Goal: Task Accomplishment & Management: Manage account settings

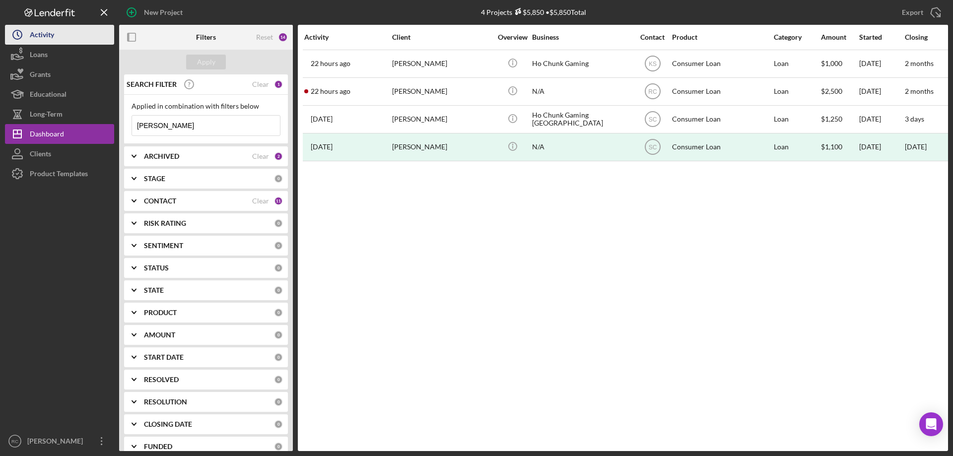
click at [61, 36] on button "Icon/History Activity" at bounding box center [59, 35] width 109 height 20
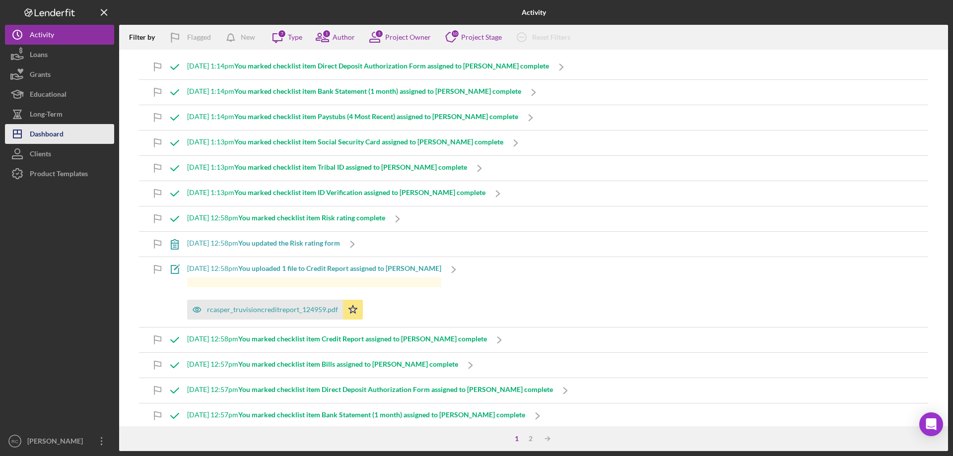
click at [57, 130] on div "Dashboard" at bounding box center [47, 135] width 34 height 22
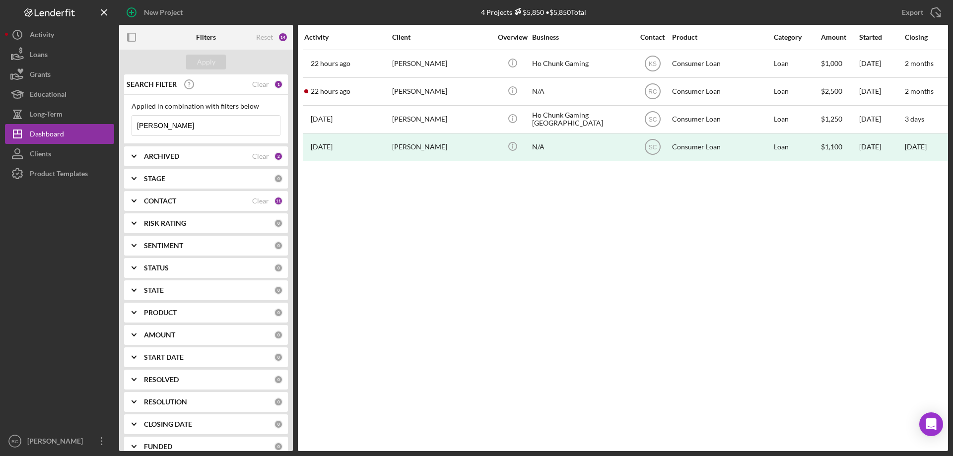
drag, startPoint x: 173, startPoint y: 126, endPoint x: 125, endPoint y: 123, distance: 48.3
click at [125, 123] on div "Applied in combination with filters below [PERSON_NAME] Icon/Menu Close" at bounding box center [206, 119] width 164 height 49
click at [209, 61] on div "Apply" at bounding box center [206, 62] width 18 height 15
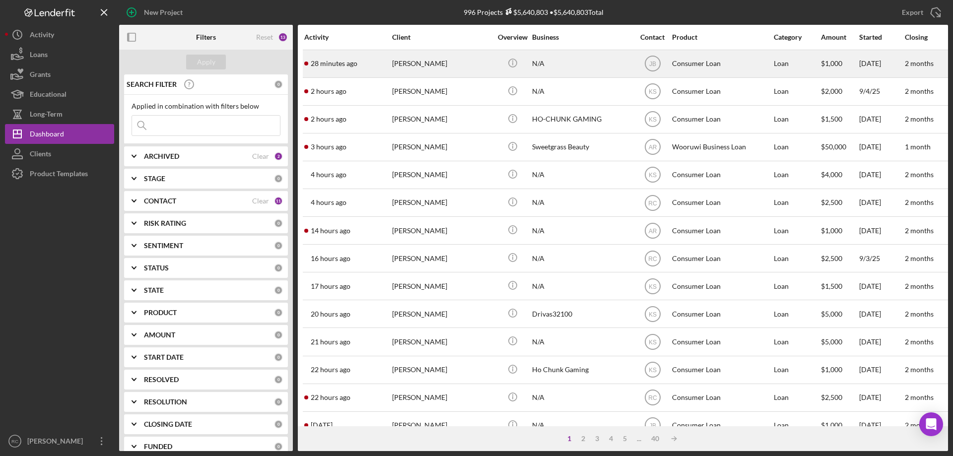
click at [418, 64] on div "[PERSON_NAME]" at bounding box center [441, 64] width 99 height 26
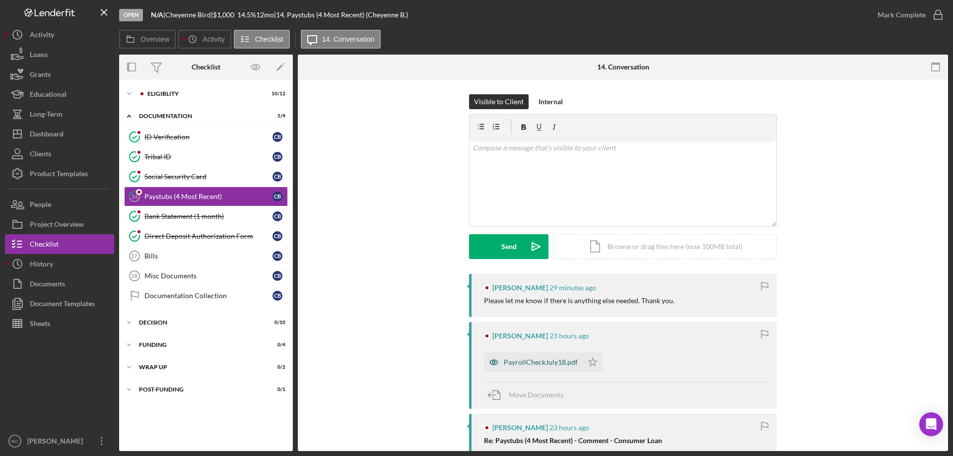
click at [555, 365] on div "PayrollCheckJuly18.pdf" at bounding box center [541, 362] width 74 height 8
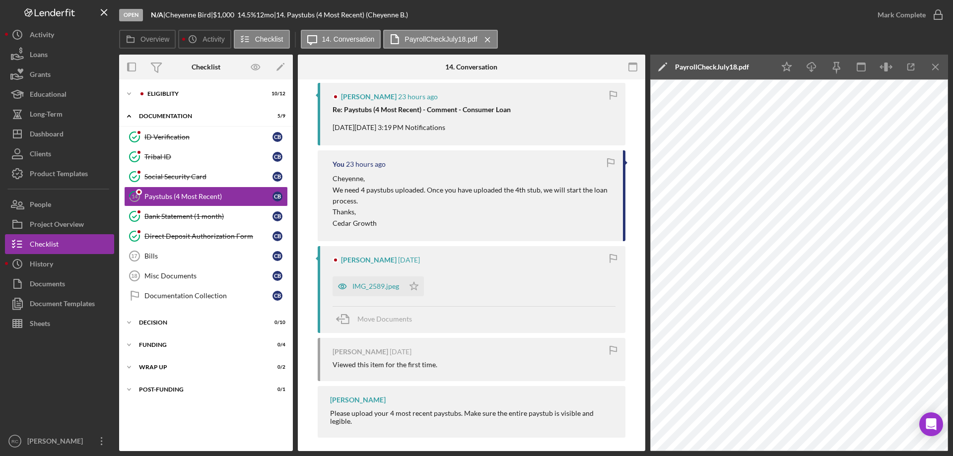
scroll to position [336, 0]
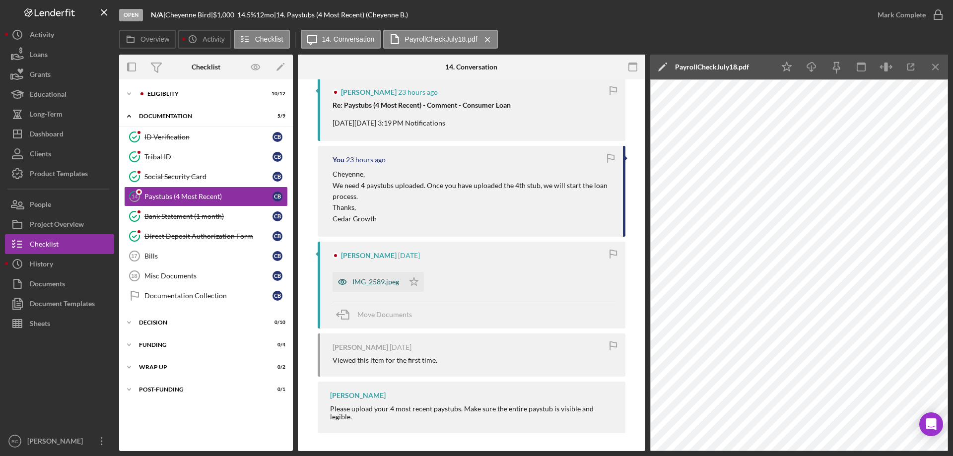
click at [379, 281] on div "IMG_2589.jpeg" at bounding box center [375, 282] width 47 height 8
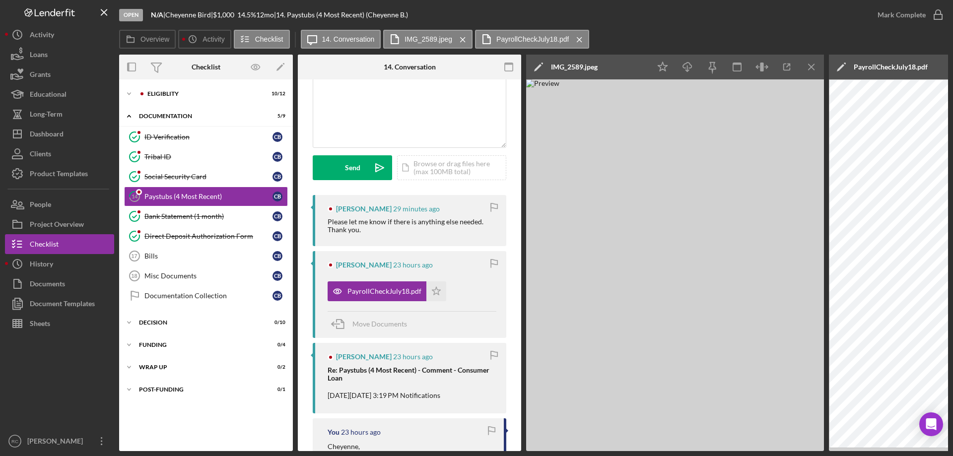
scroll to position [277, 0]
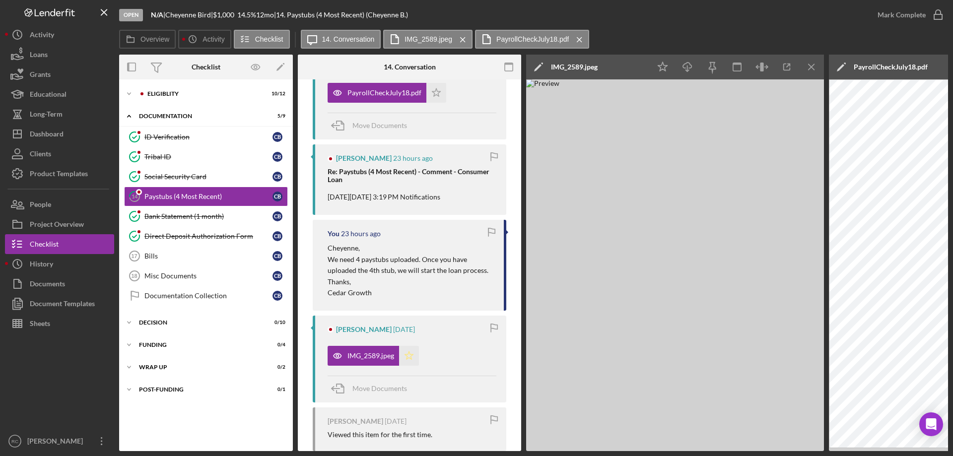
click at [409, 356] on icon "Icon/Star" at bounding box center [409, 356] width 20 height 20
click at [939, 12] on icon "button" at bounding box center [938, 14] width 25 height 25
click at [211, 97] on div "Icon/Expander Eligiblity 10 / 12" at bounding box center [206, 94] width 174 height 20
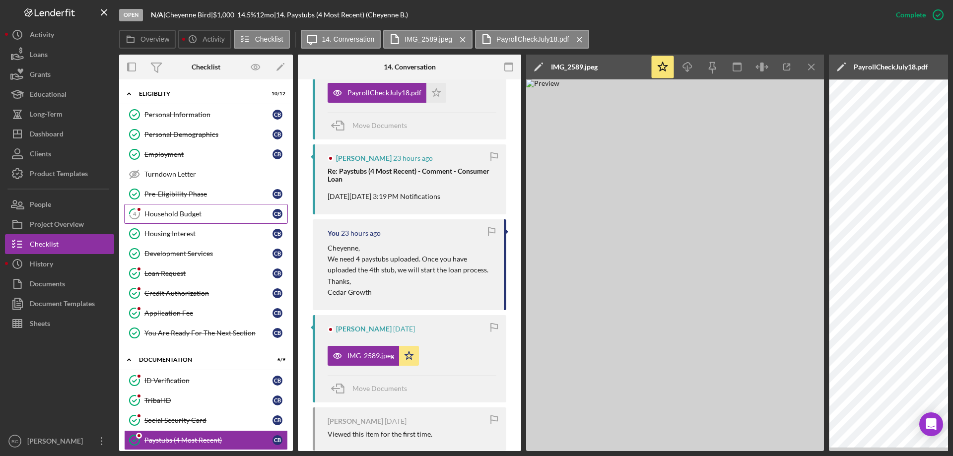
click at [185, 214] on div "Household Budget" at bounding box center [208, 214] width 128 height 8
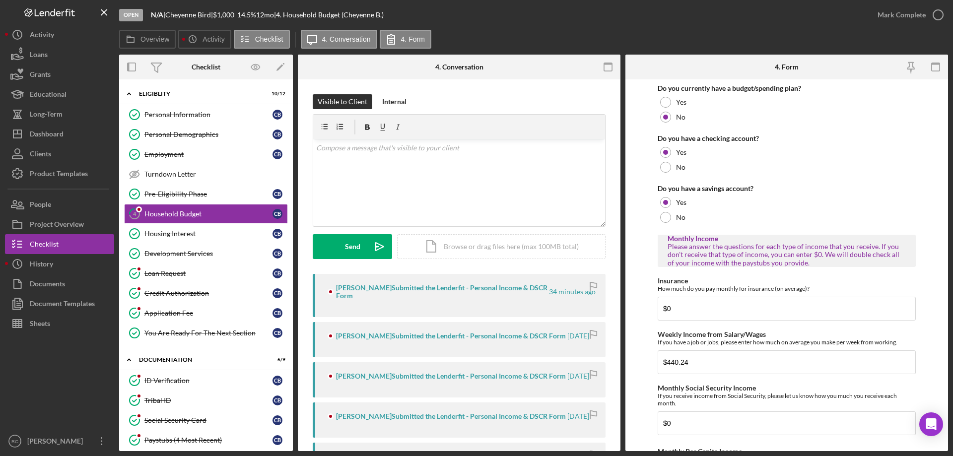
scroll to position [199, 0]
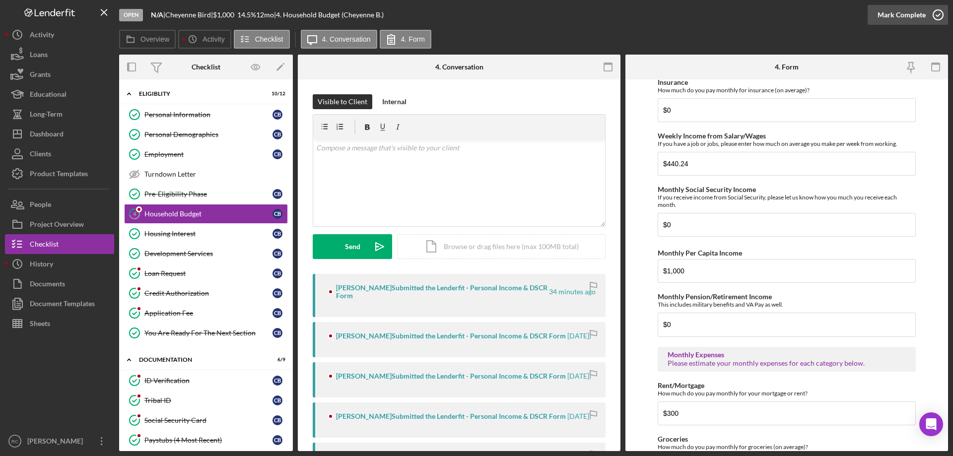
click at [938, 13] on icon "button" at bounding box center [938, 14] width 25 height 25
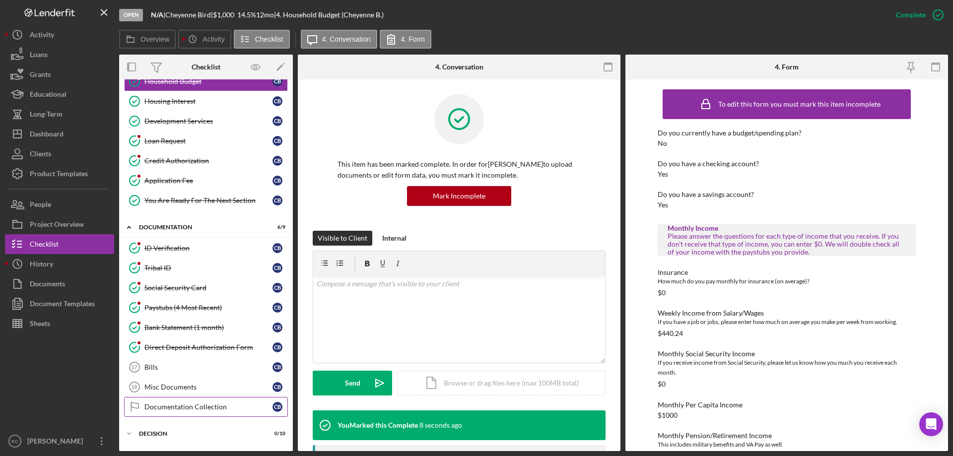
scroll to position [198, 0]
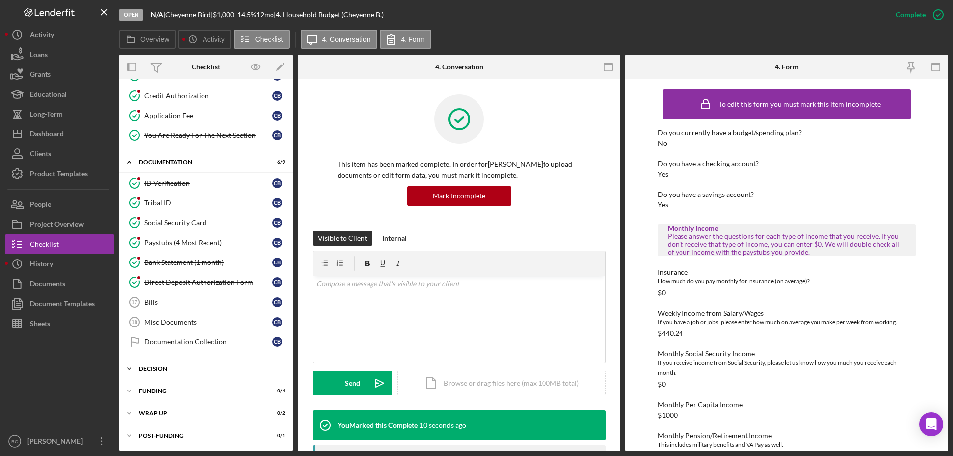
click at [155, 367] on div "Decision" at bounding box center [209, 369] width 141 height 6
click at [185, 224] on div "Social Security Card" at bounding box center [208, 223] width 128 height 8
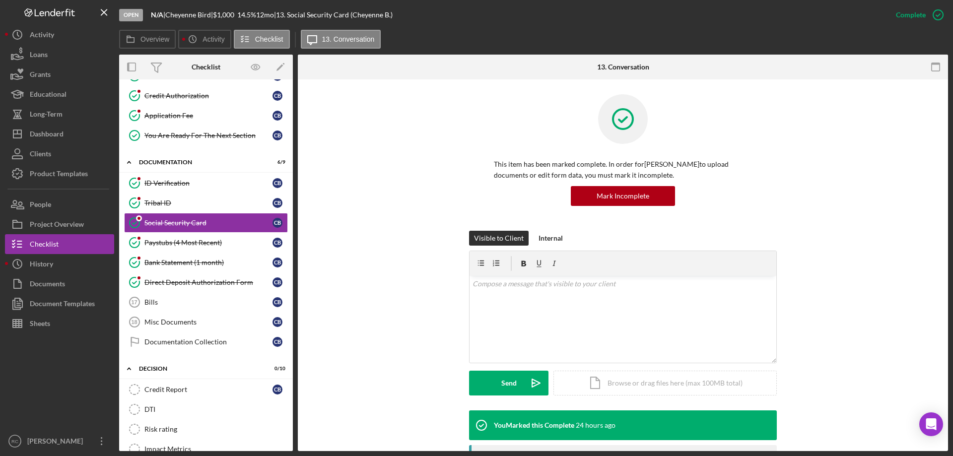
scroll to position [199, 0]
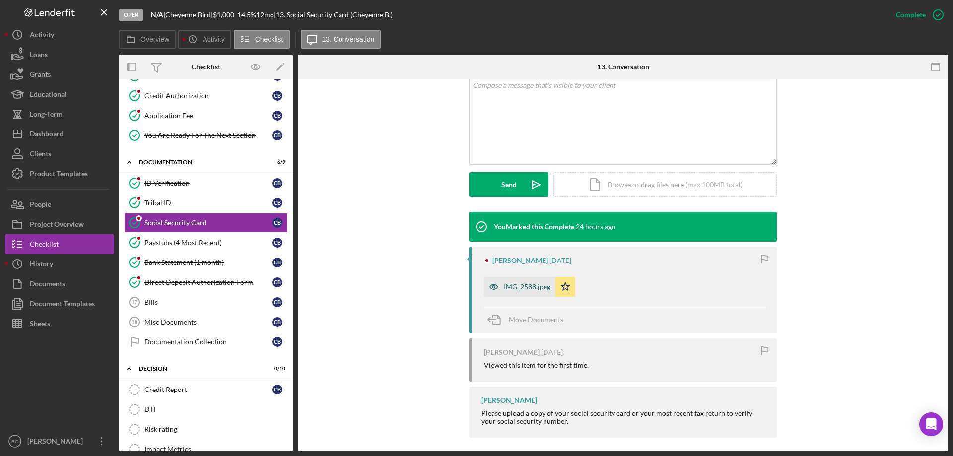
click at [524, 287] on div "IMG_2588.jpeg" at bounding box center [527, 287] width 47 height 8
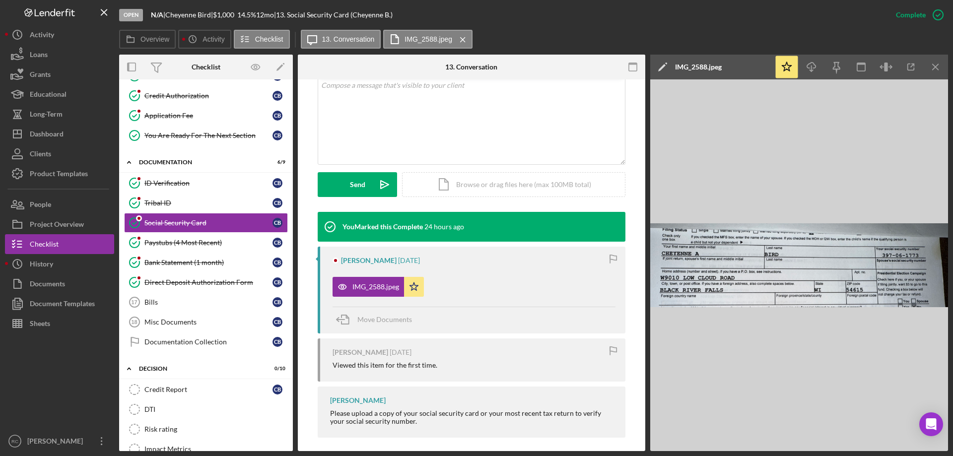
scroll to position [0, 0]
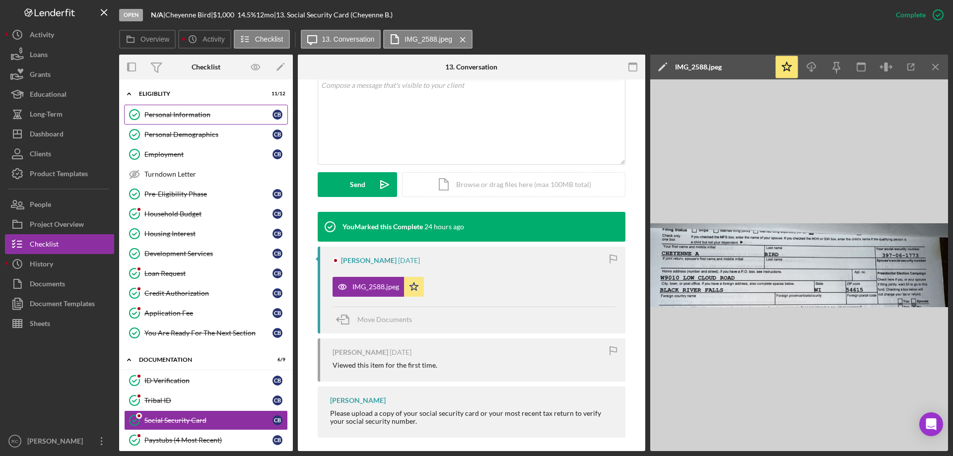
click at [181, 114] on div "Personal Information" at bounding box center [208, 115] width 128 height 8
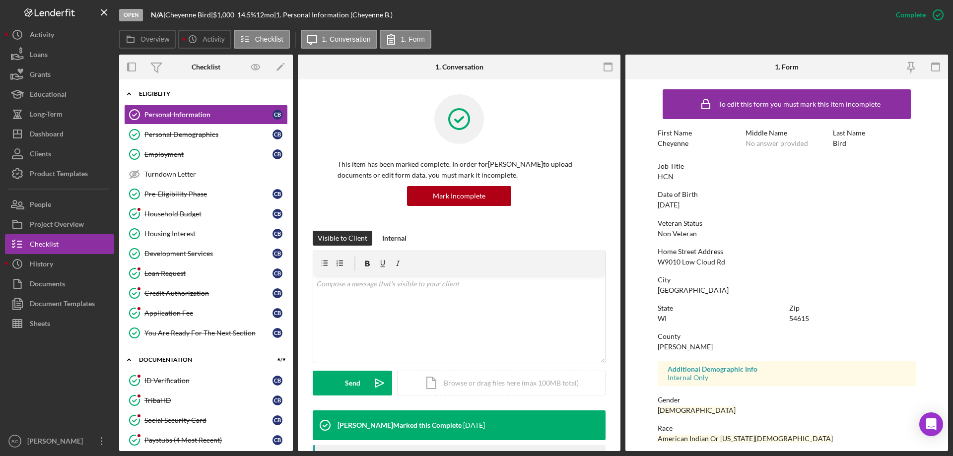
click at [162, 92] on div "Eligiblity" at bounding box center [209, 94] width 141 height 6
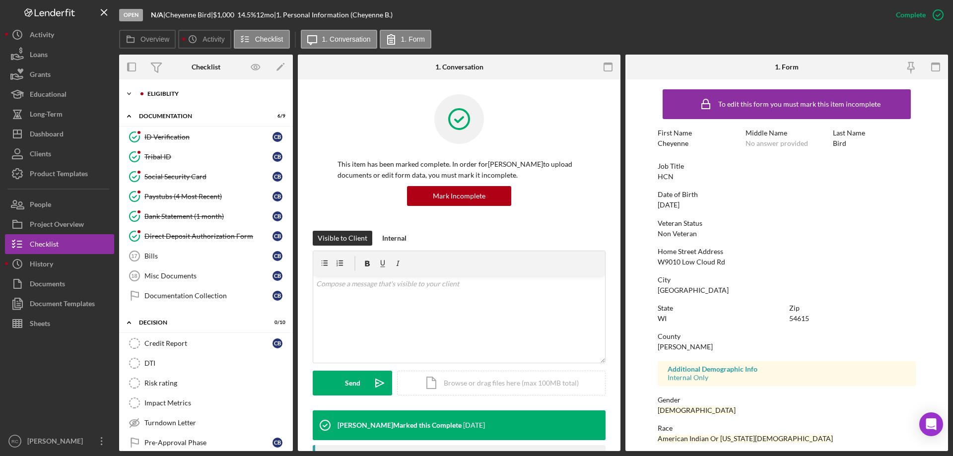
click at [165, 92] on div "Eligiblity" at bounding box center [213, 94] width 133 height 6
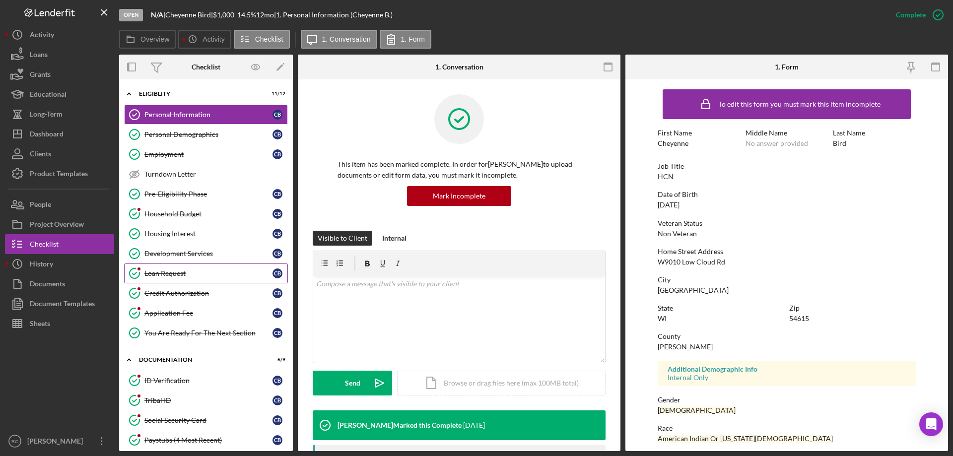
click at [172, 272] on div "Loan Request" at bounding box center [208, 274] width 128 height 8
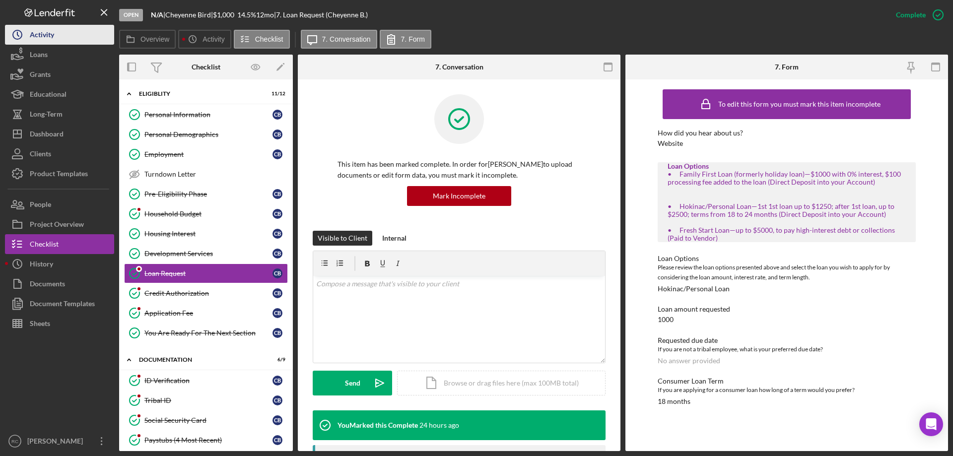
click at [44, 35] on div "Activity" at bounding box center [42, 36] width 24 height 22
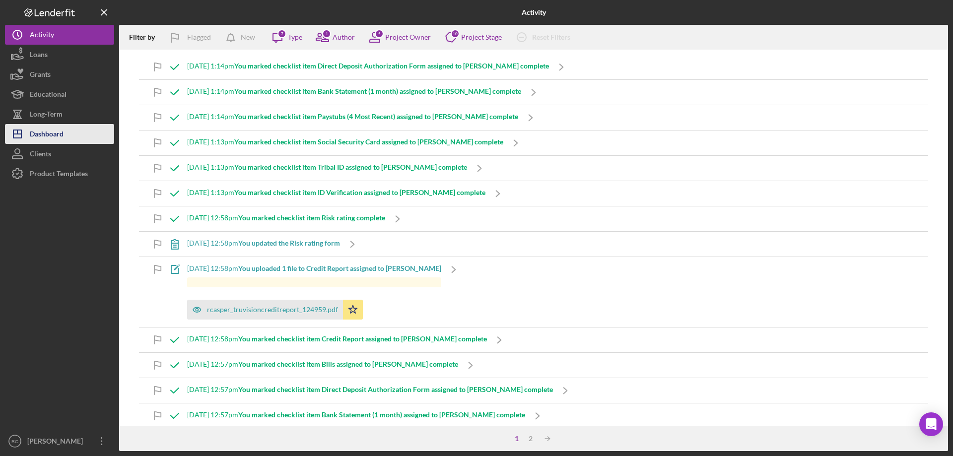
click at [45, 130] on div "Dashboard" at bounding box center [47, 135] width 34 height 22
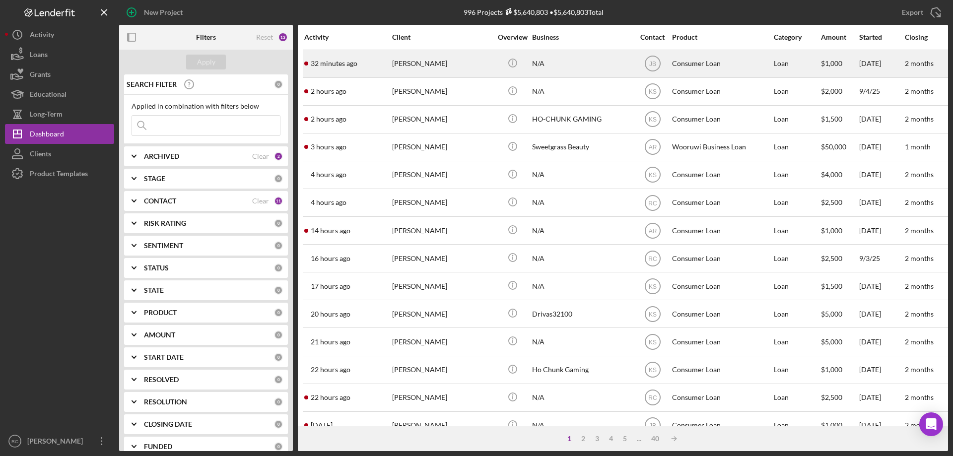
click at [326, 62] on time "32 minutes ago" at bounding box center [334, 64] width 47 height 8
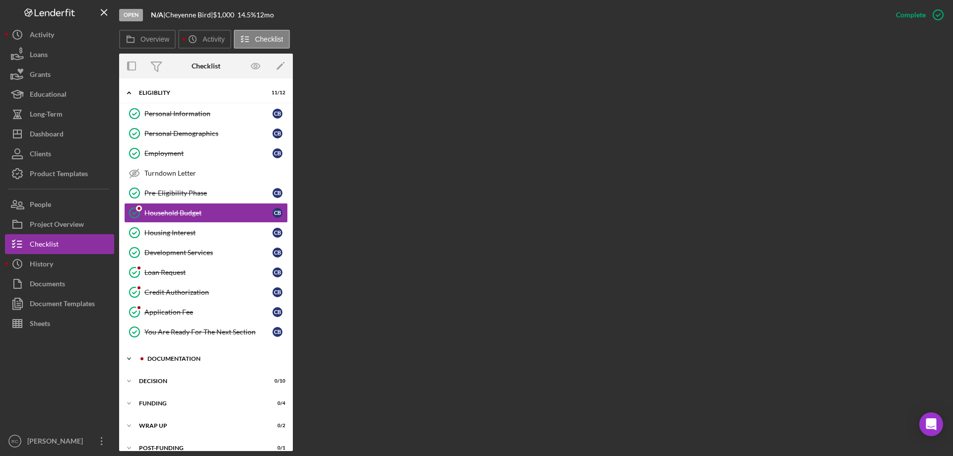
click at [170, 356] on div "Documentation" at bounding box center [213, 359] width 133 height 6
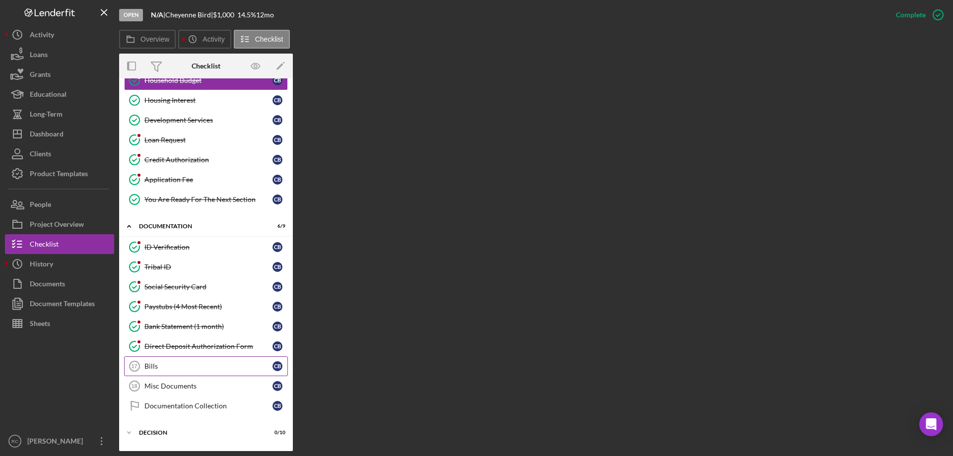
click at [146, 365] on div "Bills" at bounding box center [208, 366] width 128 height 8
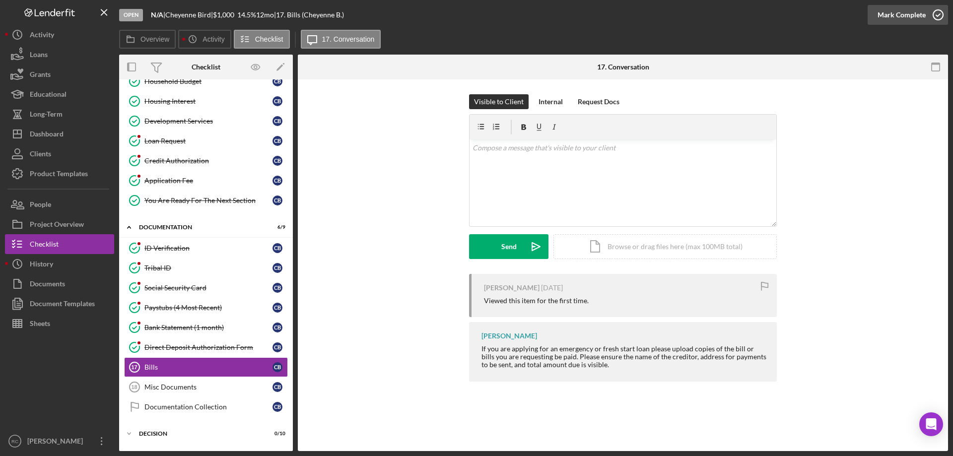
click at [936, 12] on icon "button" at bounding box center [938, 14] width 25 height 25
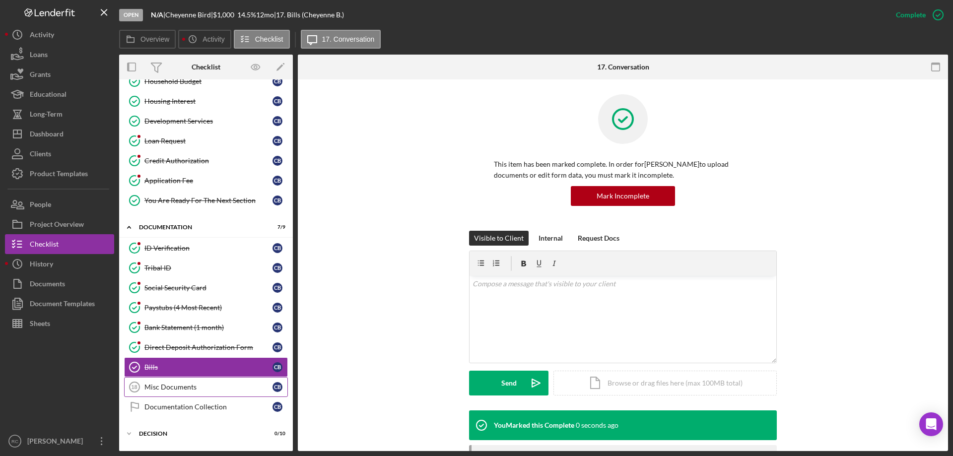
click at [174, 389] on div "Misc Documents" at bounding box center [208, 387] width 128 height 8
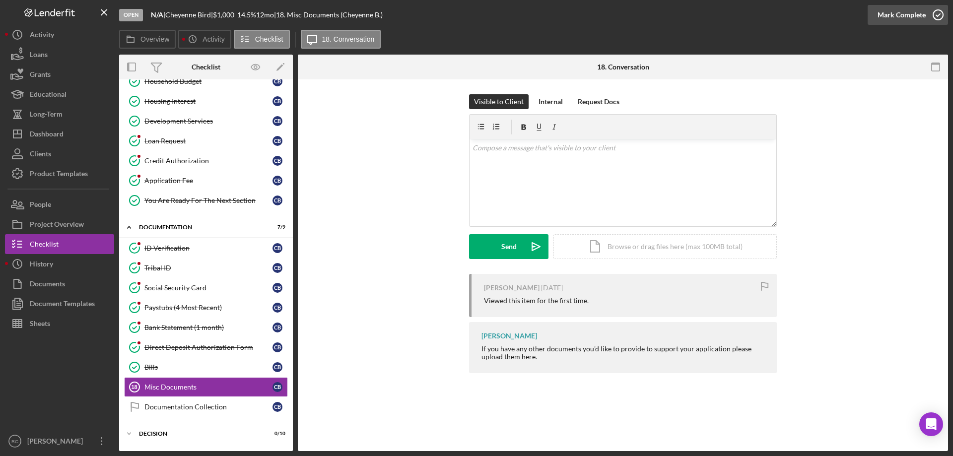
click at [939, 11] on icon "button" at bounding box center [938, 14] width 25 height 25
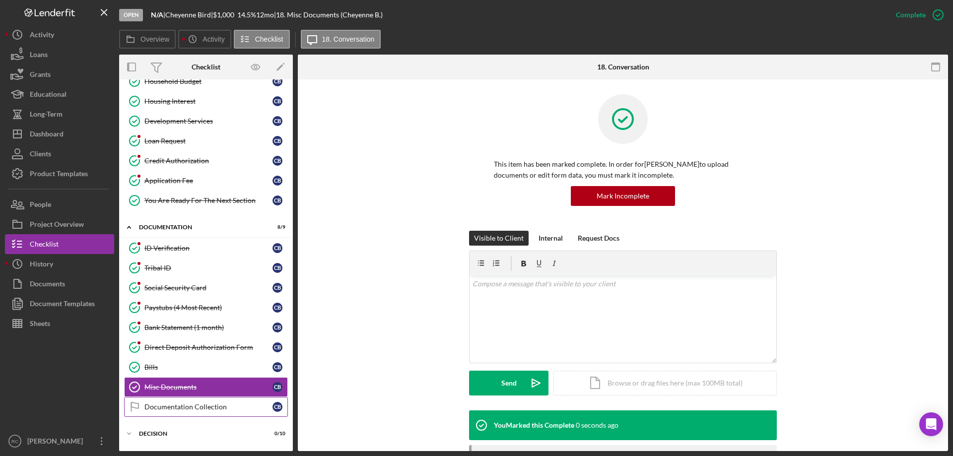
click at [162, 406] on div "Documentation Collection" at bounding box center [208, 407] width 128 height 8
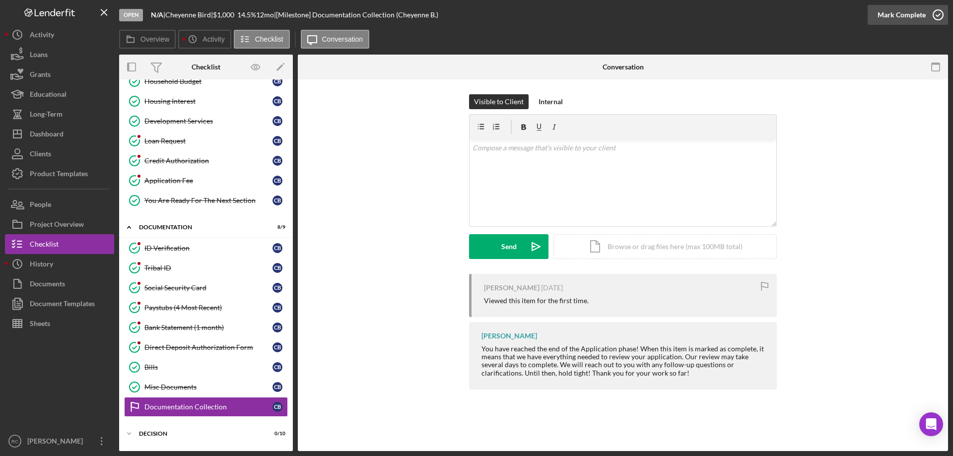
click at [938, 12] on icon "button" at bounding box center [938, 14] width 25 height 25
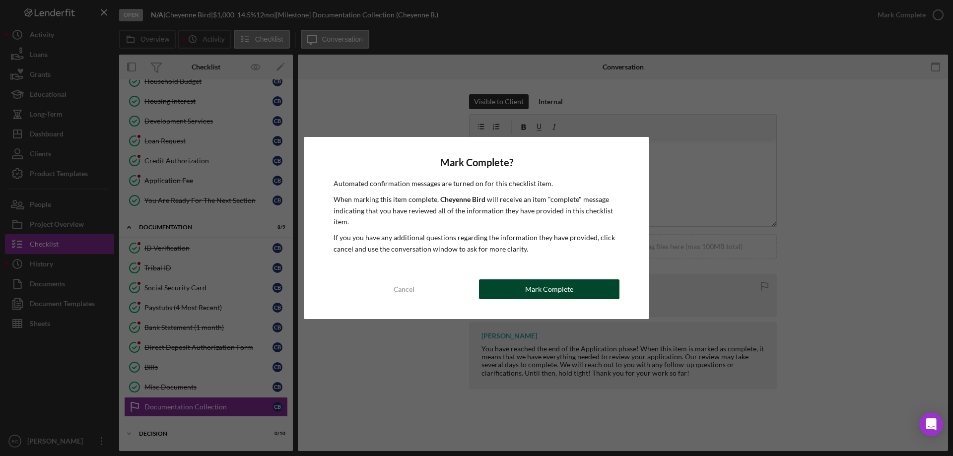
click at [573, 284] on button "Mark Complete" at bounding box center [549, 289] width 140 height 20
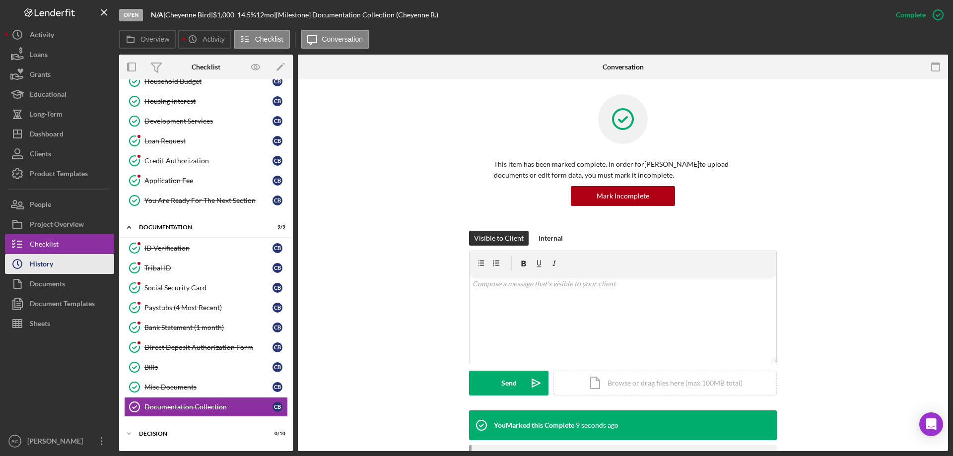
click at [57, 268] on button "Icon/History History" at bounding box center [59, 264] width 109 height 20
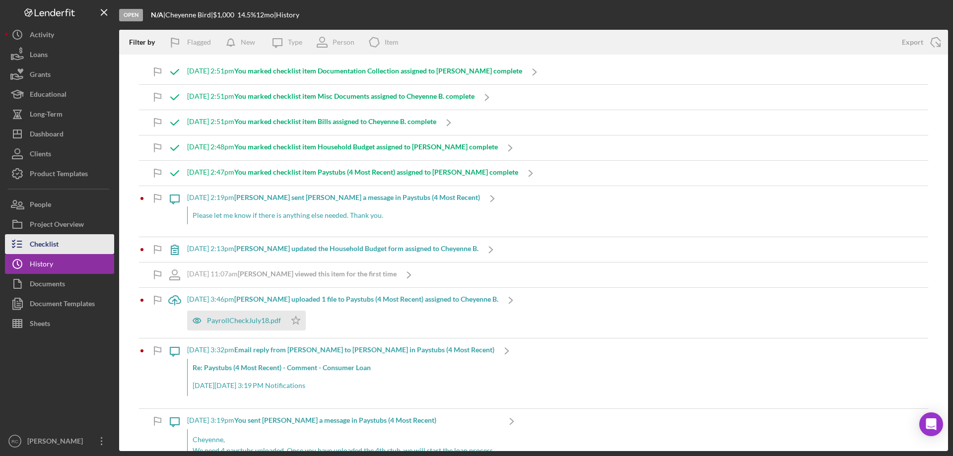
click at [44, 242] on div "Checklist" at bounding box center [44, 245] width 29 height 22
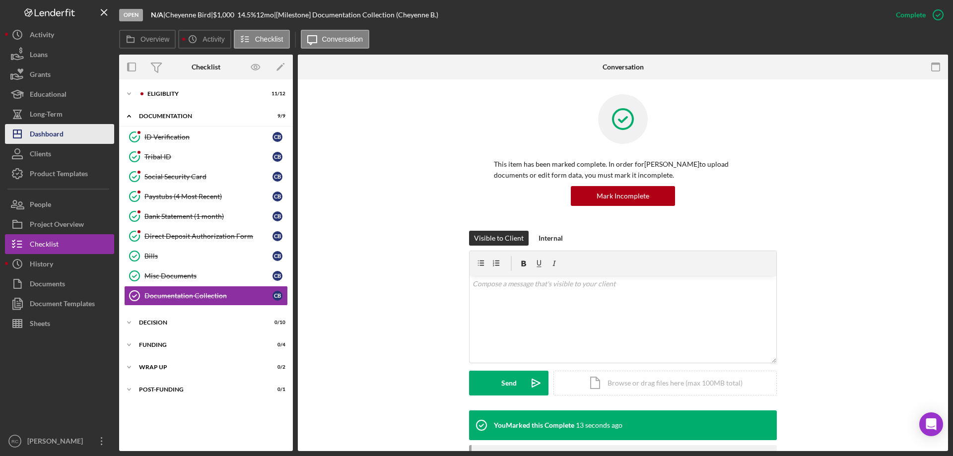
click at [51, 132] on div "Dashboard" at bounding box center [47, 135] width 34 height 22
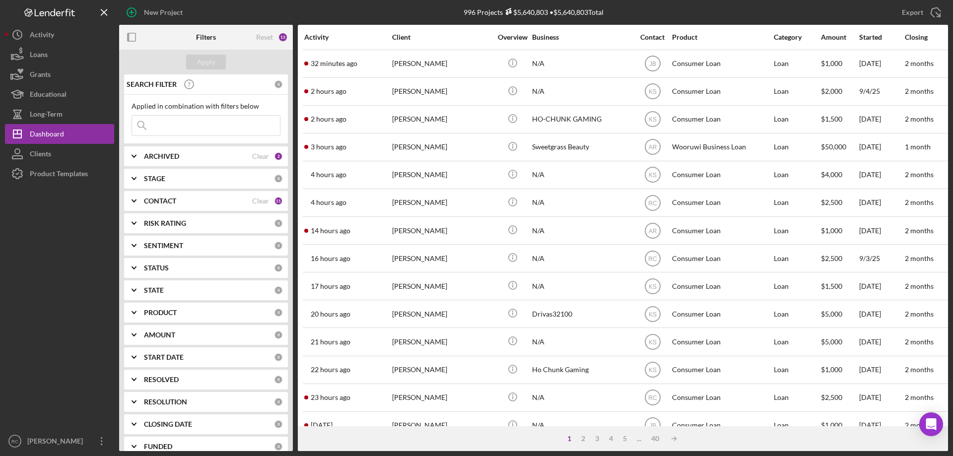
click at [156, 174] on div "STAGE 0" at bounding box center [213, 179] width 139 height 20
click at [154, 158] on b "ARCHIVED" at bounding box center [161, 156] width 35 height 8
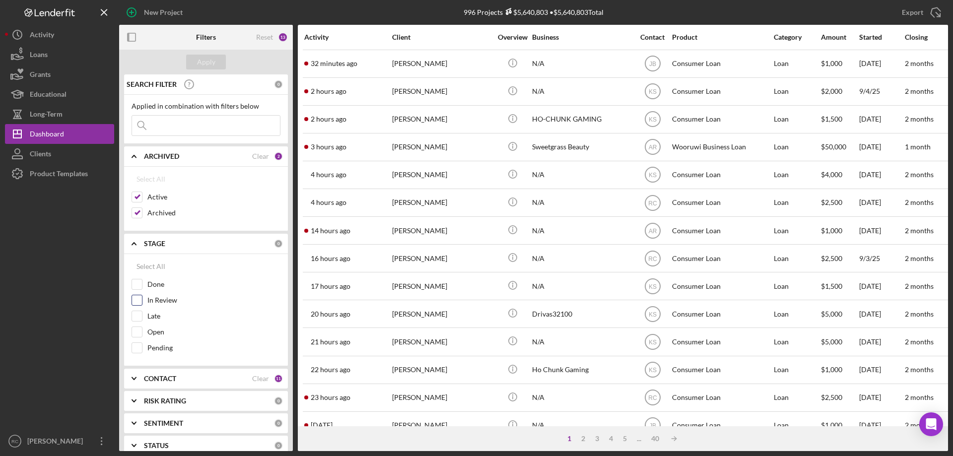
click at [169, 301] on label "In Review" at bounding box center [213, 300] width 133 height 10
click at [142, 301] on input "In Review" at bounding box center [137, 300] width 10 height 10
checkbox input "true"
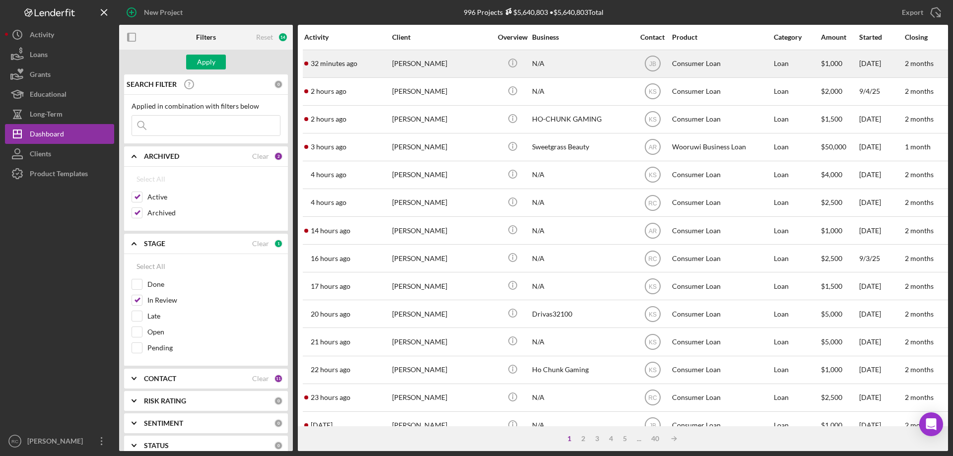
click at [419, 66] on div "[PERSON_NAME]" at bounding box center [441, 64] width 99 height 26
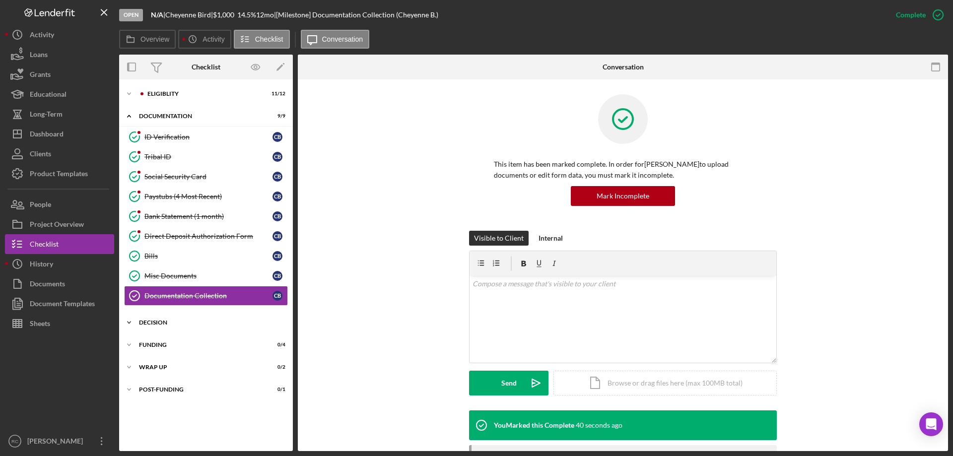
click at [146, 319] on div "Icon/Expander Decision 0 / 10" at bounding box center [206, 323] width 174 height 20
click at [170, 94] on div "Eligiblity" at bounding box center [213, 94] width 133 height 6
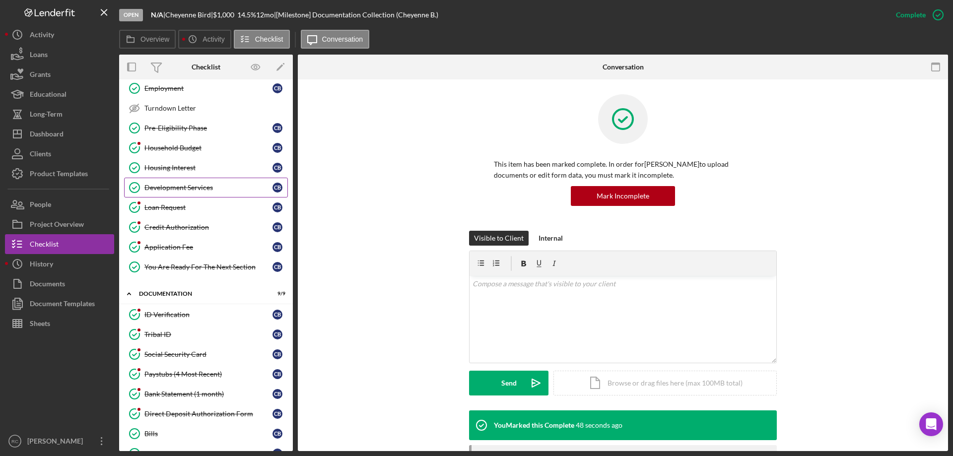
scroll to position [133, 0]
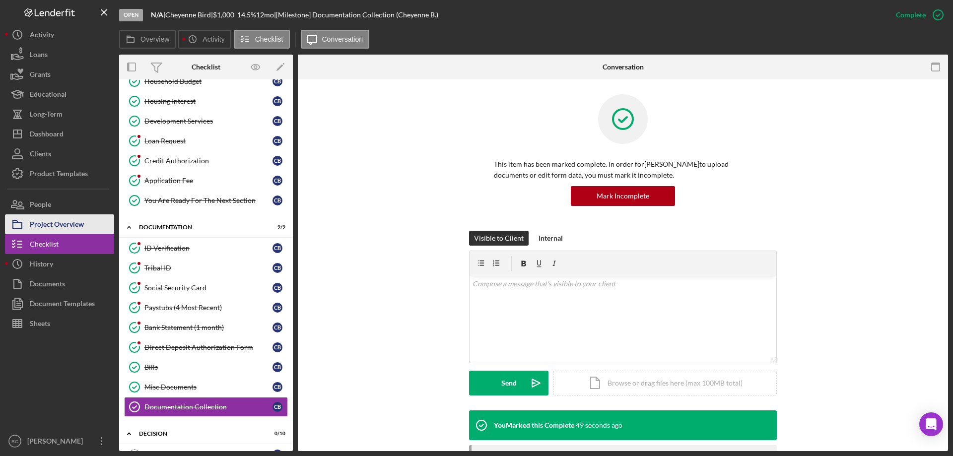
click at [77, 224] on div "Project Overview" at bounding box center [57, 225] width 54 height 22
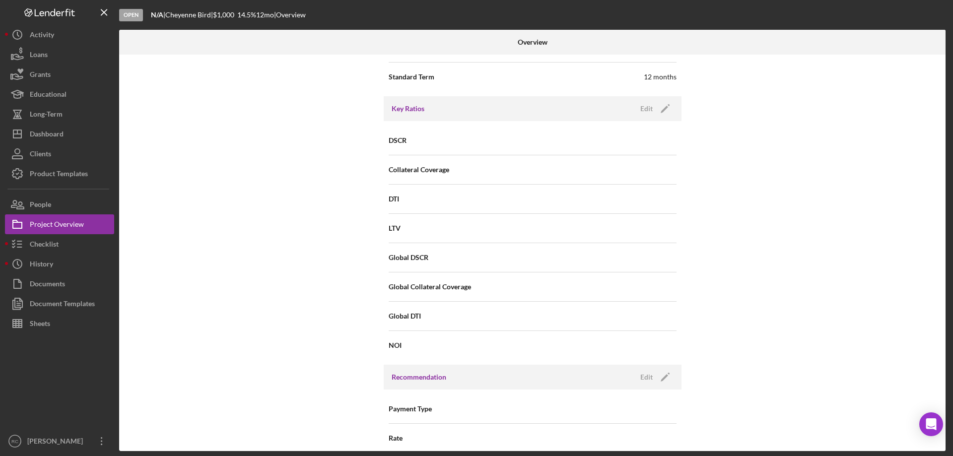
scroll to position [794, 0]
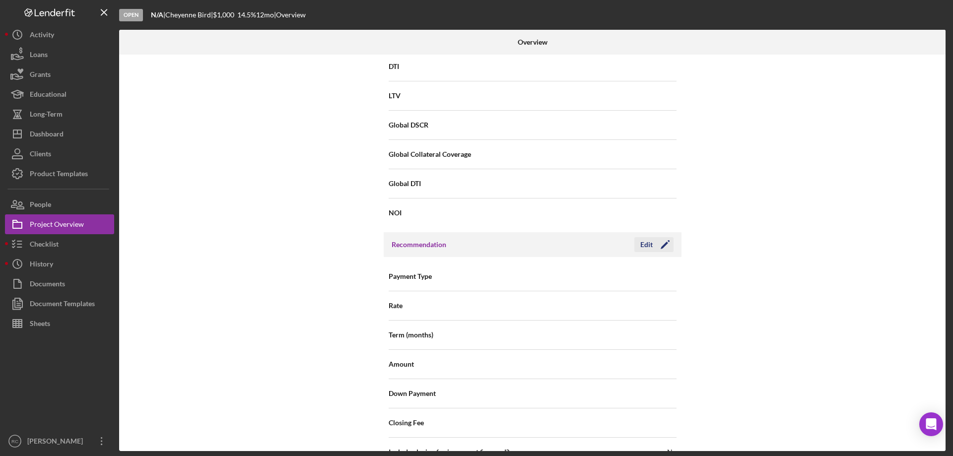
click at [644, 241] on div "Edit" at bounding box center [646, 244] width 12 height 15
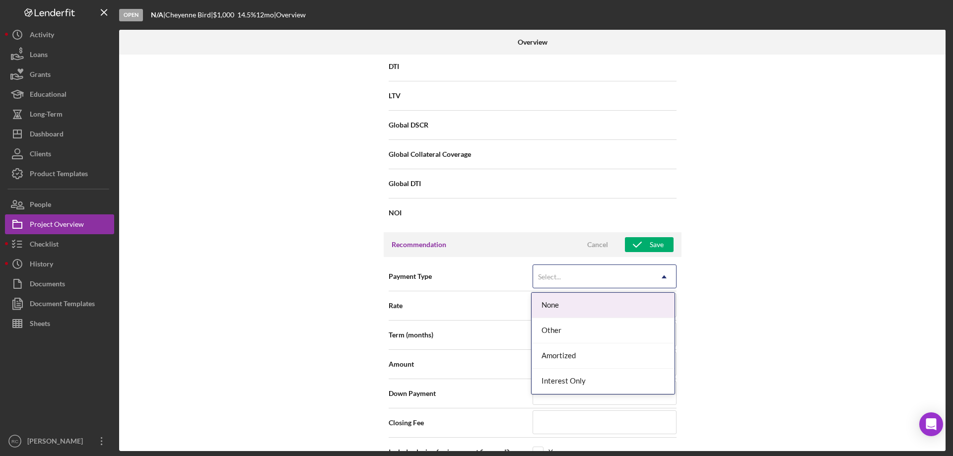
click at [631, 270] on div "Select..." at bounding box center [592, 277] width 119 height 23
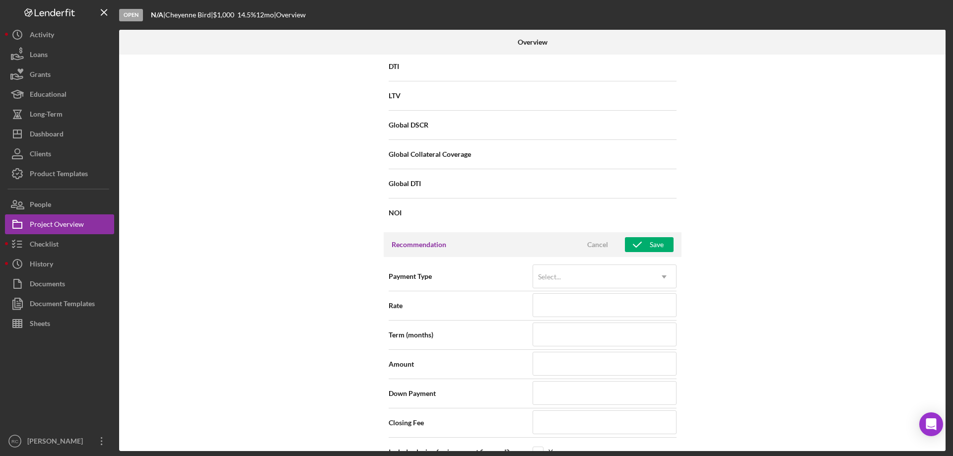
click at [667, 136] on div "Global DSCR" at bounding box center [533, 125] width 288 height 25
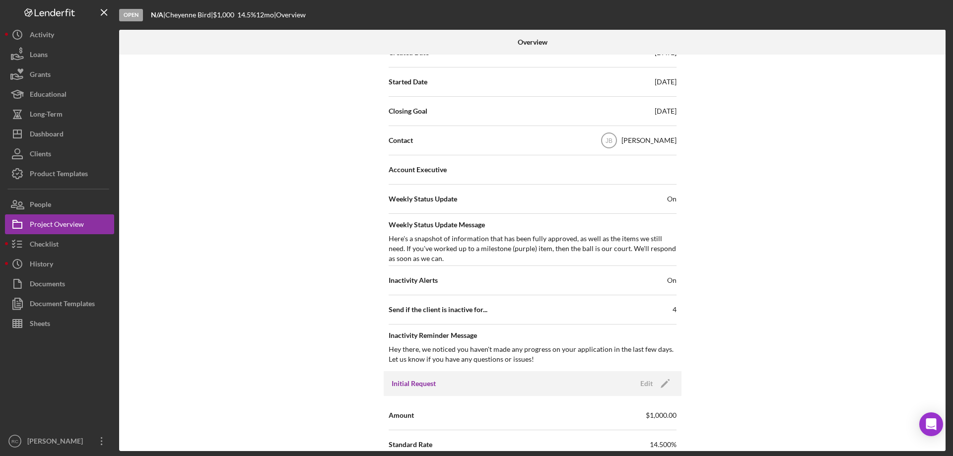
scroll to position [0, 0]
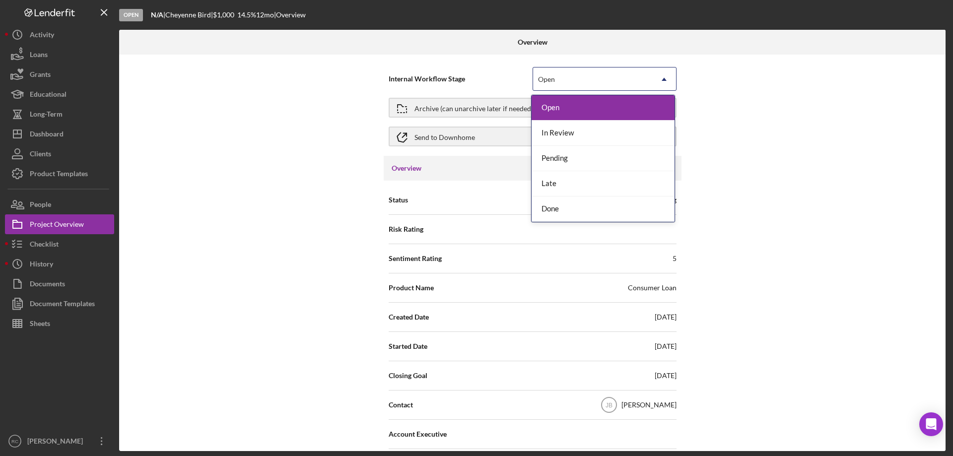
click at [629, 85] on div "Open" at bounding box center [592, 79] width 119 height 23
click at [616, 133] on div "In Review" at bounding box center [603, 133] width 143 height 25
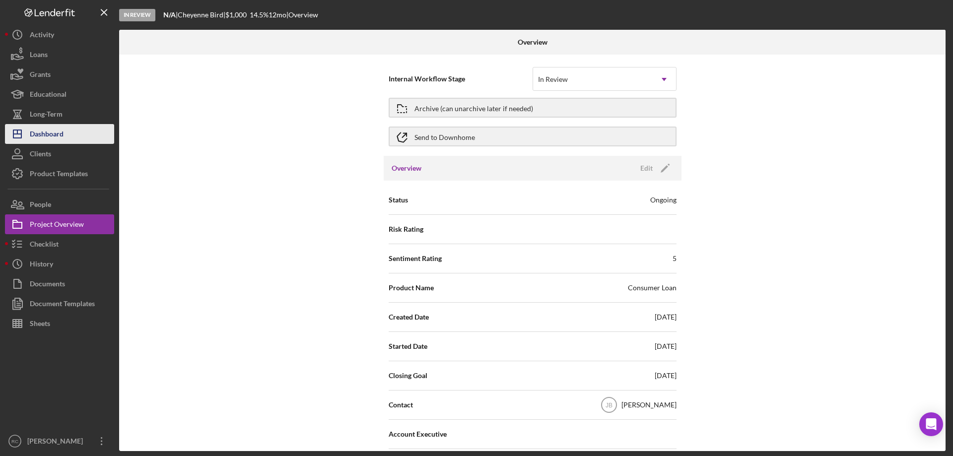
click at [51, 136] on div "Dashboard" at bounding box center [47, 135] width 34 height 22
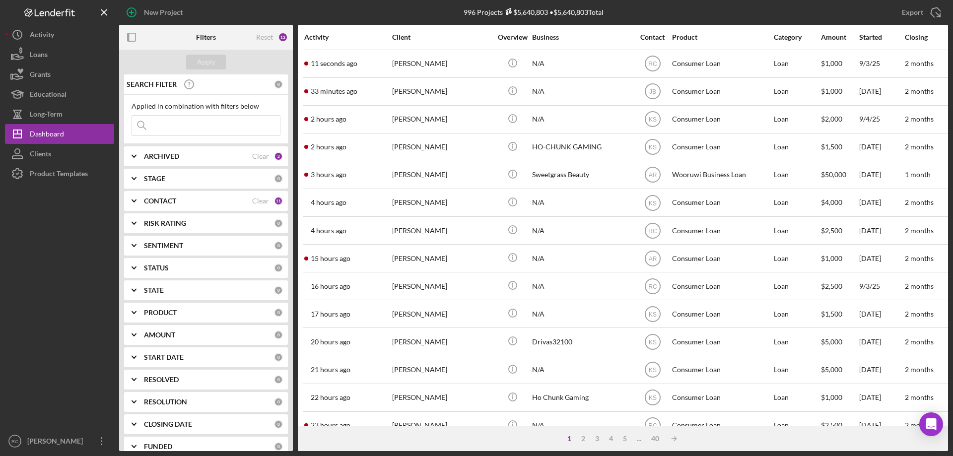
click at [284, 33] on div "13" at bounding box center [283, 37] width 10 height 10
click at [281, 37] on div "13" at bounding box center [283, 37] width 10 height 10
click at [264, 37] on div "Reset" at bounding box center [264, 37] width 17 height 8
click at [205, 58] on div "Apply" at bounding box center [206, 62] width 18 height 15
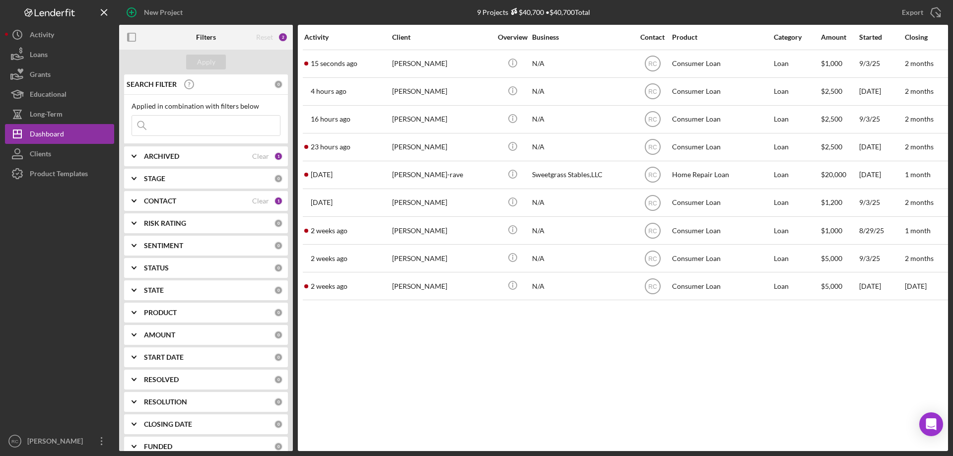
click at [135, 154] on icon "Icon/Expander" at bounding box center [134, 156] width 25 height 25
click at [146, 238] on icon "Icon/Expander" at bounding box center [134, 243] width 25 height 25
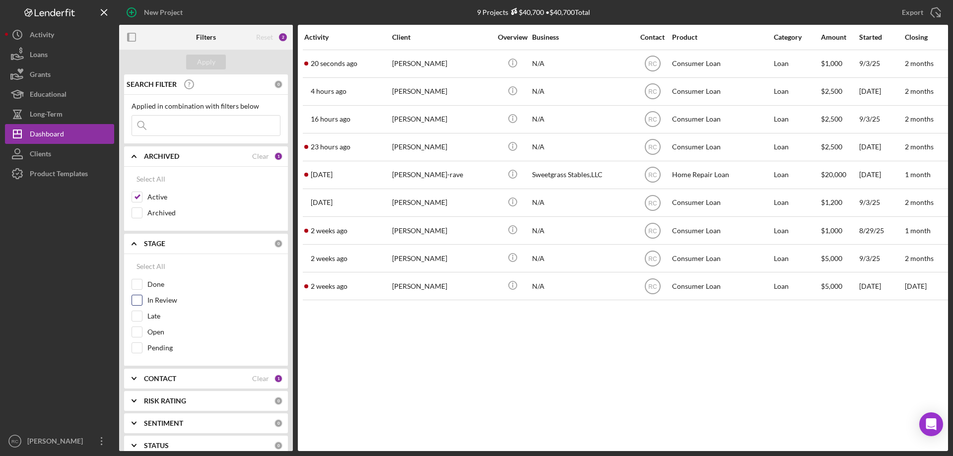
click at [139, 299] on input "In Review" at bounding box center [137, 300] width 10 height 10
checkbox input "true"
click at [161, 378] on b "CONTACT" at bounding box center [160, 379] width 32 height 8
click at [137, 416] on input "Me" at bounding box center [137, 419] width 10 height 10
click at [162, 399] on div "Select All" at bounding box center [150, 402] width 29 height 20
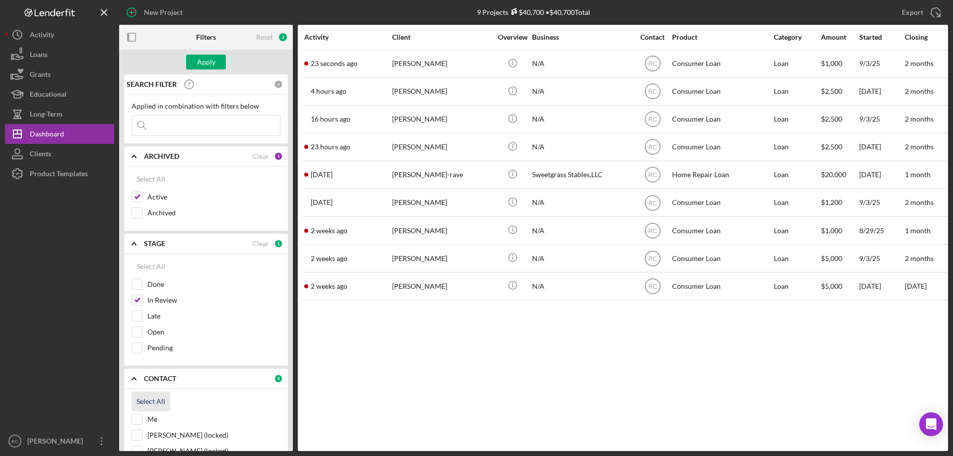
checkbox input "true"
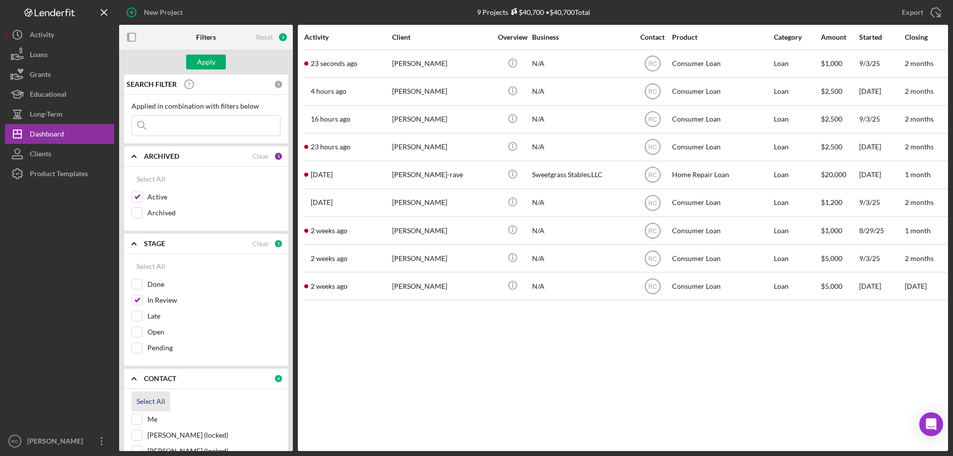
checkbox input "true"
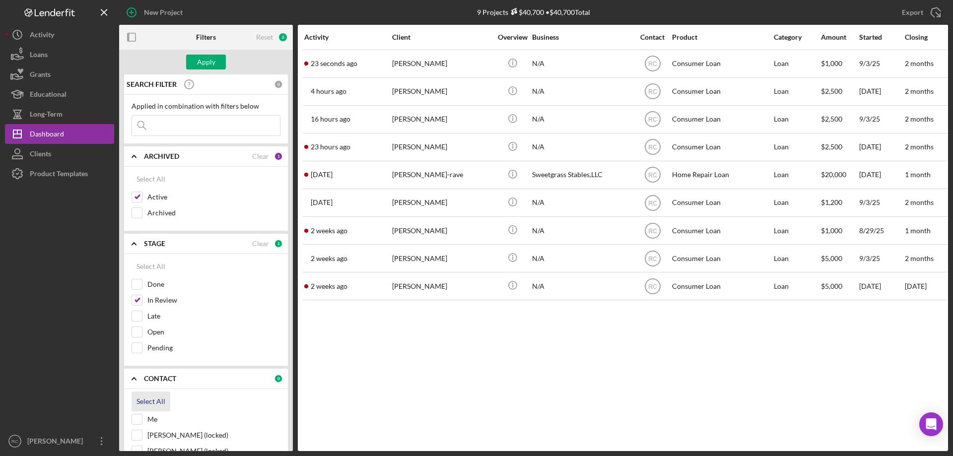
checkbox input "true"
click at [205, 58] on div "Apply" at bounding box center [206, 62] width 18 height 15
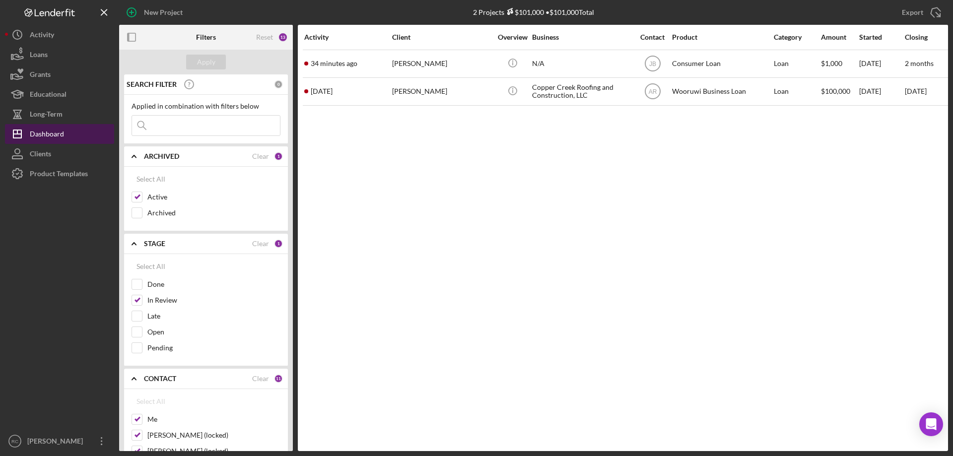
click at [55, 135] on div "Dashboard" at bounding box center [47, 135] width 34 height 22
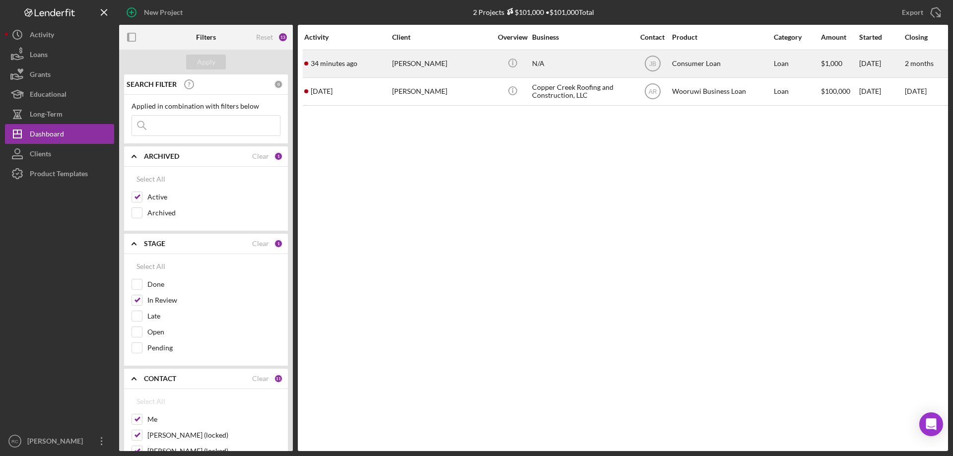
click at [407, 65] on div "[PERSON_NAME]" at bounding box center [441, 64] width 99 height 26
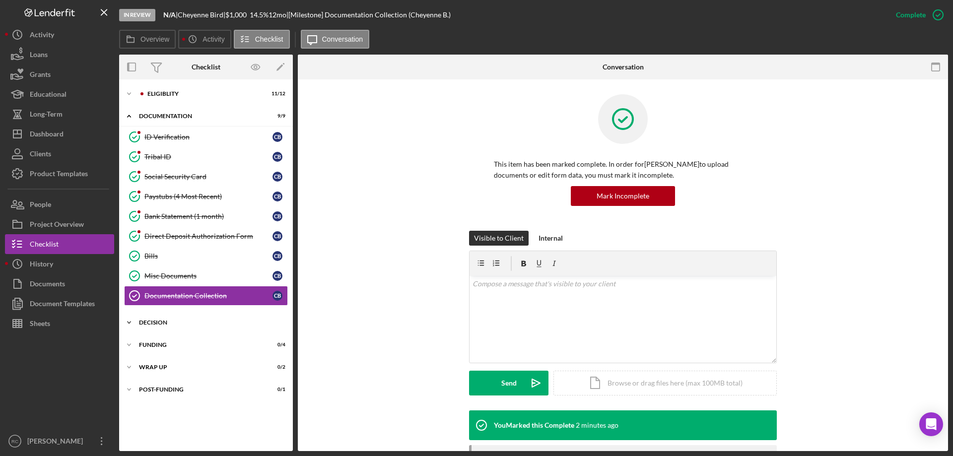
click at [153, 320] on div "Decision" at bounding box center [209, 323] width 141 height 6
click at [161, 92] on div "Eligiblity" at bounding box center [213, 94] width 133 height 6
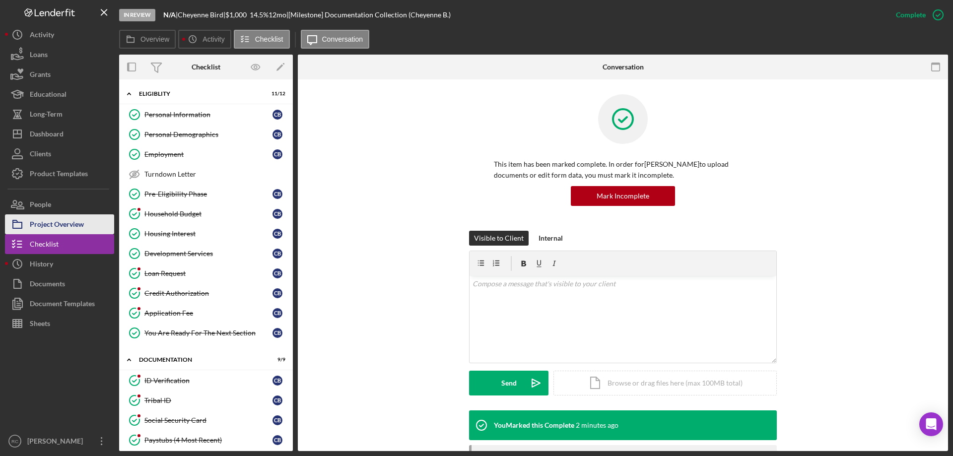
click at [62, 223] on div "Project Overview" at bounding box center [57, 225] width 54 height 22
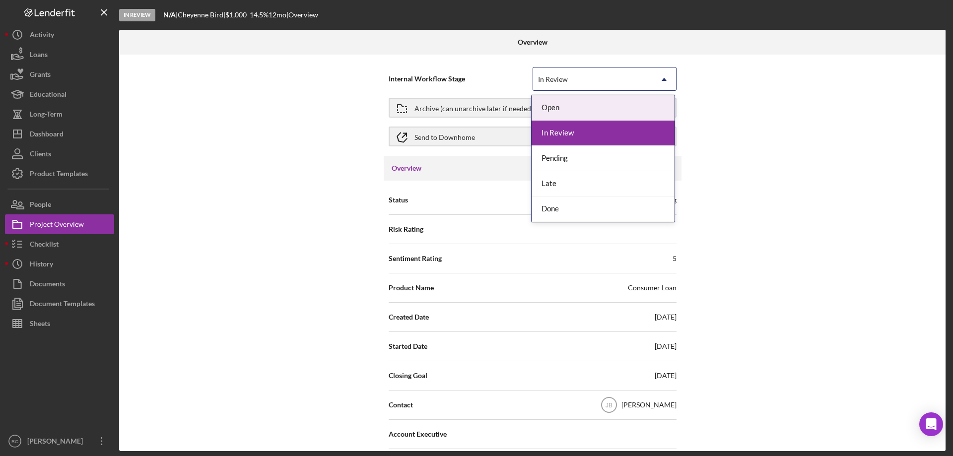
click at [559, 77] on div "In Review" at bounding box center [553, 79] width 30 height 8
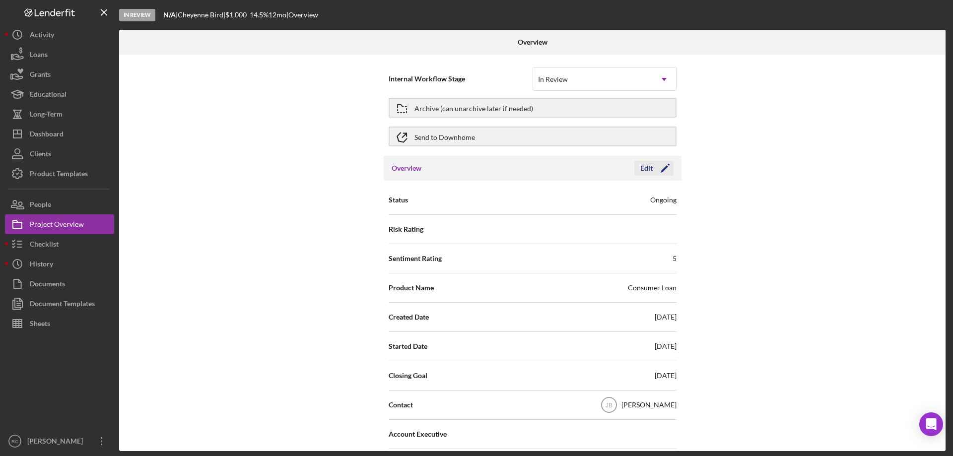
click at [665, 166] on polygon "button" at bounding box center [664, 168] width 7 height 7
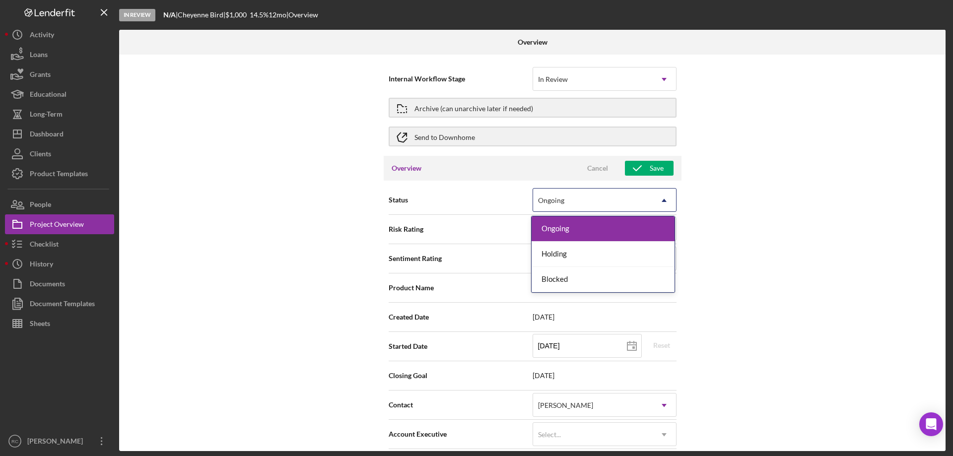
click at [625, 201] on div "Ongoing" at bounding box center [592, 200] width 119 height 23
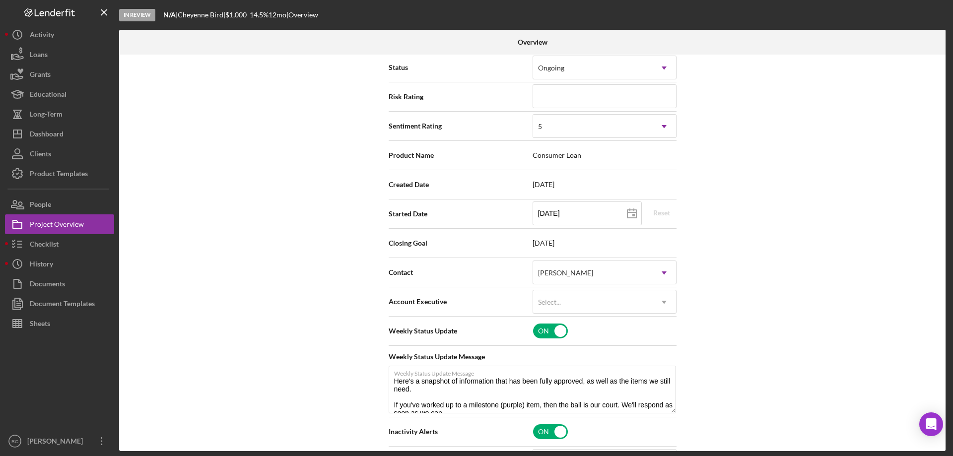
scroll to position [265, 0]
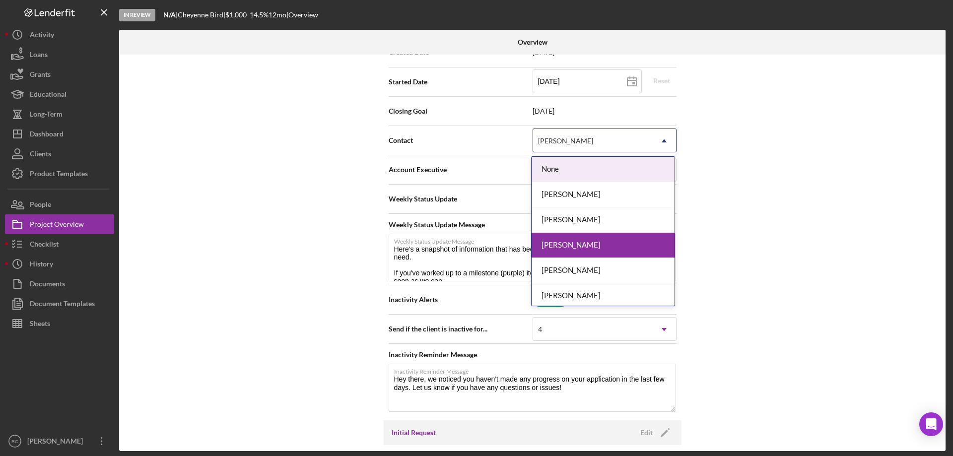
click at [629, 142] on div "[PERSON_NAME]" at bounding box center [592, 141] width 119 height 23
click at [590, 241] on div "[PERSON_NAME]" at bounding box center [603, 245] width 143 height 25
type textarea "Here's a snapshot of information that has been fully approved, as well as the i…"
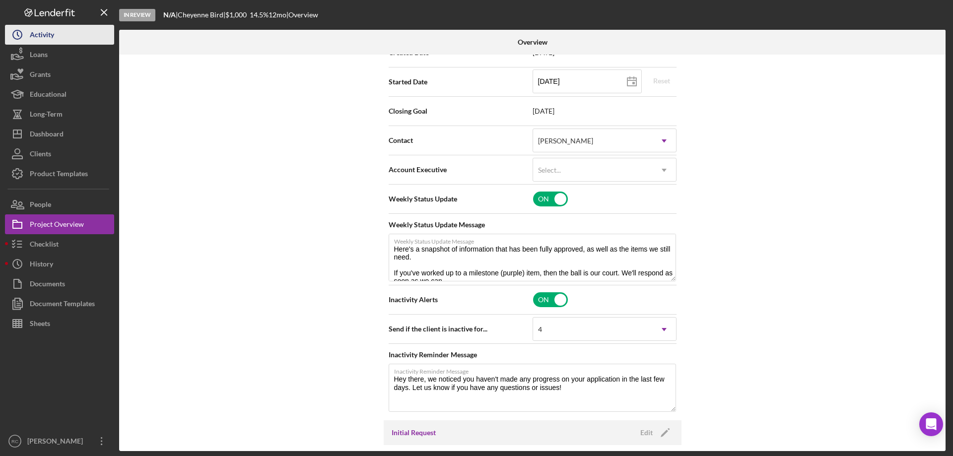
click at [43, 35] on div "Activity" at bounding box center [42, 36] width 24 height 22
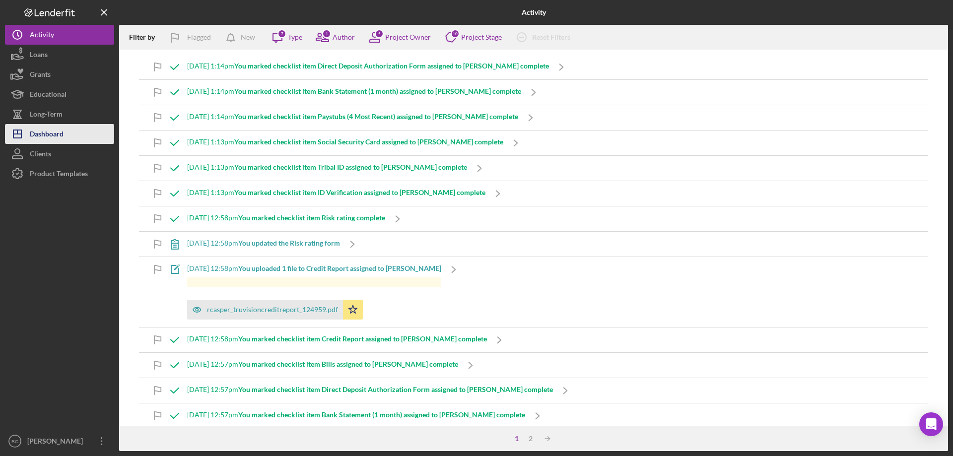
click at [55, 133] on div "Dashboard" at bounding box center [47, 135] width 34 height 22
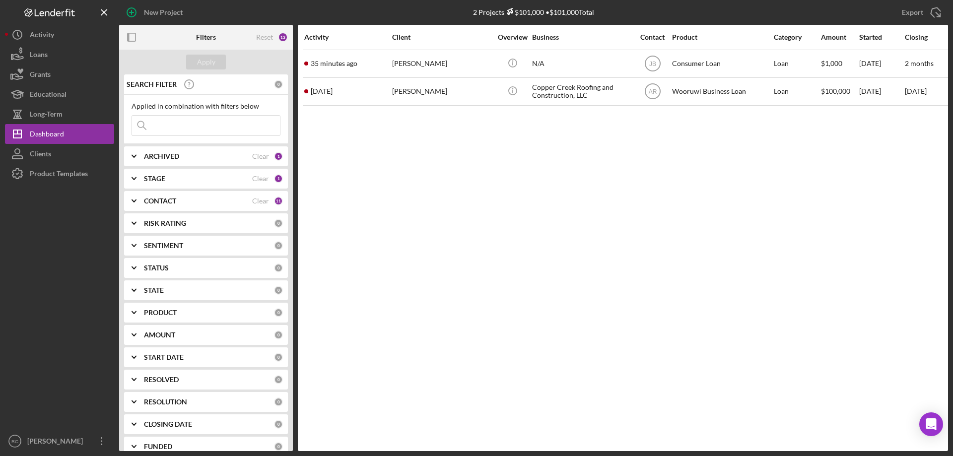
click at [161, 154] on b "ARCHIVED" at bounding box center [161, 156] width 35 height 8
click at [139, 210] on input "Archived" at bounding box center [137, 213] width 10 height 10
checkbox input "true"
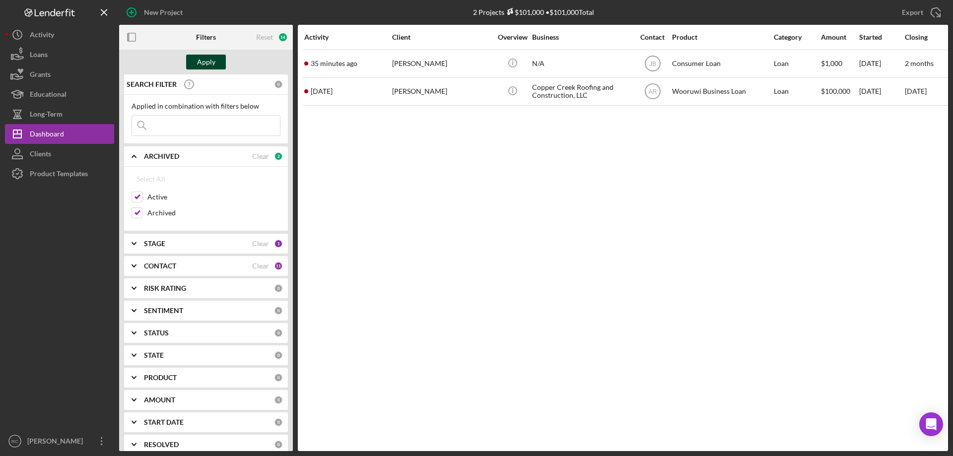
click at [205, 61] on div "Apply" at bounding box center [206, 62] width 18 height 15
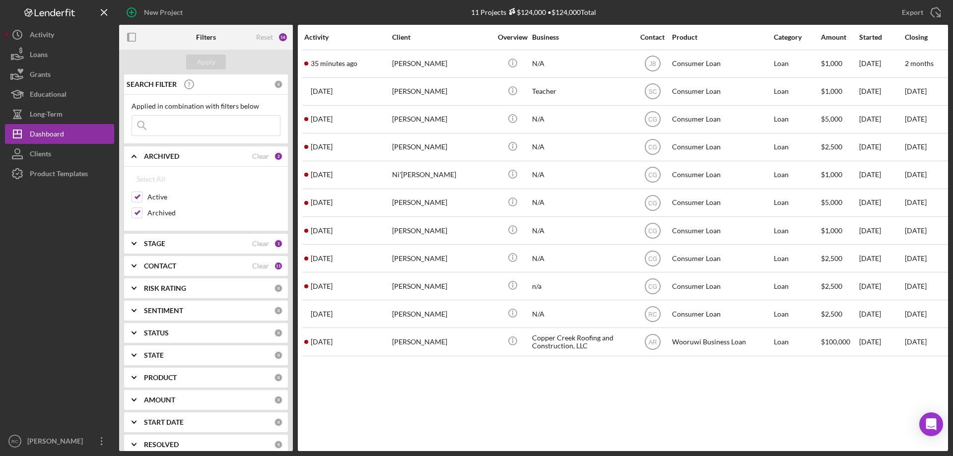
click at [159, 241] on b "STAGE" at bounding box center [154, 244] width 21 height 8
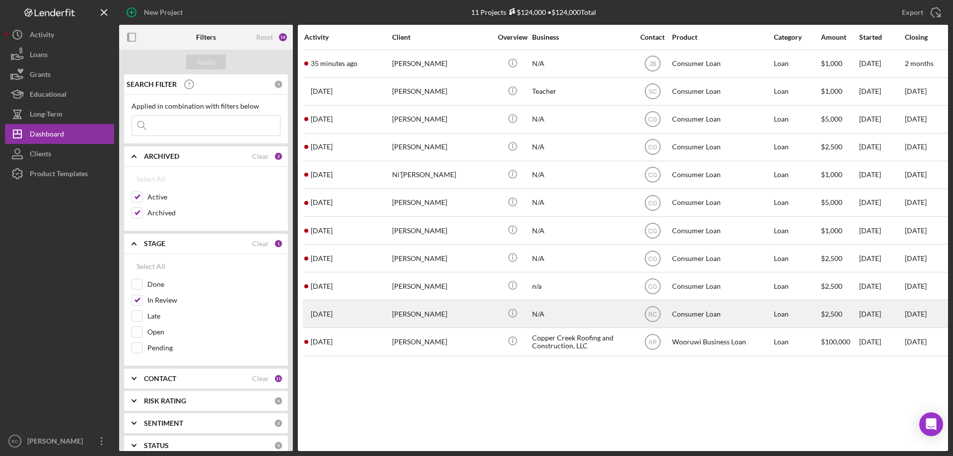
click at [426, 316] on div "Deborah Stenson" at bounding box center [441, 314] width 99 height 26
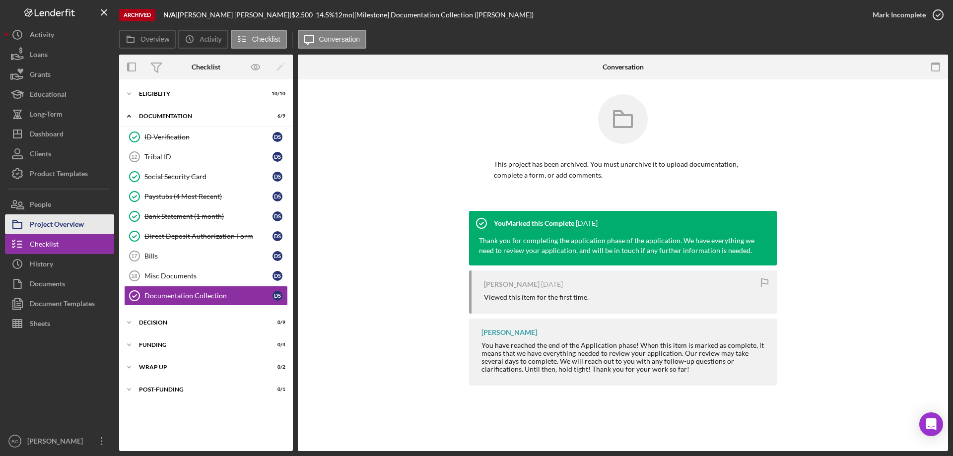
click at [67, 221] on div "Project Overview" at bounding box center [57, 225] width 54 height 22
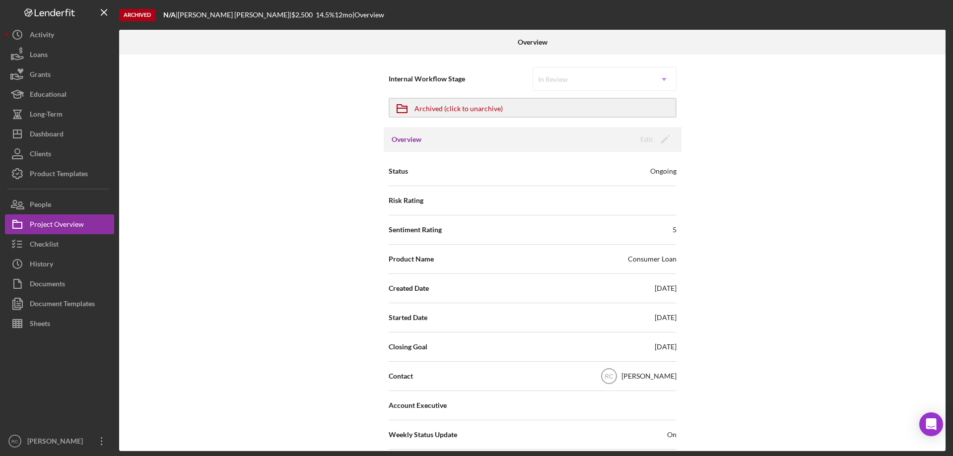
click at [479, 141] on div "Overview Edit Icon/Edit" at bounding box center [533, 139] width 298 height 25
click at [595, 107] on button "Icon/Archived Archived (click to unarchive)" at bounding box center [533, 108] width 288 height 20
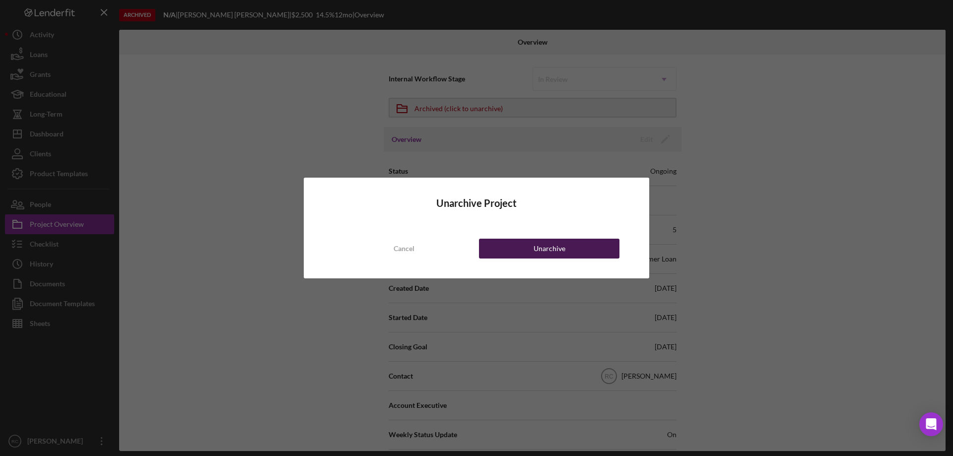
click at [537, 249] on div "Unarchive" at bounding box center [550, 249] width 32 height 20
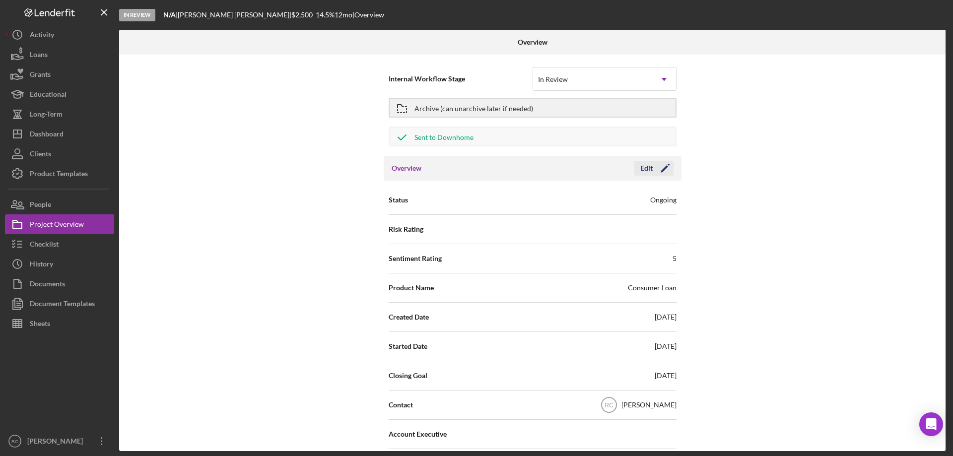
click at [649, 168] on div "Edit" at bounding box center [646, 168] width 12 height 15
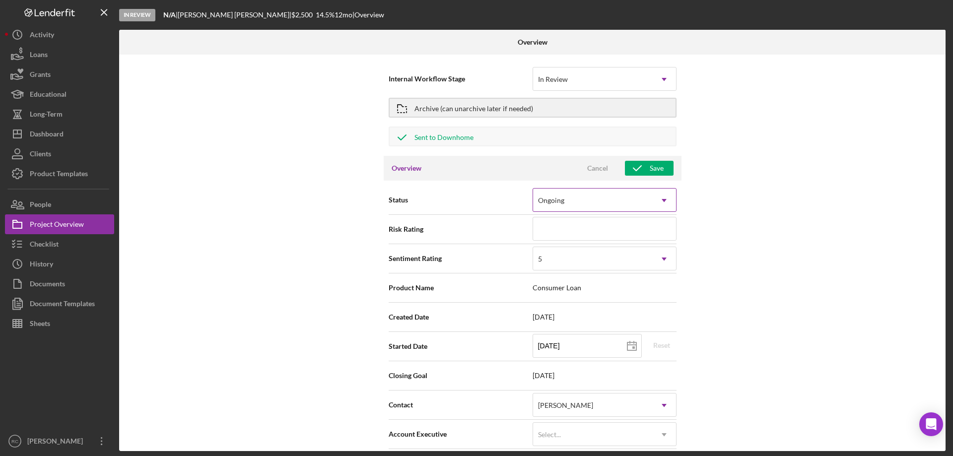
click at [626, 202] on div "Ongoing" at bounding box center [592, 200] width 119 height 23
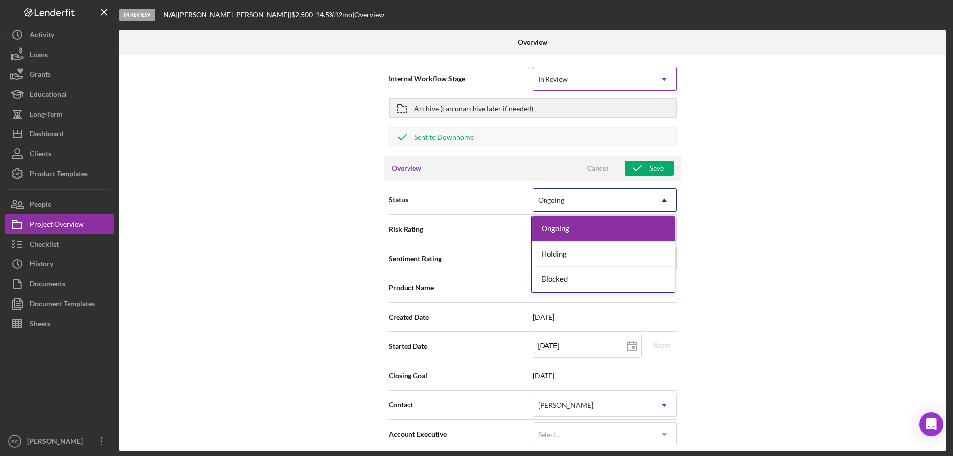
click at [608, 79] on div "In Review" at bounding box center [592, 79] width 119 height 23
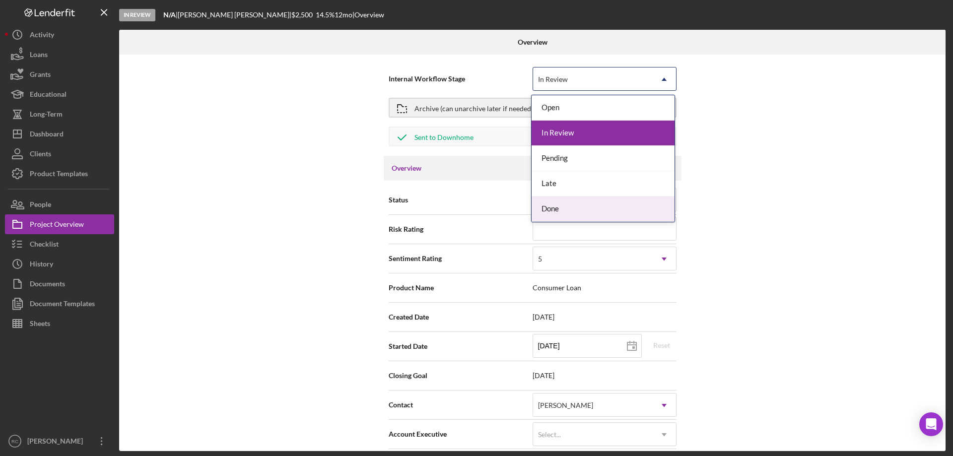
click at [578, 210] on div "Done" at bounding box center [603, 209] width 143 height 25
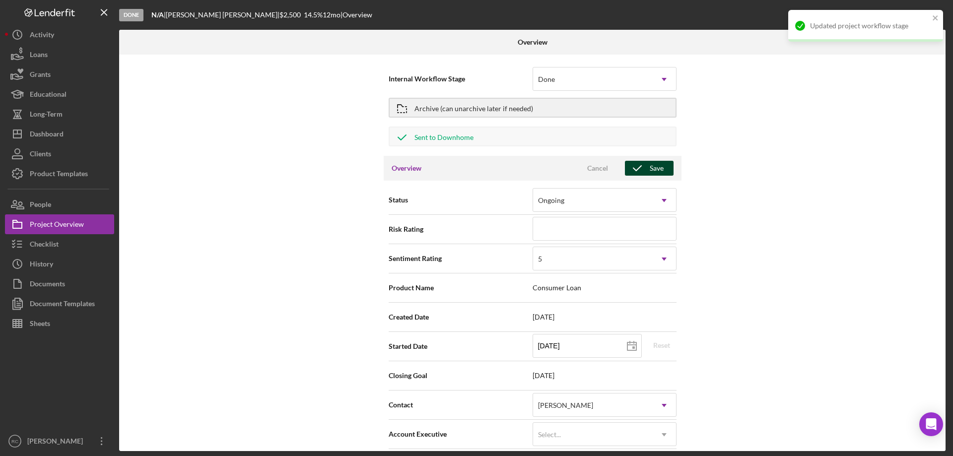
click at [645, 169] on icon "button" at bounding box center [637, 168] width 25 height 25
type textarea "Here's a snapshot of information that has been fully approved, as well as the i…"
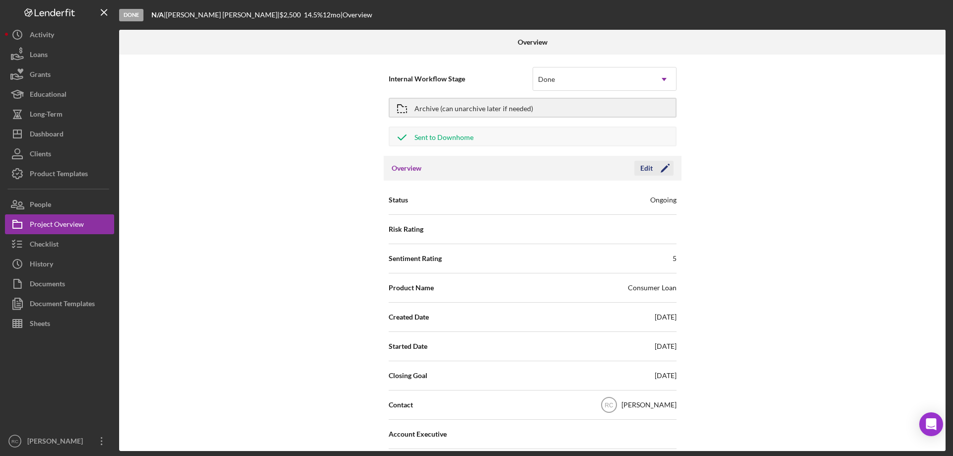
click at [660, 170] on icon "Icon/Edit" at bounding box center [665, 168] width 25 height 25
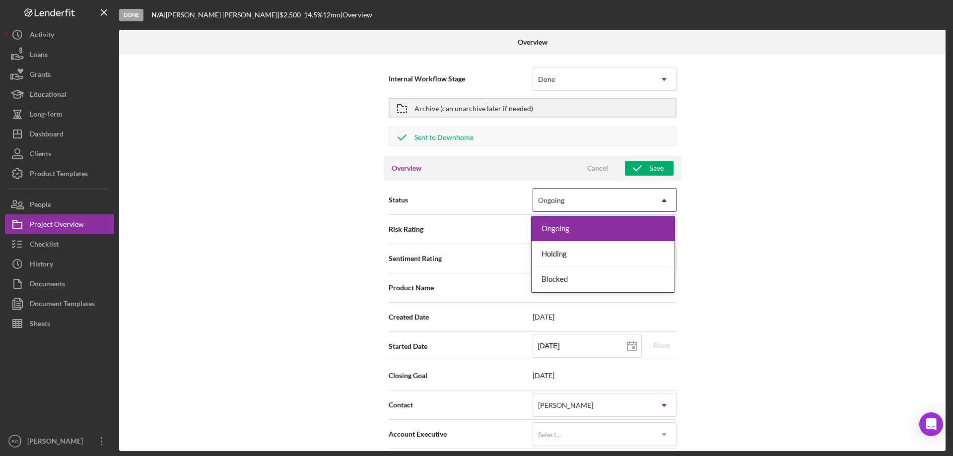
click at [640, 204] on div "Ongoing" at bounding box center [592, 200] width 119 height 23
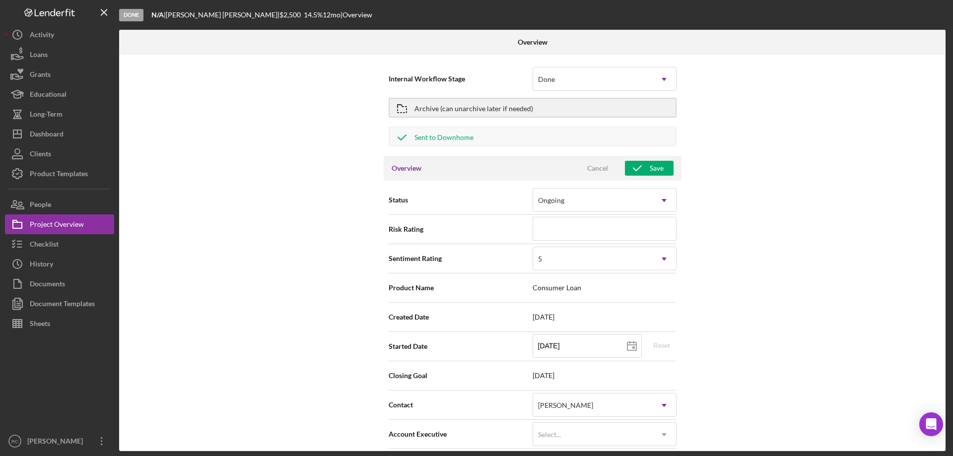
click at [741, 247] on div "Internal Workflow Stage Done Icon/Dropdown Arrow Archive (can unarchive later i…" at bounding box center [532, 253] width 826 height 397
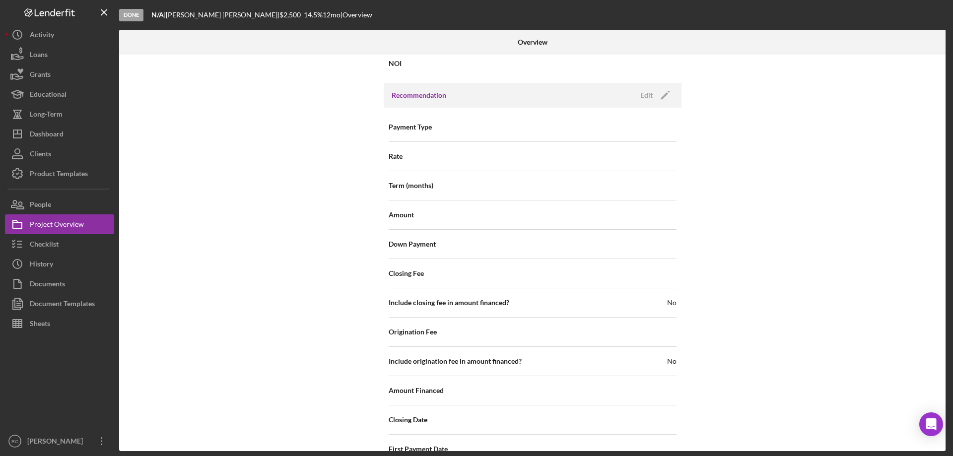
scroll to position [1137, 0]
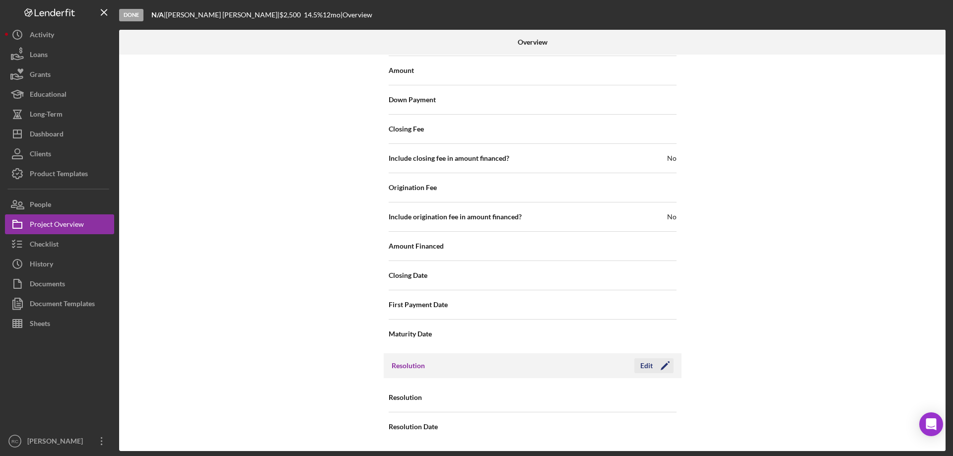
click at [664, 365] on polygon "button" at bounding box center [664, 366] width 7 height 7
click at [629, 395] on div "Select..." at bounding box center [592, 398] width 119 height 23
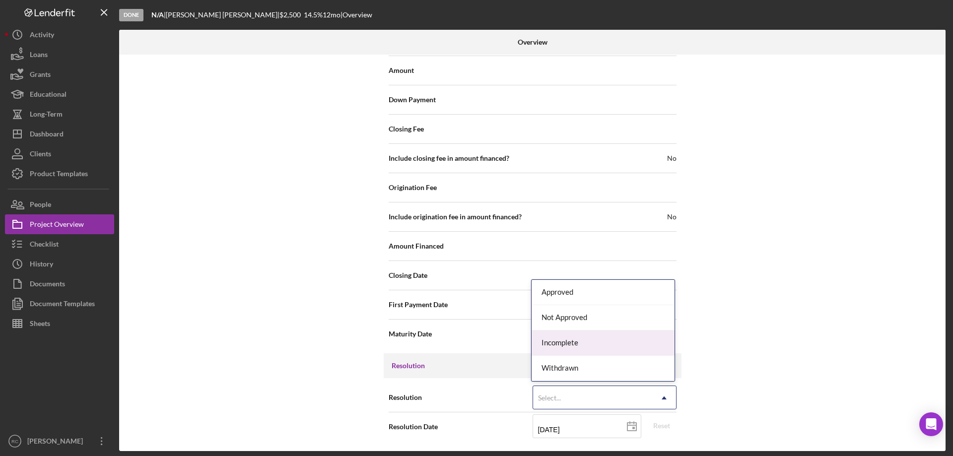
click at [592, 343] on div "Incomplete" at bounding box center [603, 343] width 143 height 25
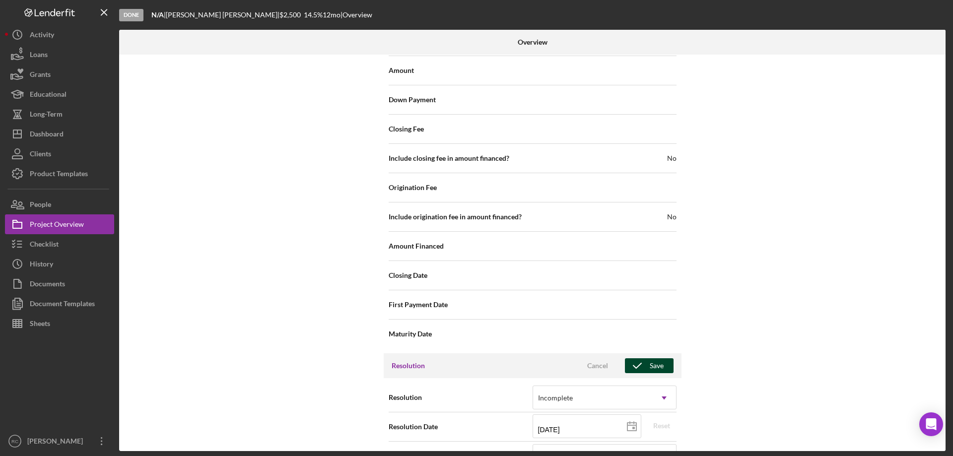
click at [650, 367] on div "Save" at bounding box center [657, 365] width 14 height 15
type textarea "Here's a snapshot of information that has been fully approved, as well as the i…"
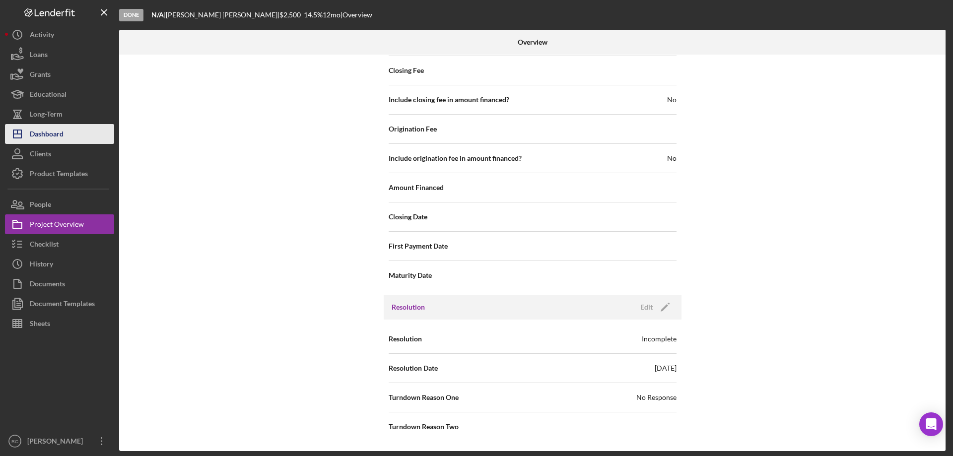
click at [55, 133] on div "Dashboard" at bounding box center [47, 135] width 34 height 22
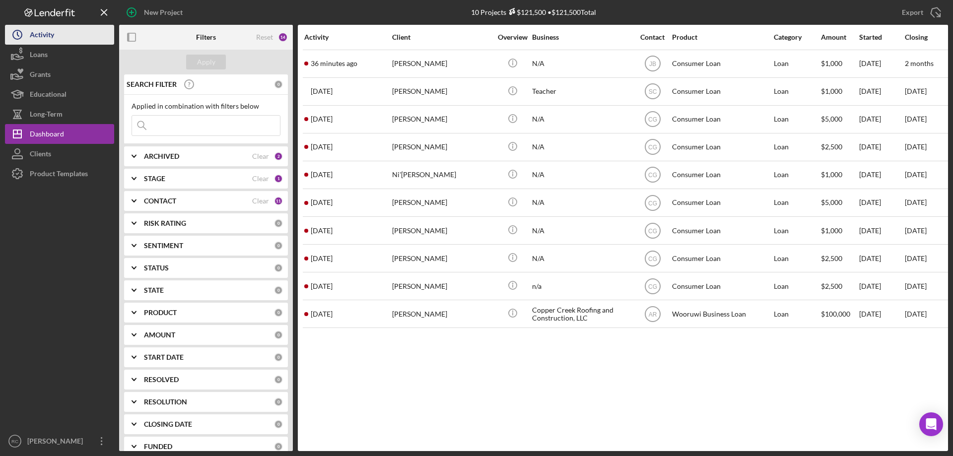
click at [43, 36] on div "Activity" at bounding box center [42, 36] width 24 height 22
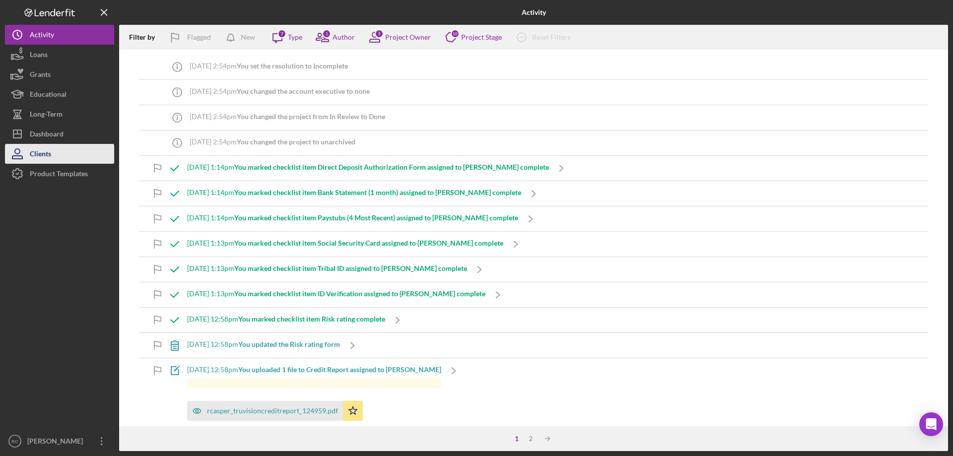
click at [43, 154] on div "Clients" at bounding box center [40, 155] width 21 height 22
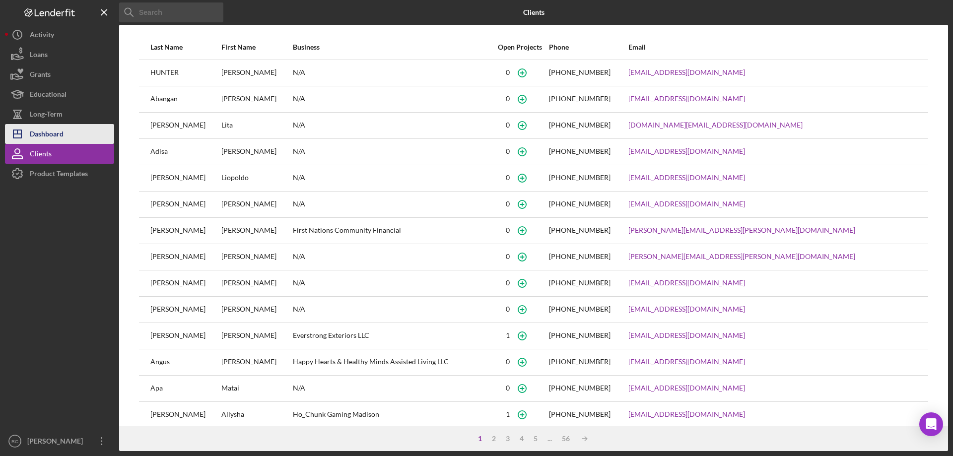
click at [59, 134] on div "Dashboard" at bounding box center [47, 135] width 34 height 22
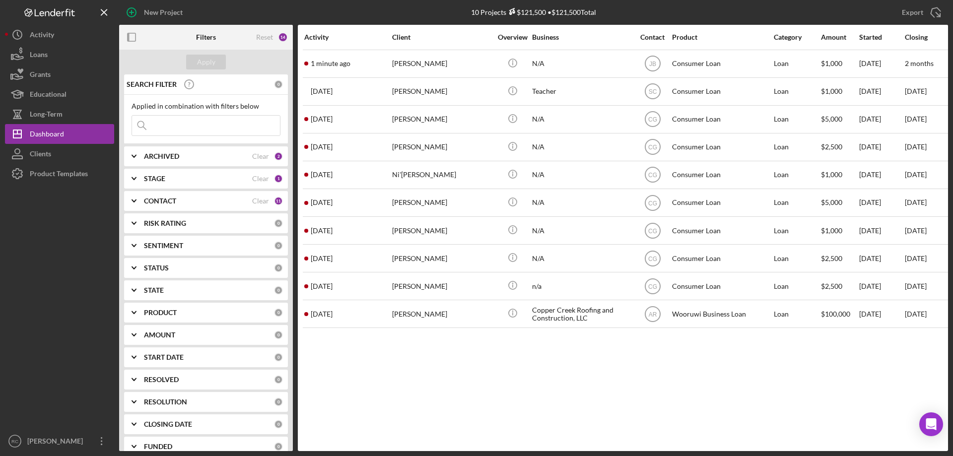
scroll to position [35, 0]
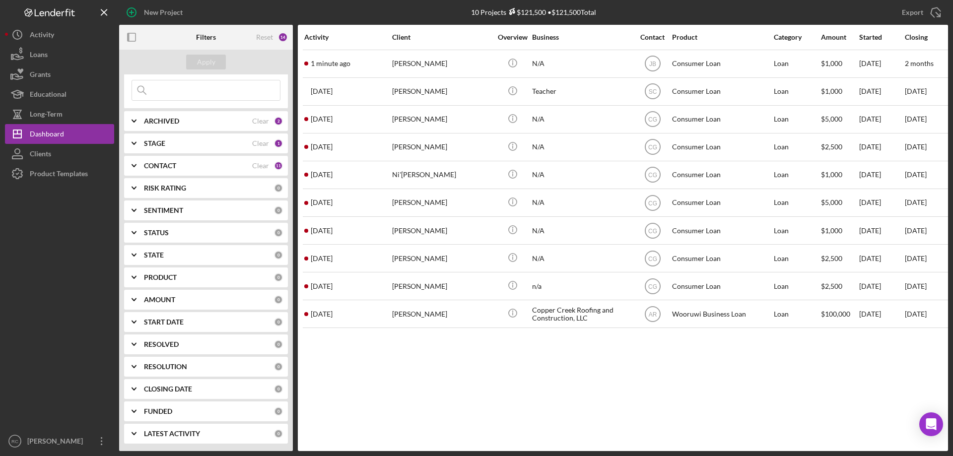
click at [161, 364] on b "RESOLUTION" at bounding box center [165, 367] width 43 height 8
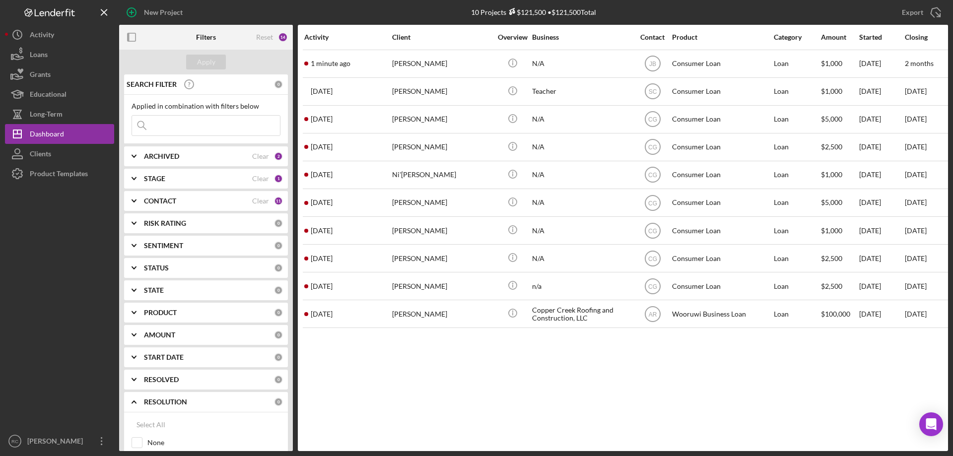
scroll to position [133, 0]
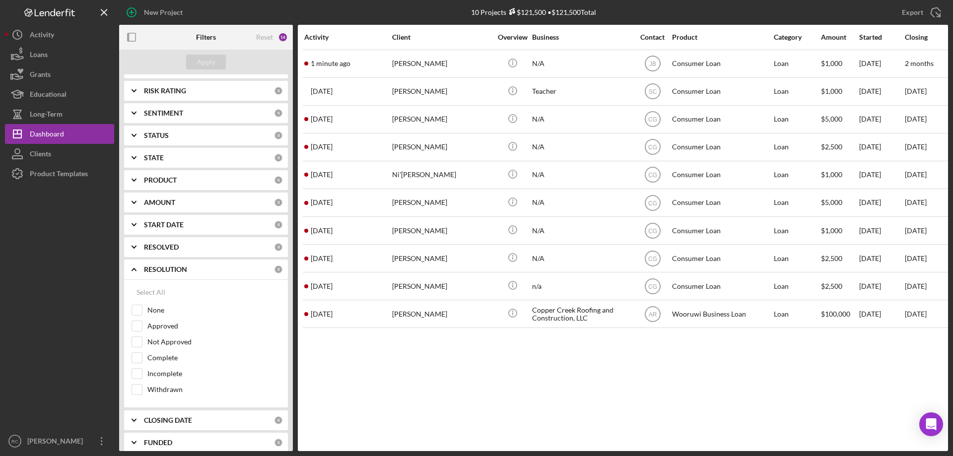
click at [165, 224] on b "START DATE" at bounding box center [164, 225] width 40 height 8
click at [169, 199] on b "AMOUNT" at bounding box center [159, 203] width 31 height 8
click at [186, 179] on div "PRODUCT" at bounding box center [209, 180] width 130 height 8
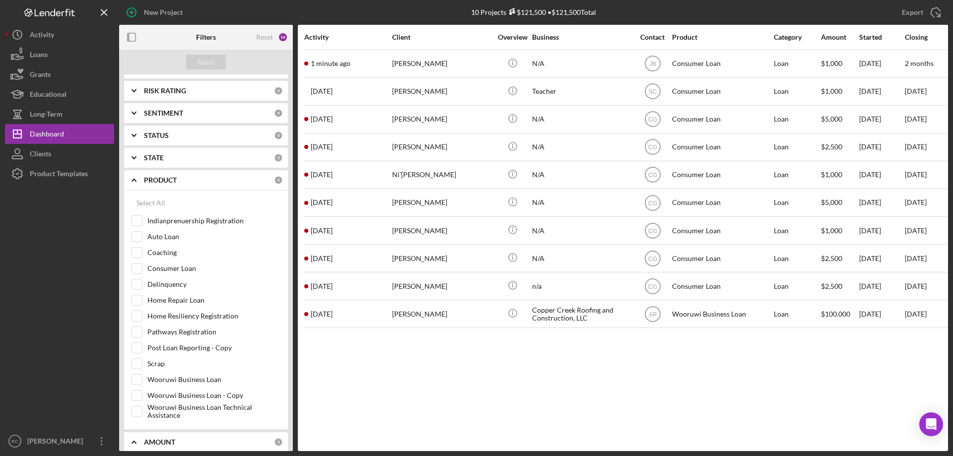
click at [193, 137] on div "STATUS" at bounding box center [209, 136] width 130 height 8
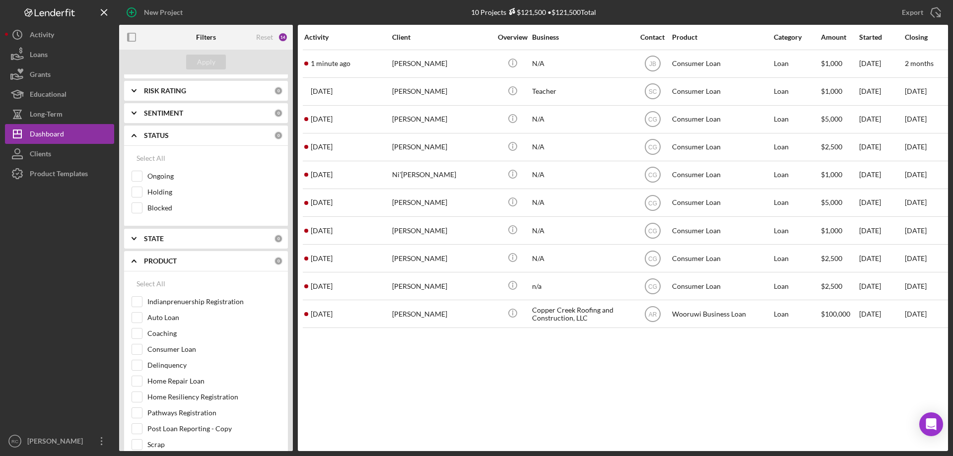
click at [168, 239] on div "STATE" at bounding box center [209, 239] width 130 height 8
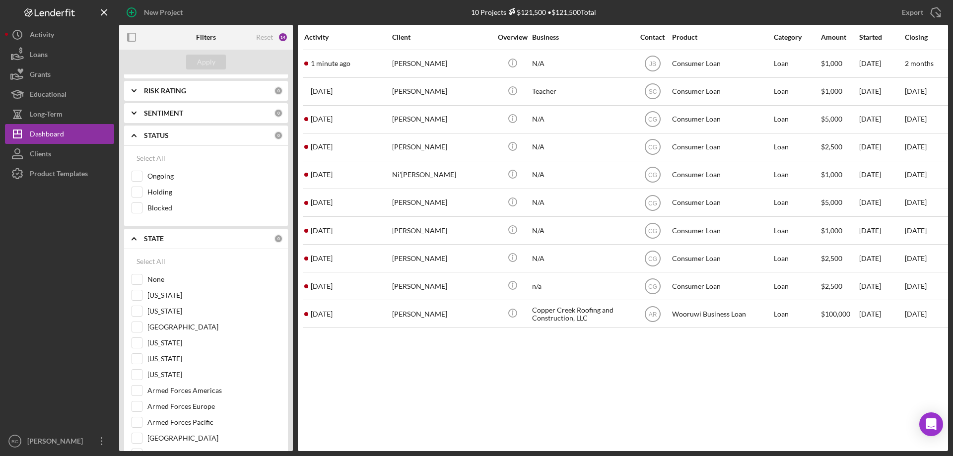
click at [168, 238] on div "STATE" at bounding box center [209, 239] width 130 height 8
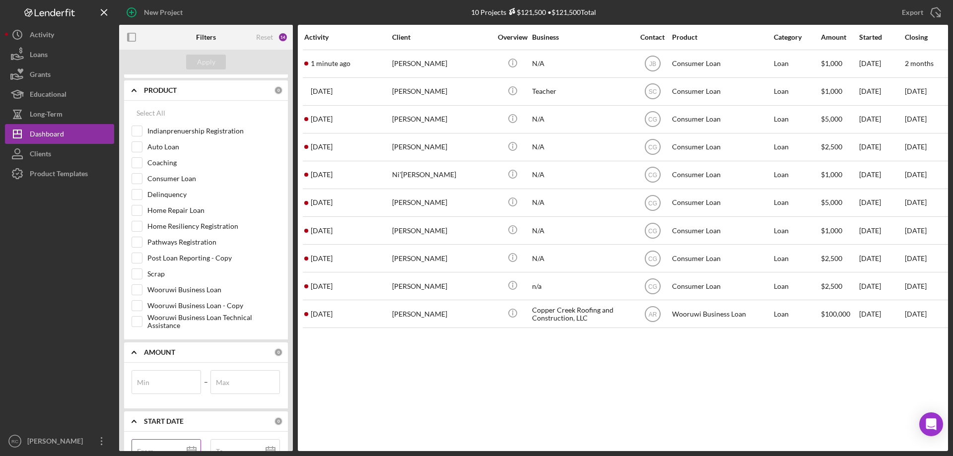
scroll to position [38, 0]
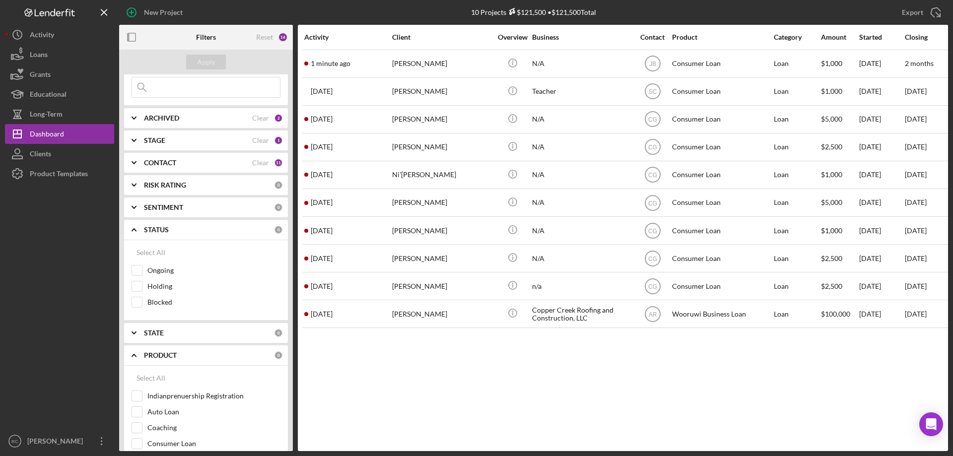
click at [155, 158] on div "CONTACT Clear 11" at bounding box center [213, 163] width 139 height 20
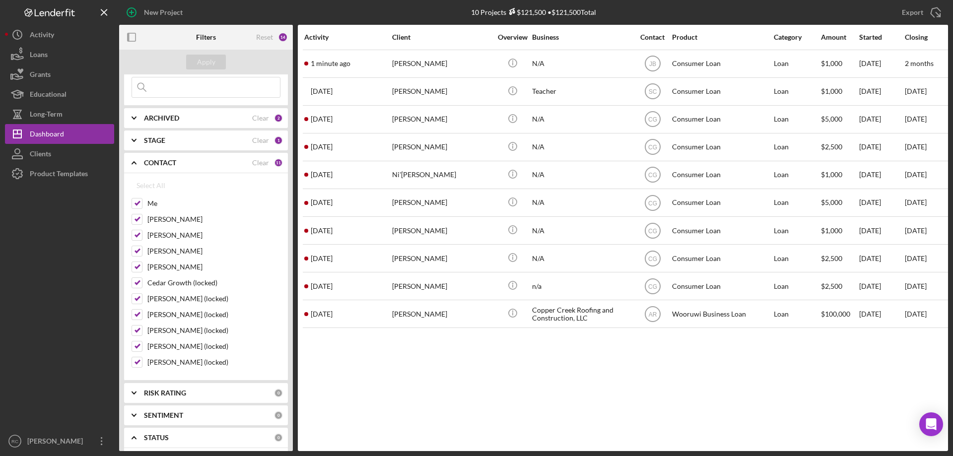
click at [163, 392] on b "RISK RATING" at bounding box center [165, 393] width 42 height 8
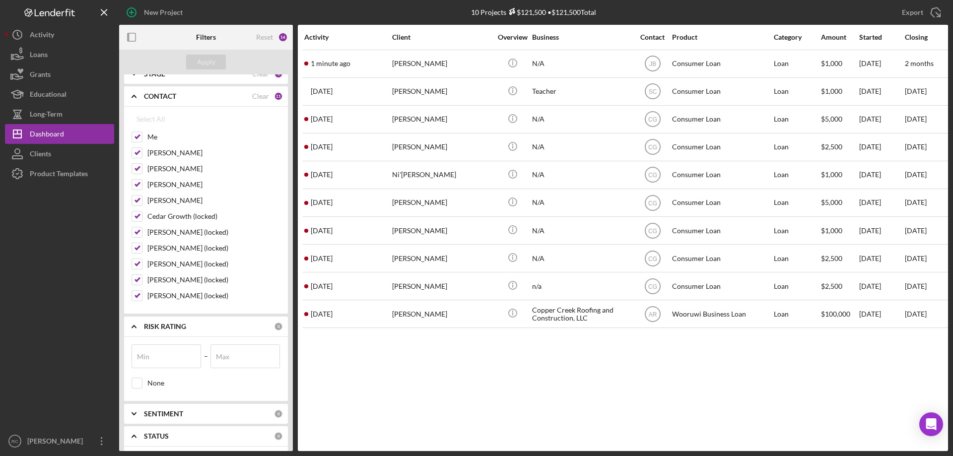
scroll to position [171, 0]
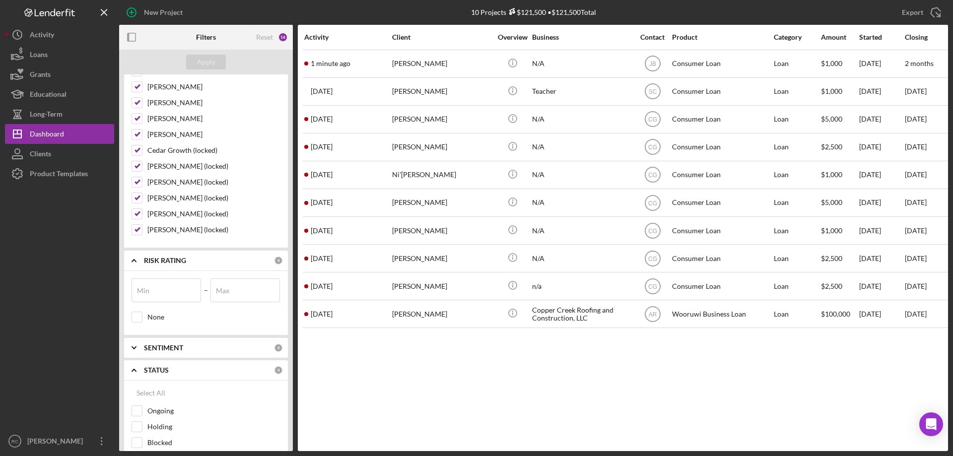
click at [160, 348] on b "SENTIMENT" at bounding box center [163, 348] width 39 height 8
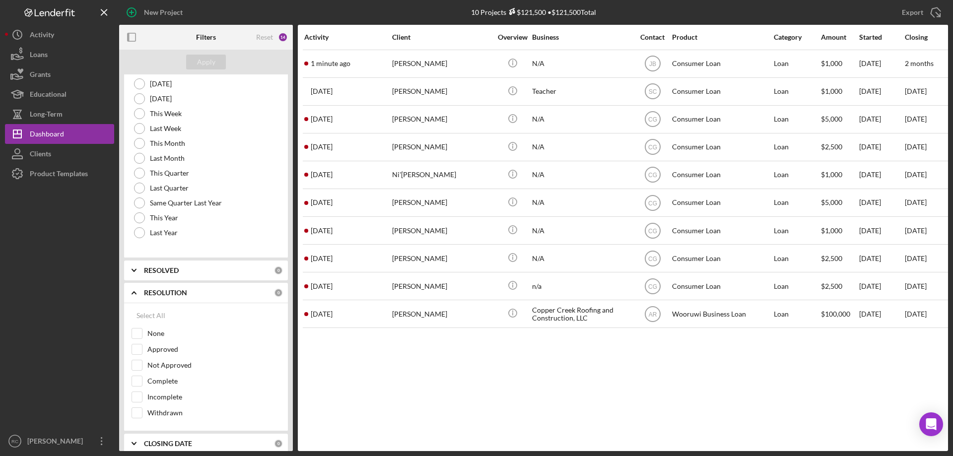
scroll to position [1152, 0]
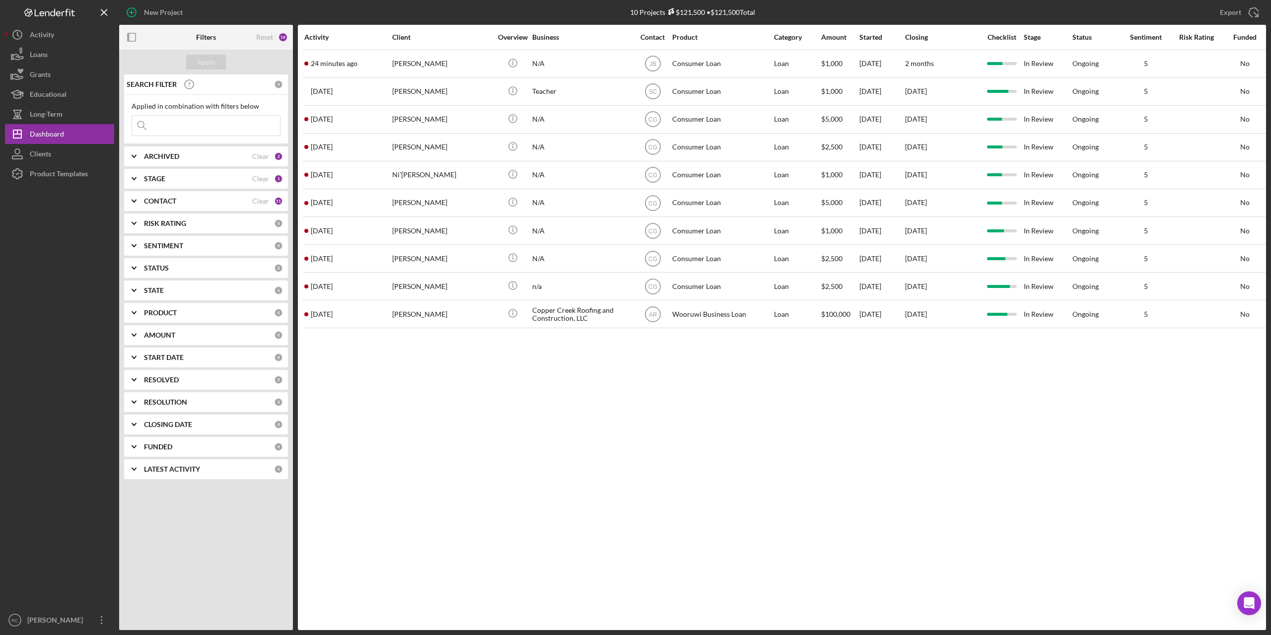
click at [174, 122] on input at bounding box center [206, 126] width 148 height 20
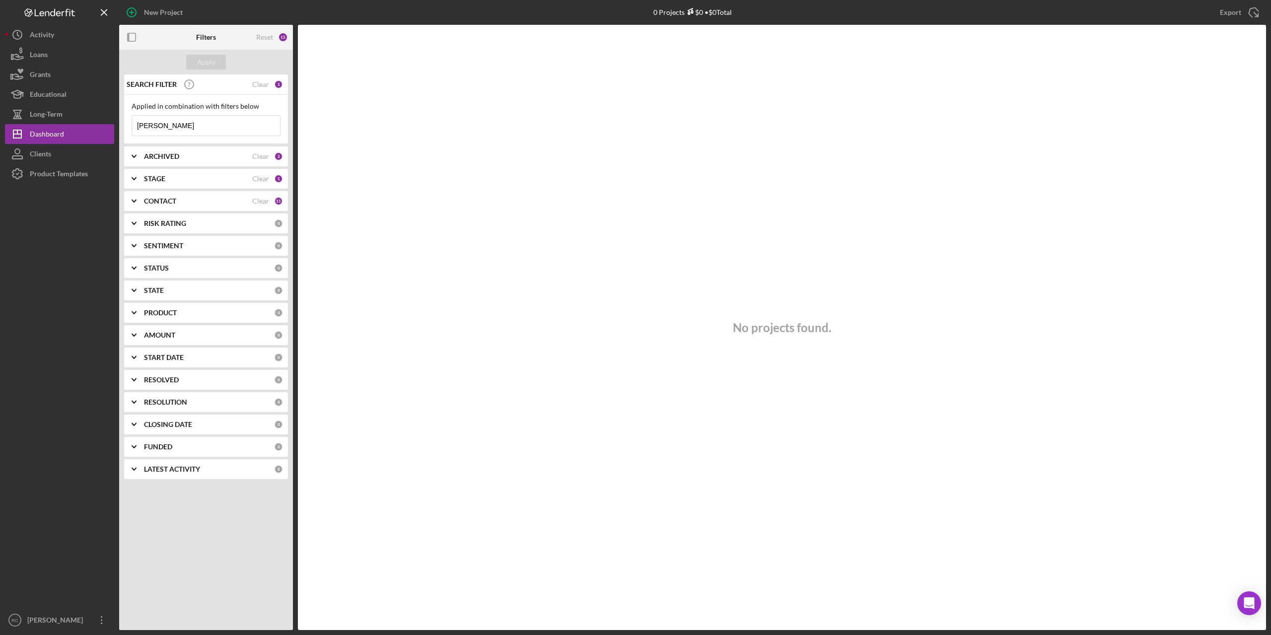
type input "sharon"
click at [202, 157] on div "ARCHIVED" at bounding box center [198, 156] width 108 height 8
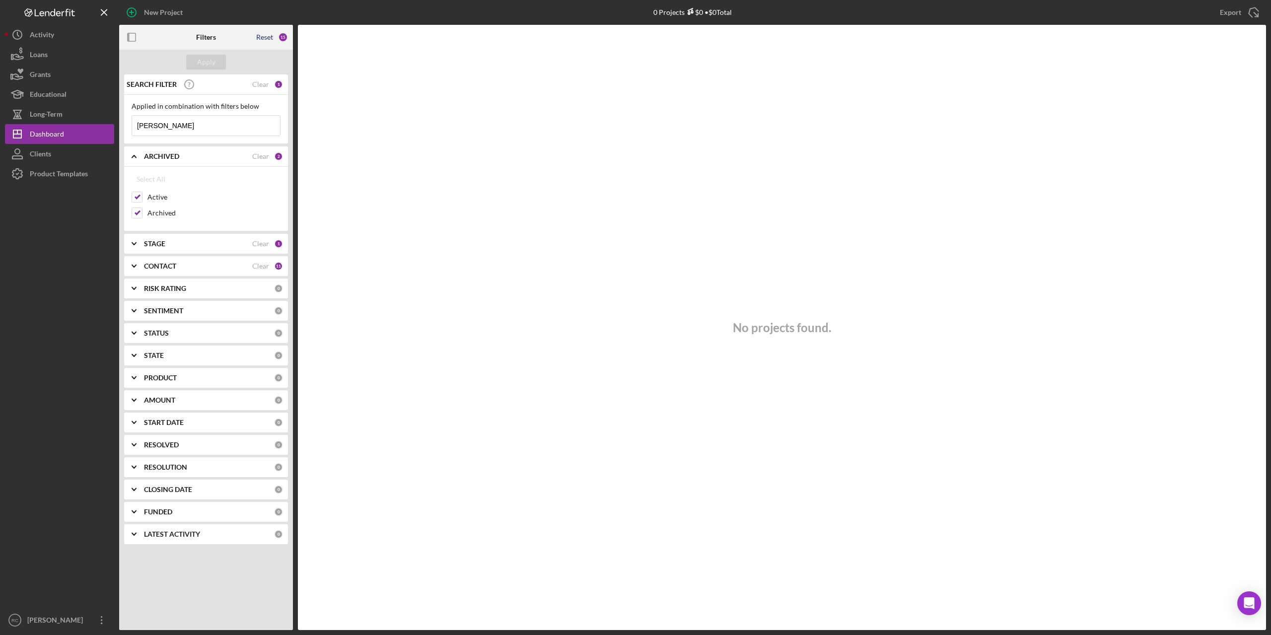
click at [263, 37] on div "Reset" at bounding box center [264, 37] width 17 height 8
checkbox input "false"
click at [161, 242] on b "STAGE" at bounding box center [154, 244] width 21 height 8
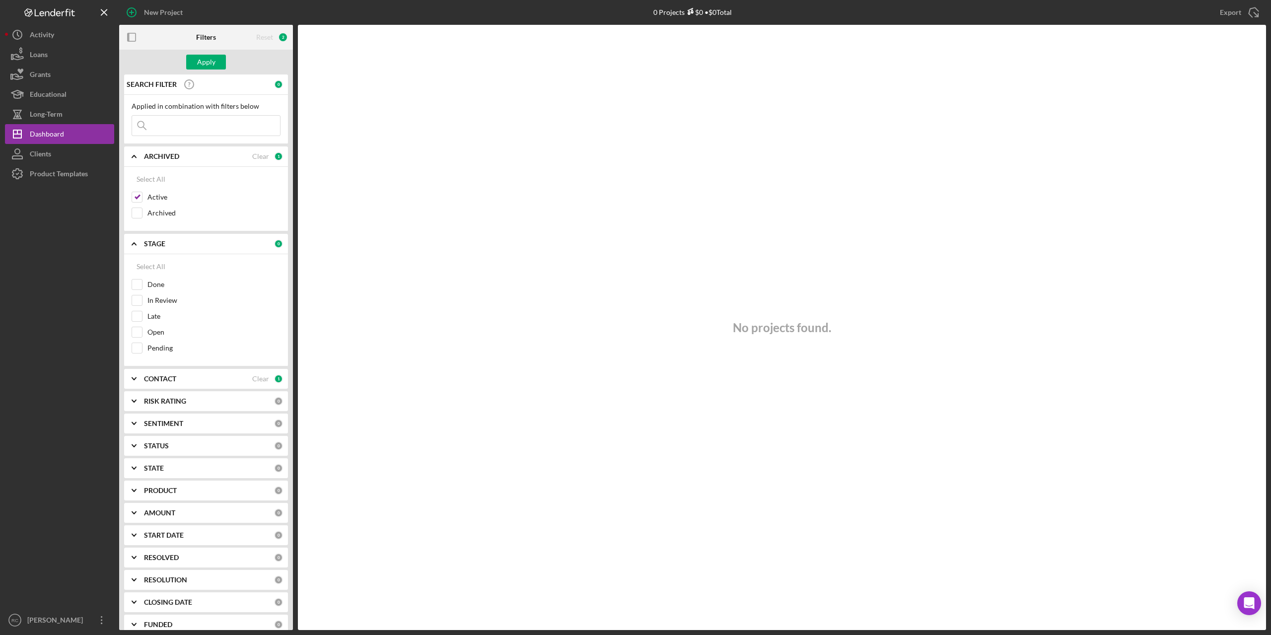
click at [266, 34] on div "Reset" at bounding box center [264, 37] width 17 height 8
click at [285, 35] on div "2" at bounding box center [283, 37] width 10 height 10
click at [208, 59] on div "Apply" at bounding box center [206, 62] width 18 height 15
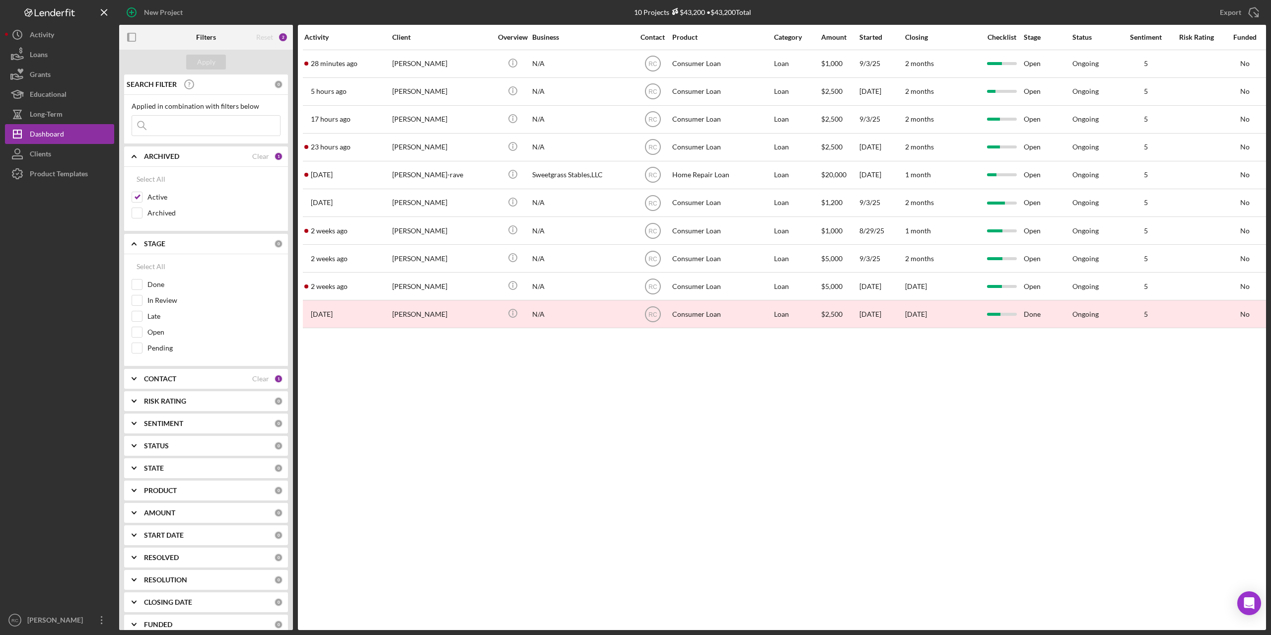
click at [193, 322] on div "CONTACT" at bounding box center [198, 379] width 108 height 8
click at [161, 322] on div "Select All" at bounding box center [150, 402] width 29 height 20
checkbox input "true"
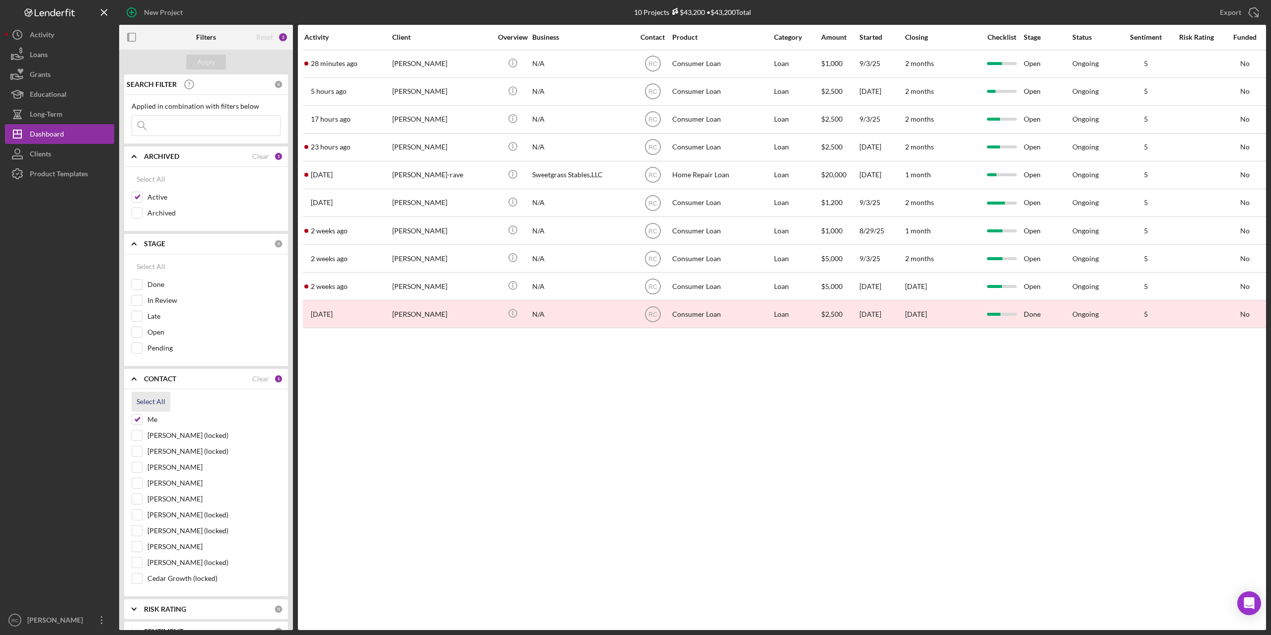
checkbox input "true"
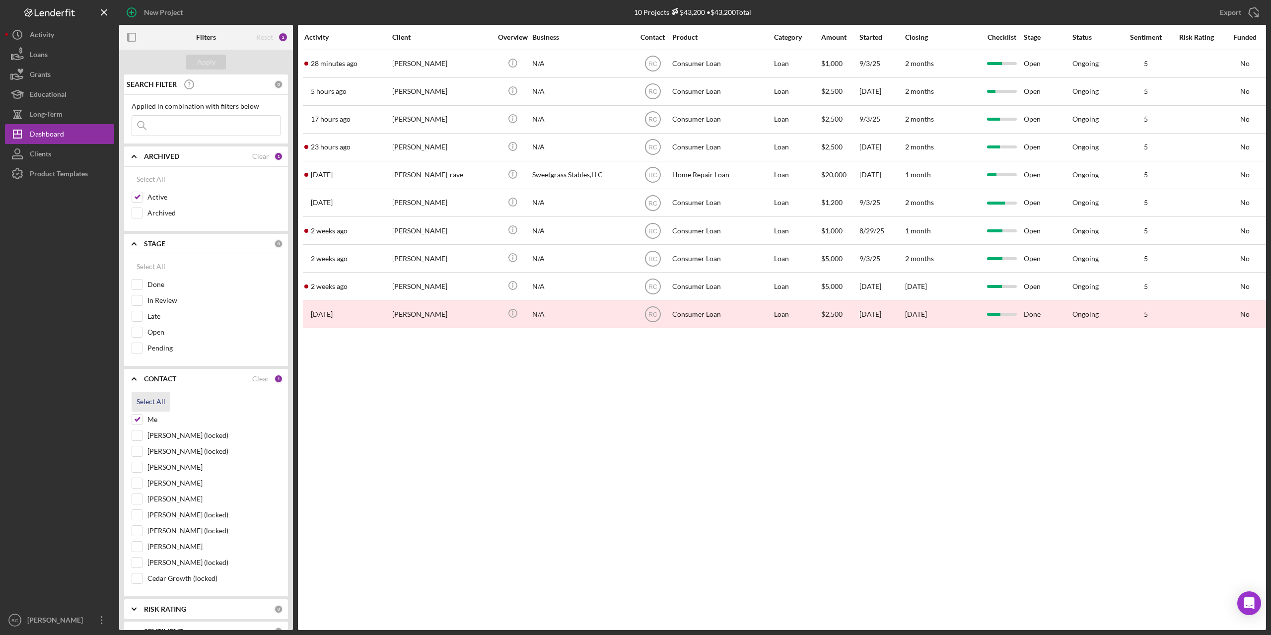
checkbox input "true"
click at [213, 60] on div "Apply" at bounding box center [206, 62] width 18 height 15
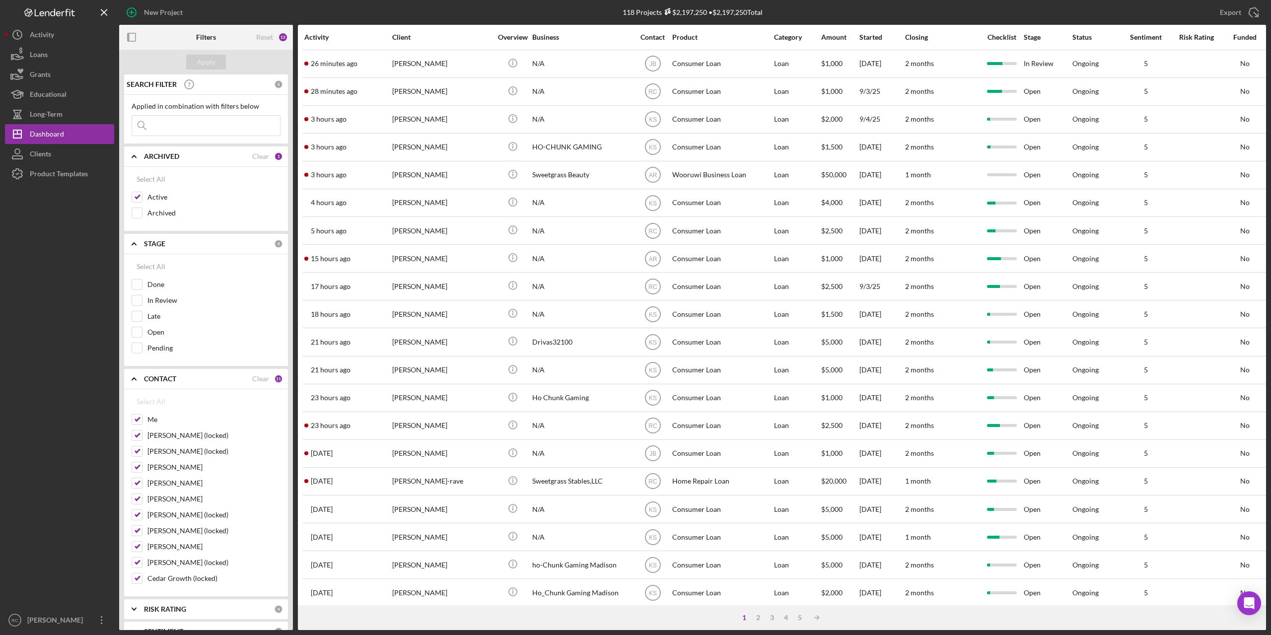
click at [199, 123] on input at bounding box center [206, 126] width 148 height 20
type input "sharon"
click at [207, 58] on div "Apply" at bounding box center [206, 62] width 18 height 15
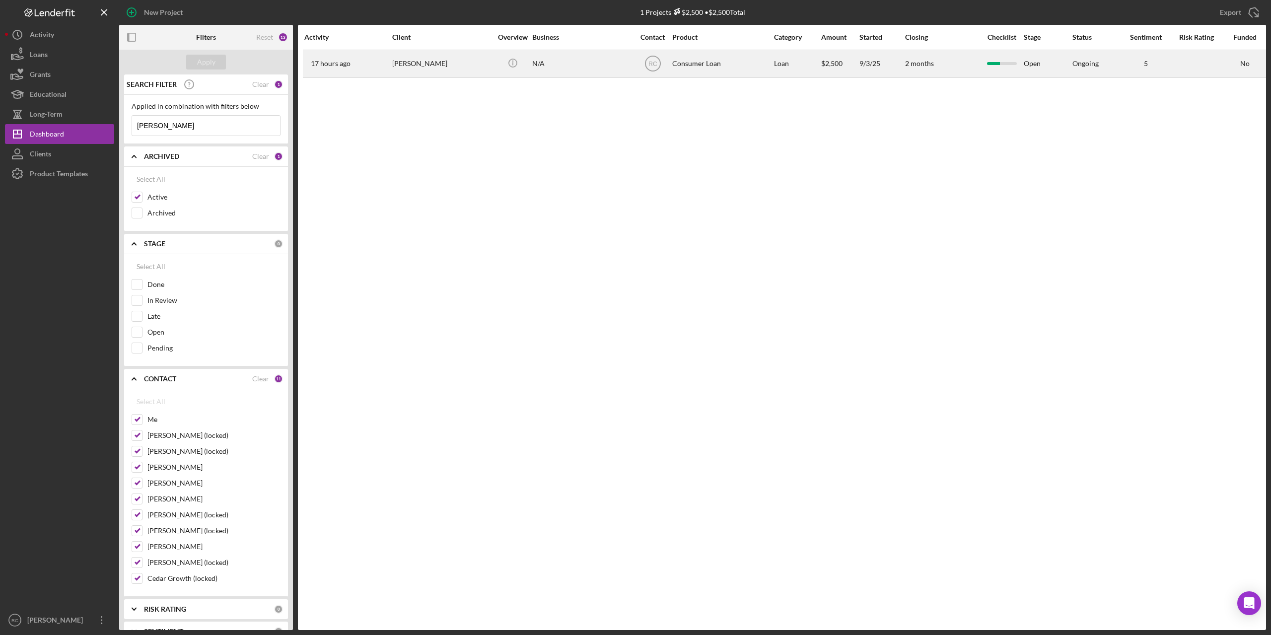
click at [426, 62] on div "[PERSON_NAME]" at bounding box center [441, 64] width 99 height 26
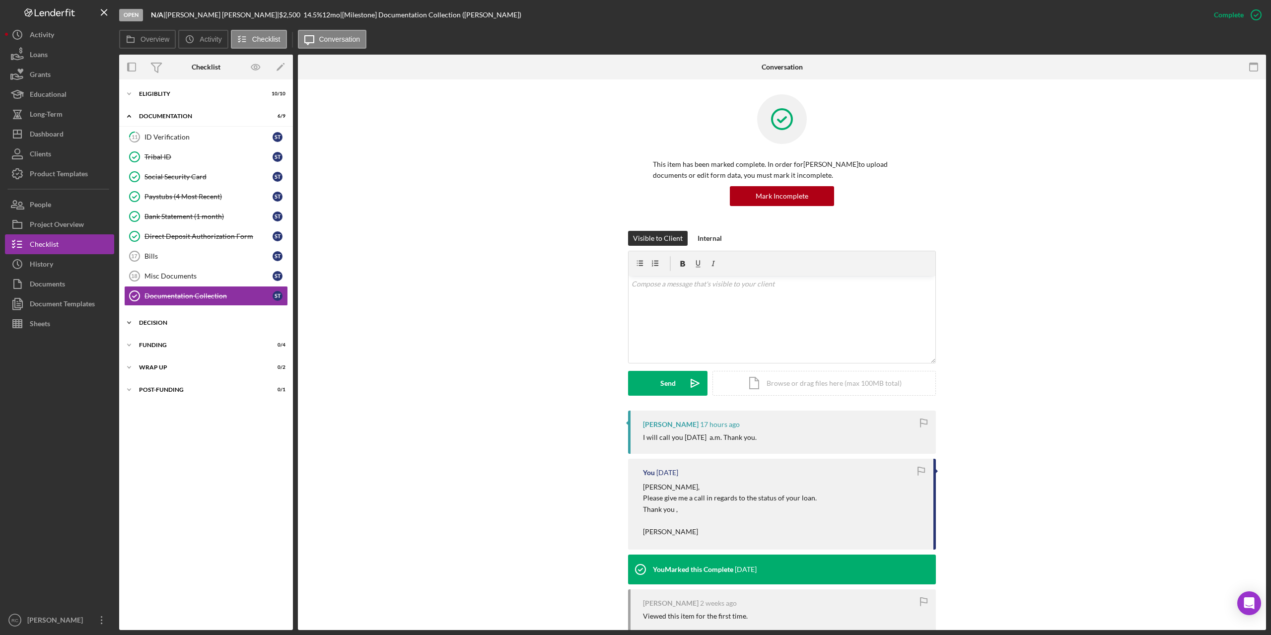
click at [160, 322] on div "Decision" at bounding box center [209, 323] width 141 height 6
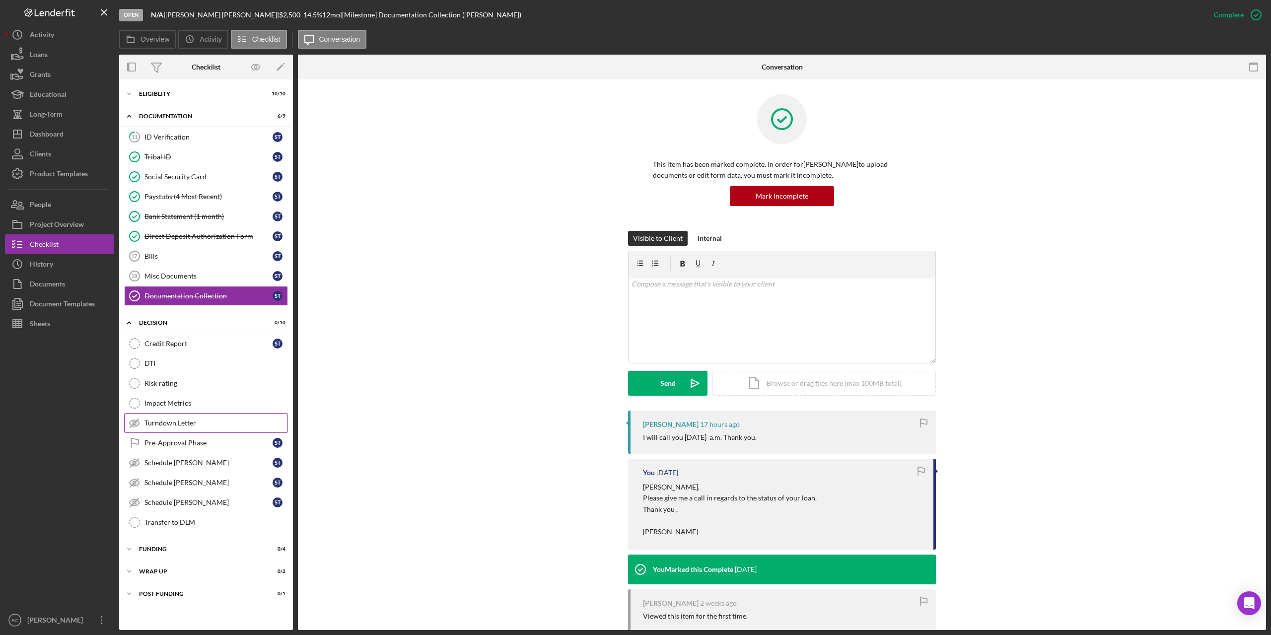
click at [169, 322] on div "Turndown Letter" at bounding box center [215, 423] width 143 height 8
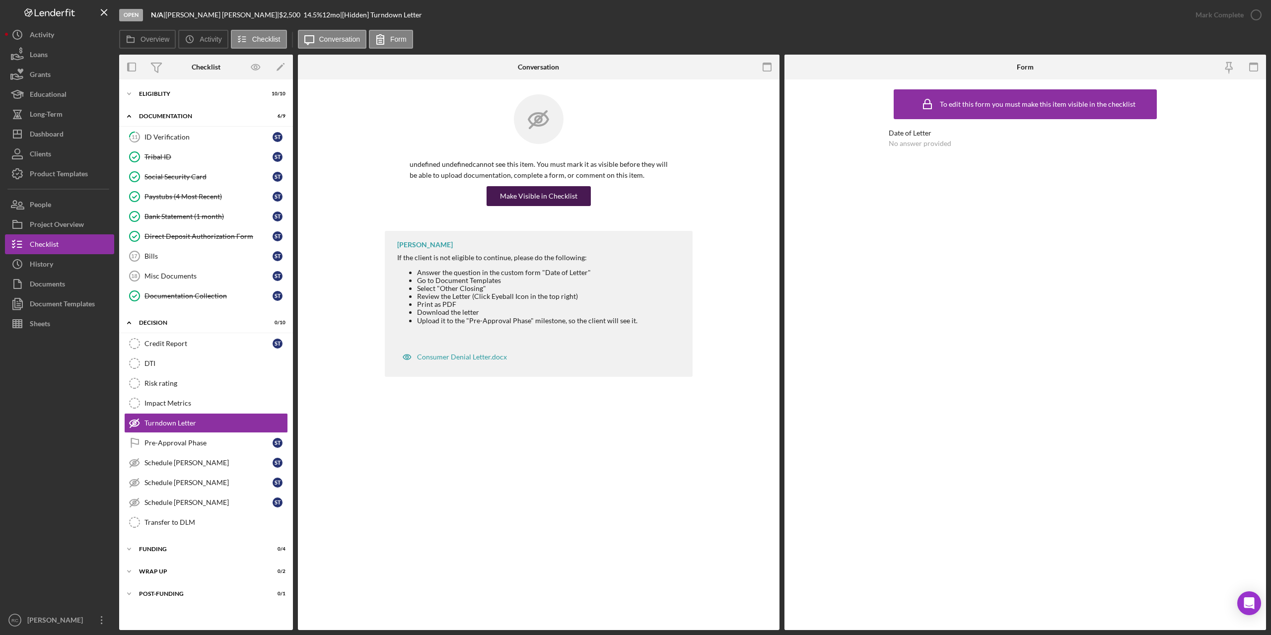
click at [560, 197] on div "Make Visible in Checklist" at bounding box center [538, 196] width 77 height 20
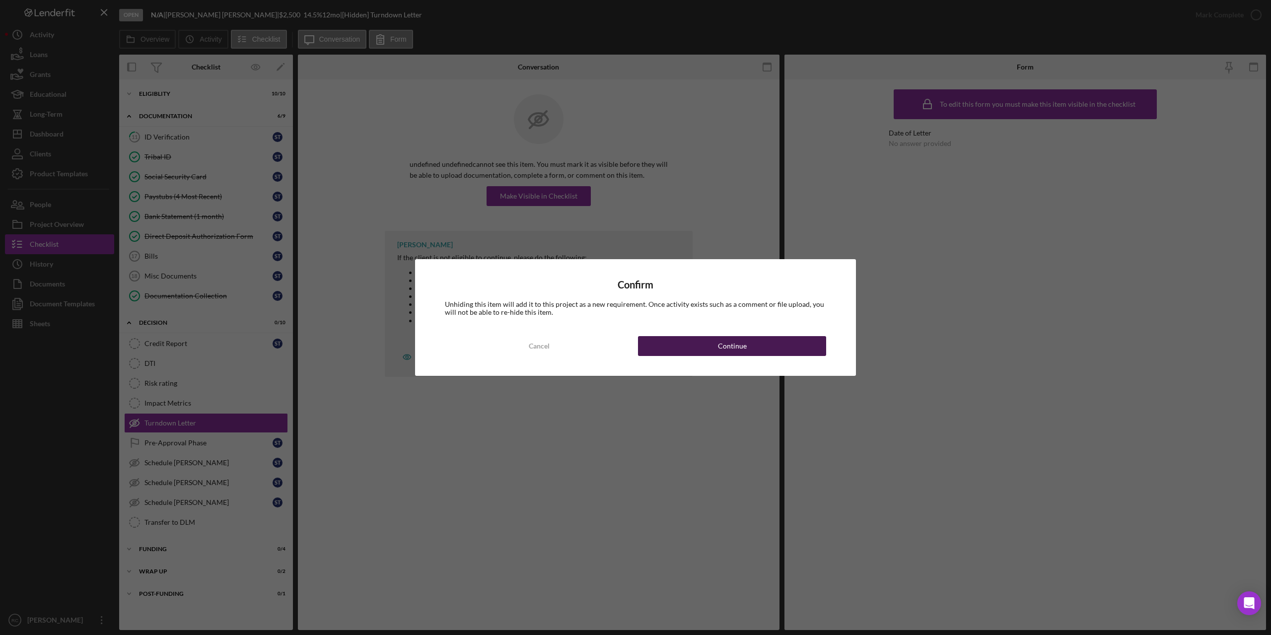
click at [631, 322] on div "Continue" at bounding box center [732, 346] width 29 height 20
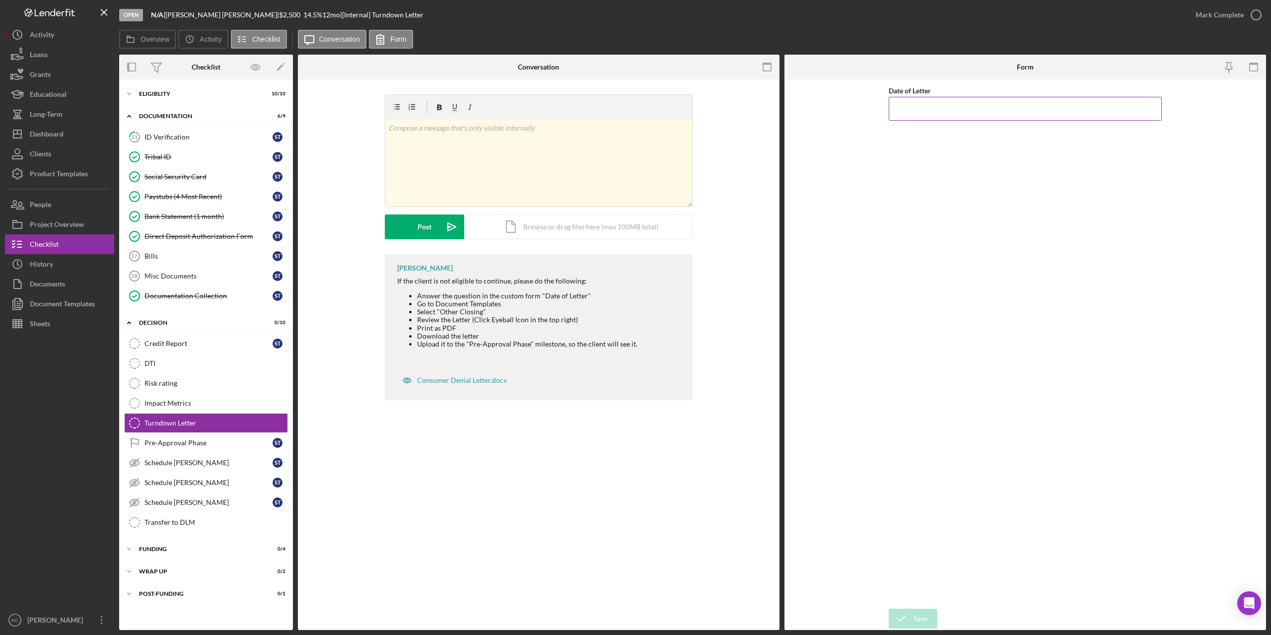
click at [631, 107] on input "Date of Letter" at bounding box center [1024, 109] width 273 height 24
type input "[DATE]"
click at [631, 322] on div "Save" at bounding box center [920, 619] width 14 height 20
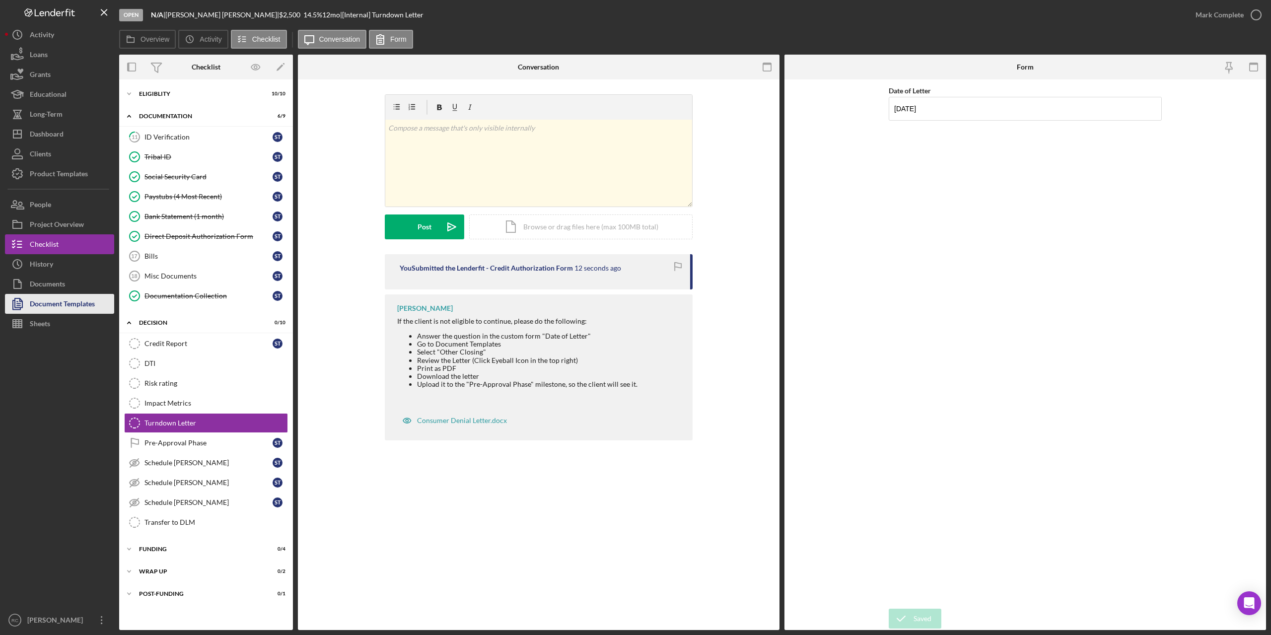
click at [74, 300] on div "Document Templates" at bounding box center [62, 305] width 65 height 22
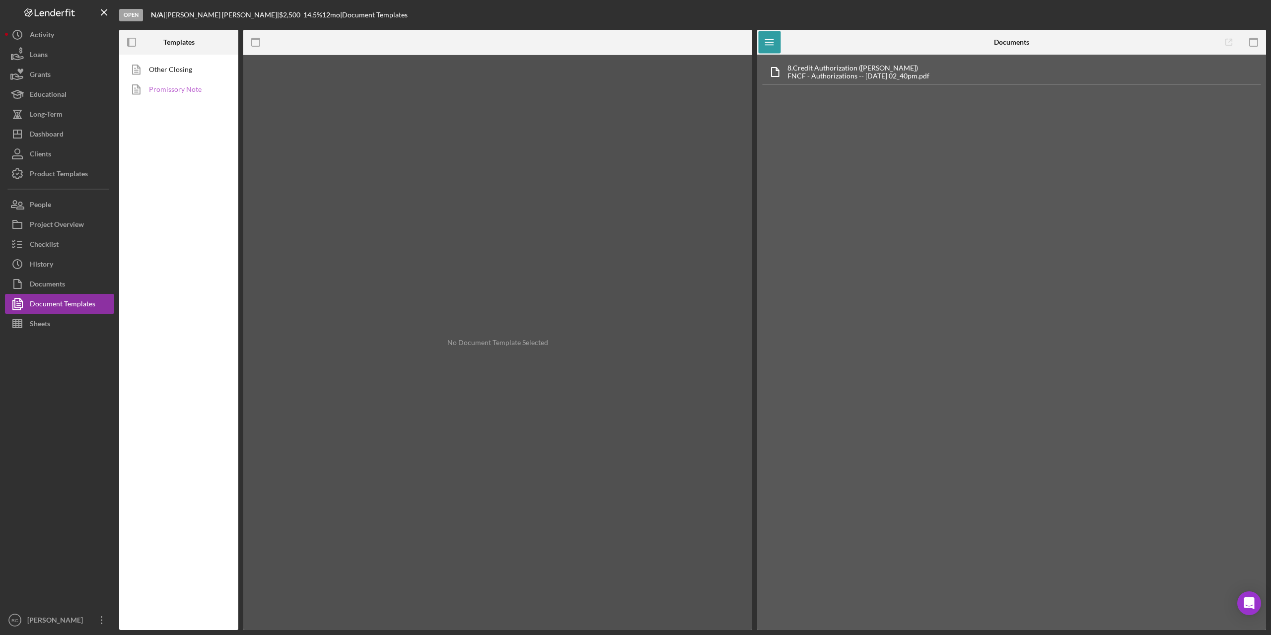
click at [174, 87] on link "Promissory Note" at bounding box center [176, 89] width 104 height 20
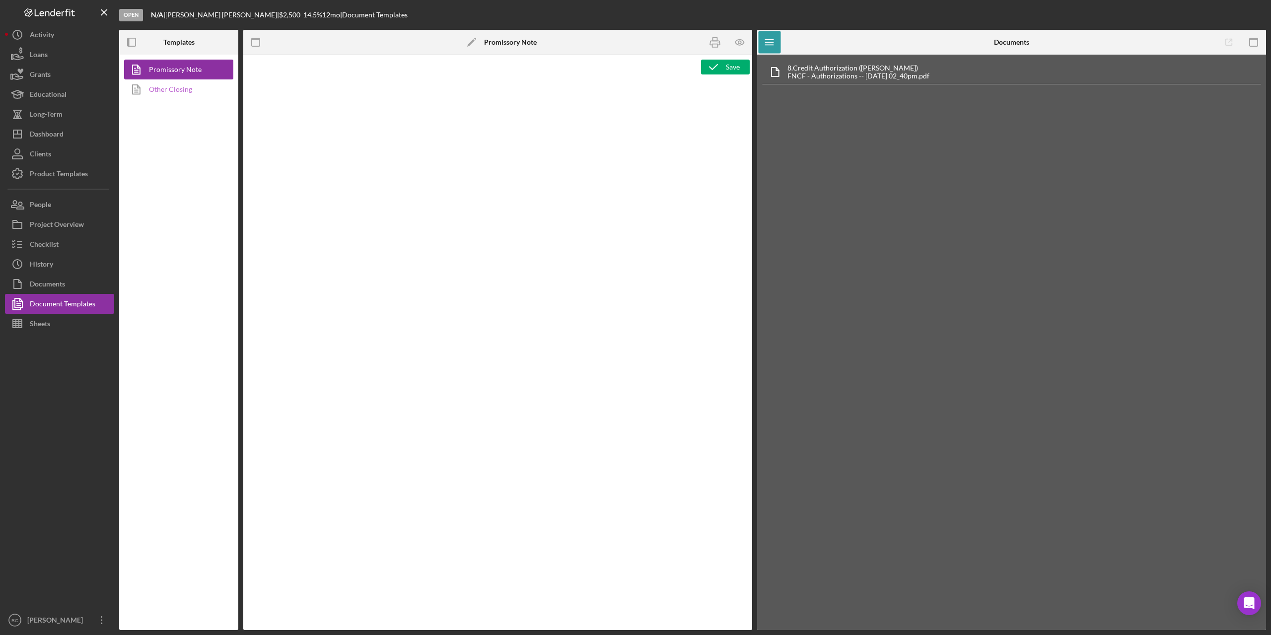
type textarea "<h1>Name: <span id="Primary_Borrower_Full_Name" class="template-field mceNonEdi…"
click at [181, 91] on link "Other Closing" at bounding box center [176, 89] width 104 height 20
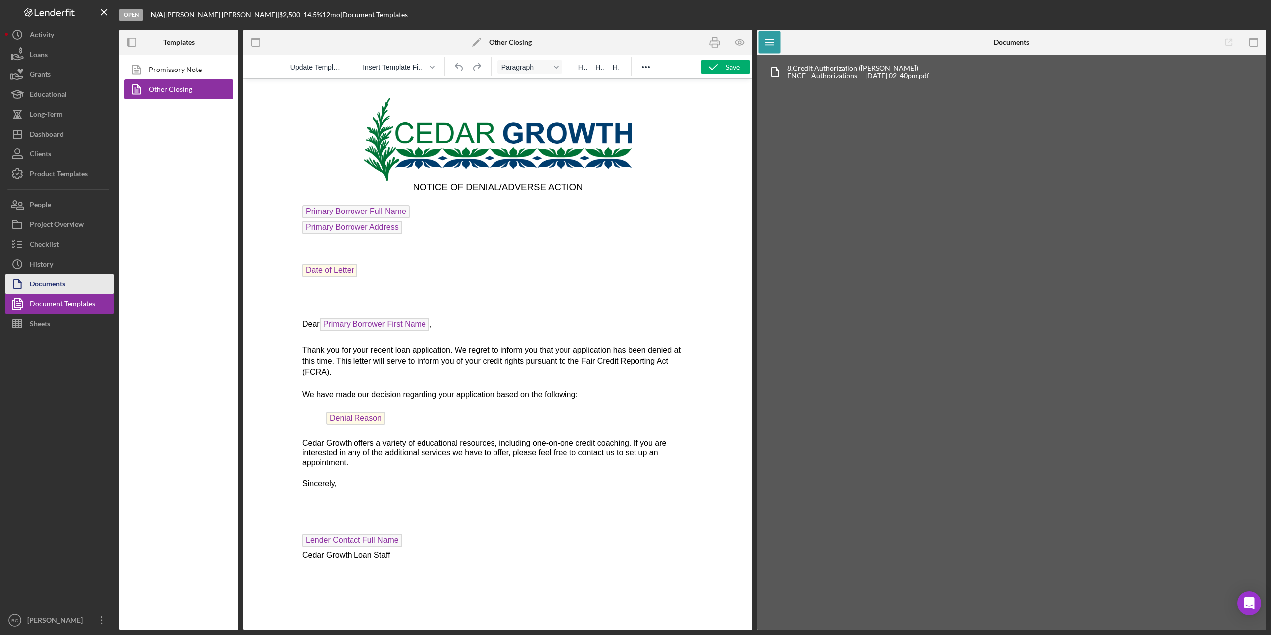
click at [63, 286] on div "Documents" at bounding box center [47, 285] width 35 height 22
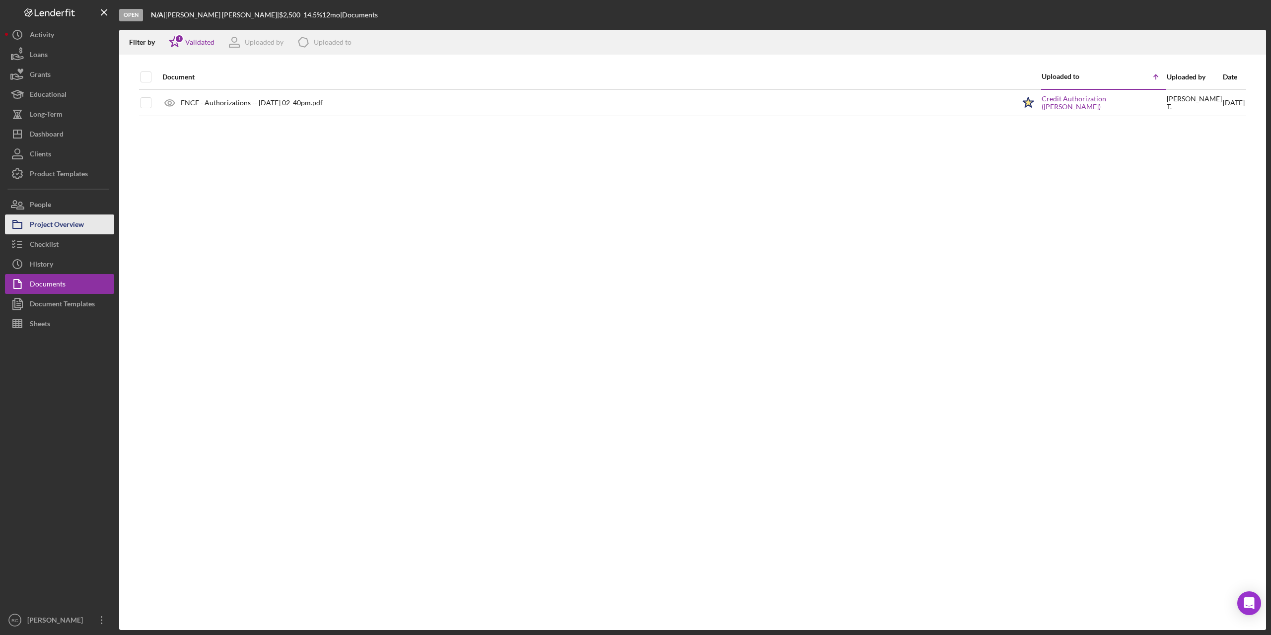
click at [75, 226] on div "Project Overview" at bounding box center [57, 225] width 54 height 22
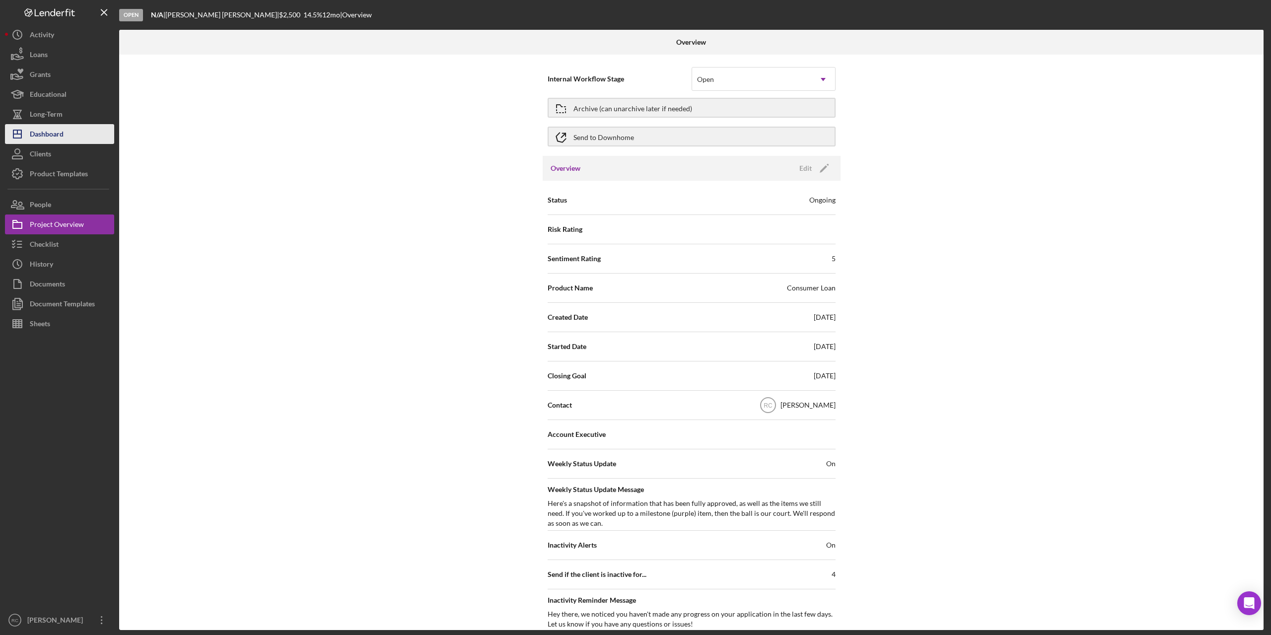
click at [52, 131] on div "Dashboard" at bounding box center [47, 135] width 34 height 22
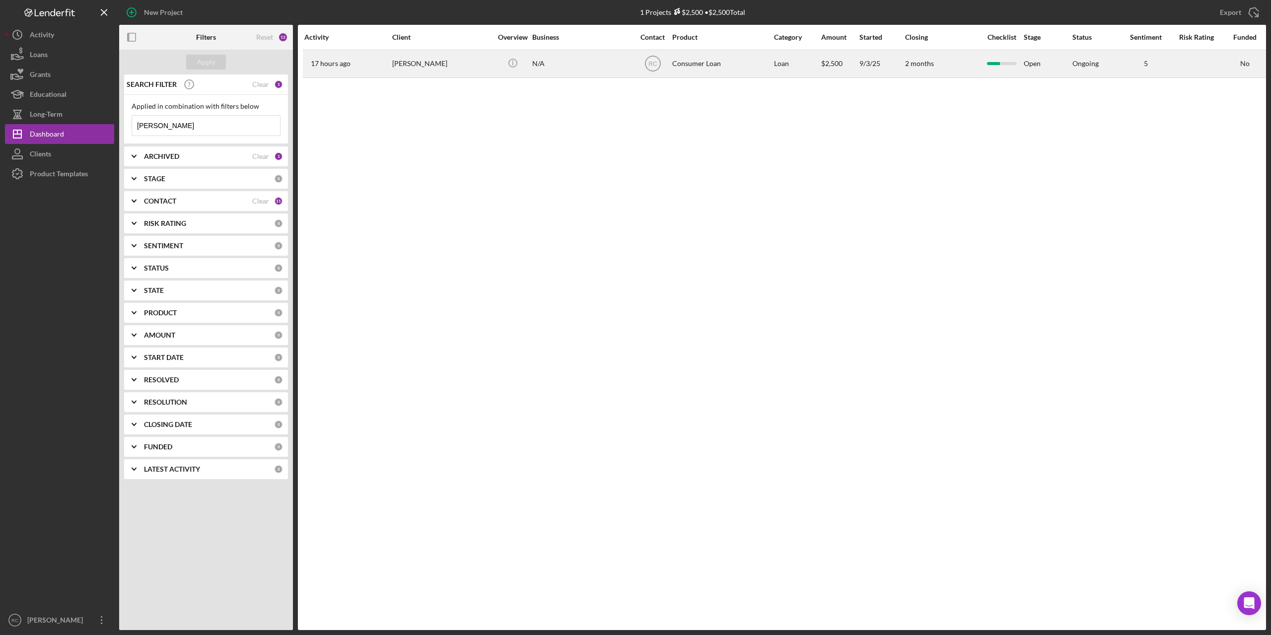
click at [435, 62] on div "[PERSON_NAME]" at bounding box center [441, 64] width 99 height 26
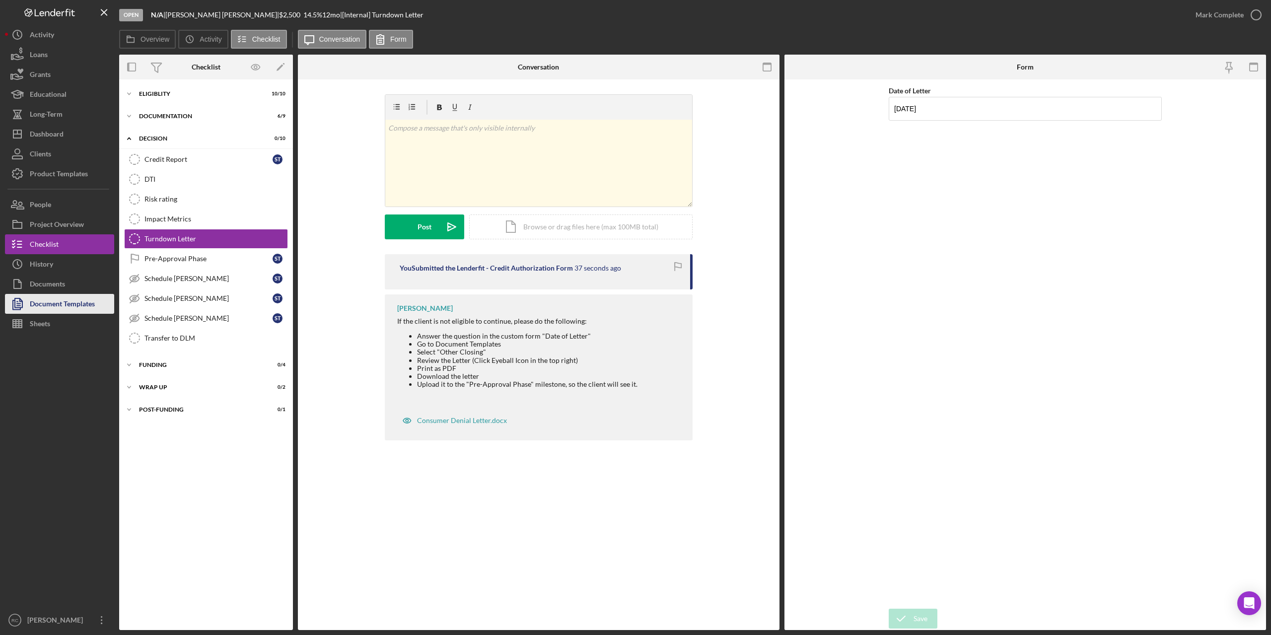
click at [81, 305] on div "Document Templates" at bounding box center [62, 305] width 65 height 22
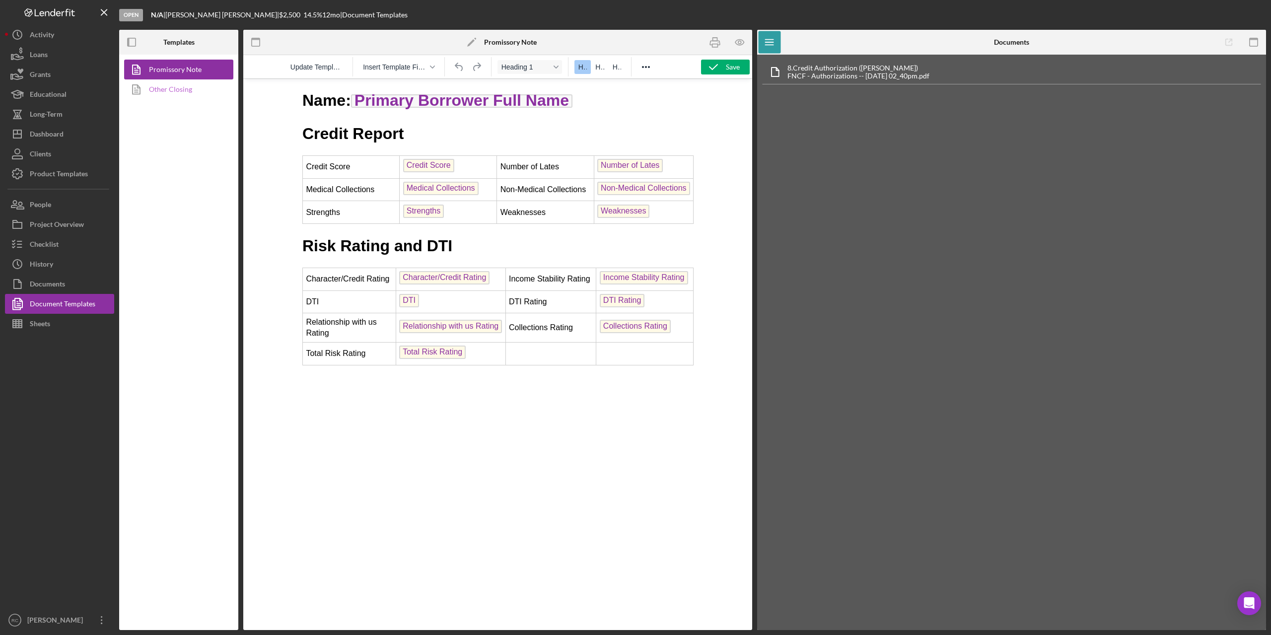
click at [184, 87] on link "Other Closing" at bounding box center [176, 89] width 104 height 20
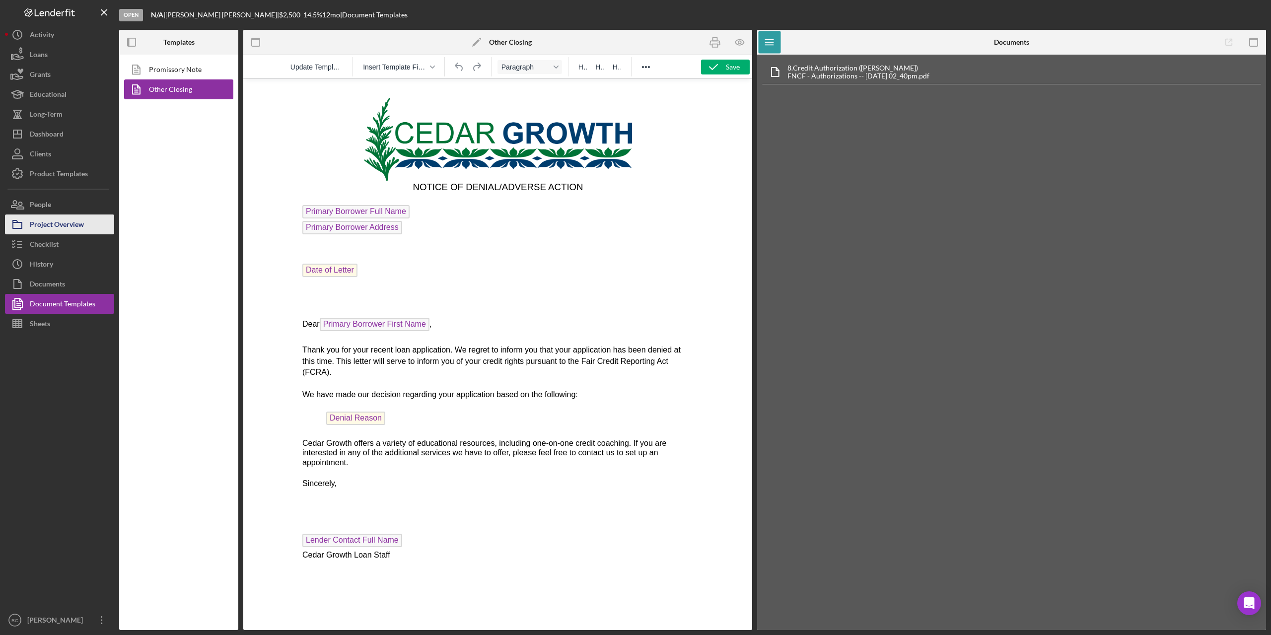
click at [72, 224] on div "Project Overview" at bounding box center [57, 225] width 54 height 22
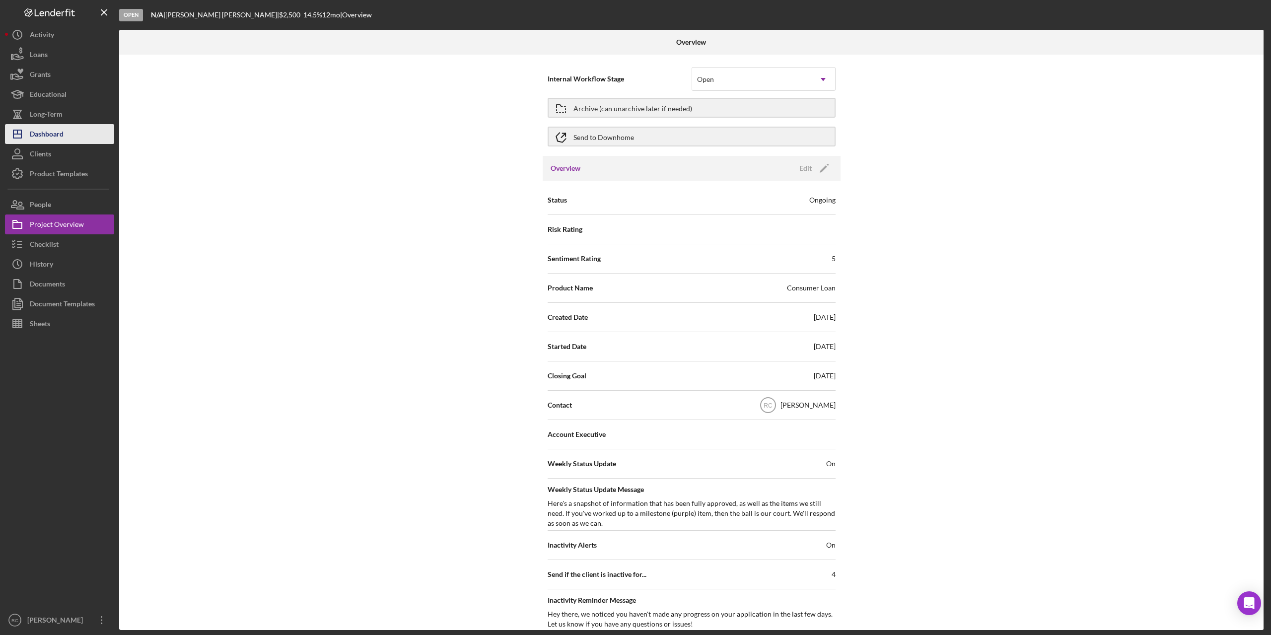
click at [70, 133] on button "Icon/Dashboard Dashboard" at bounding box center [59, 134] width 109 height 20
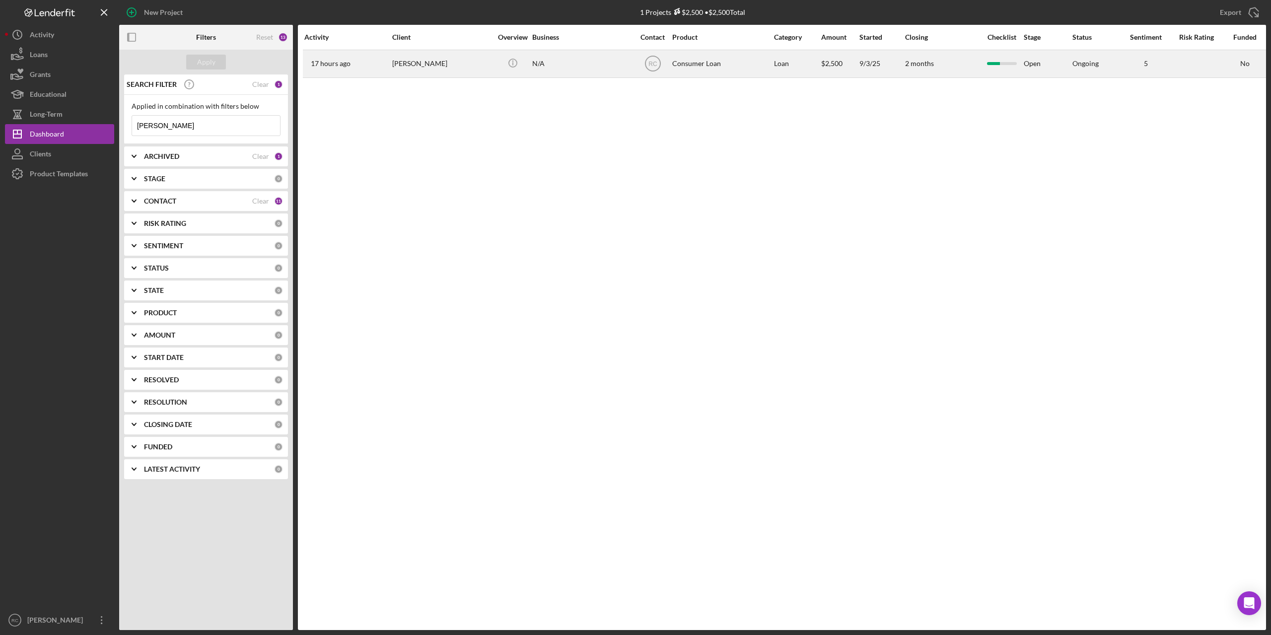
click at [422, 62] on div "[PERSON_NAME]" at bounding box center [441, 64] width 99 height 26
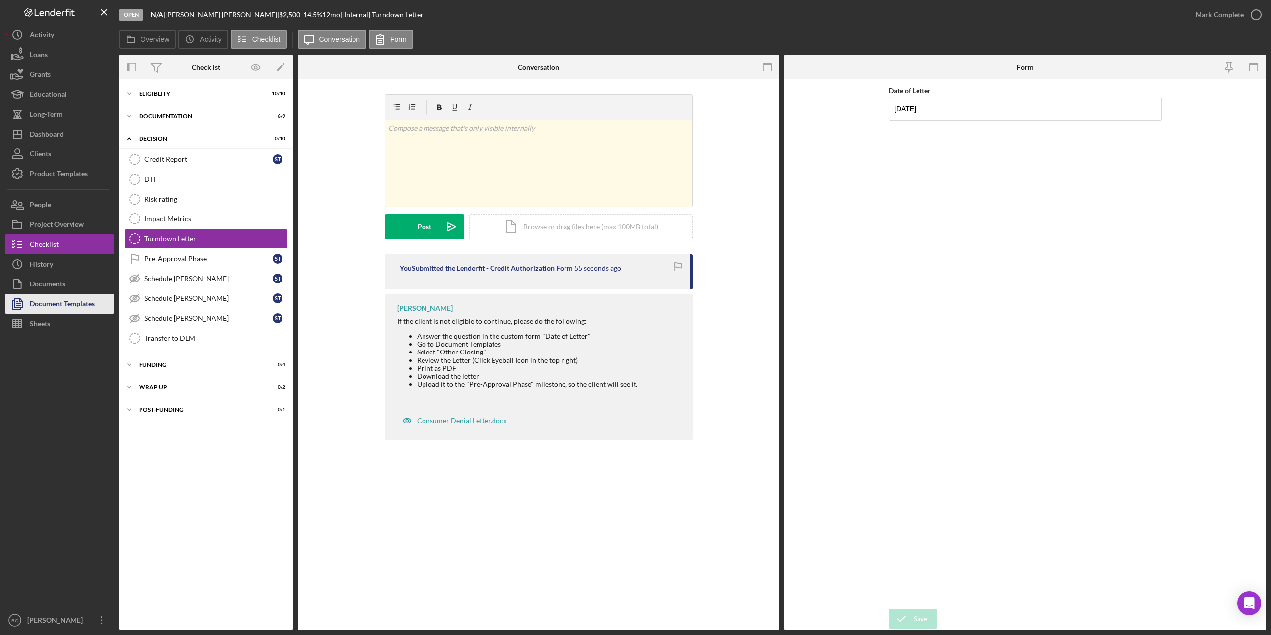
click at [81, 303] on div "Document Templates" at bounding box center [62, 305] width 65 height 22
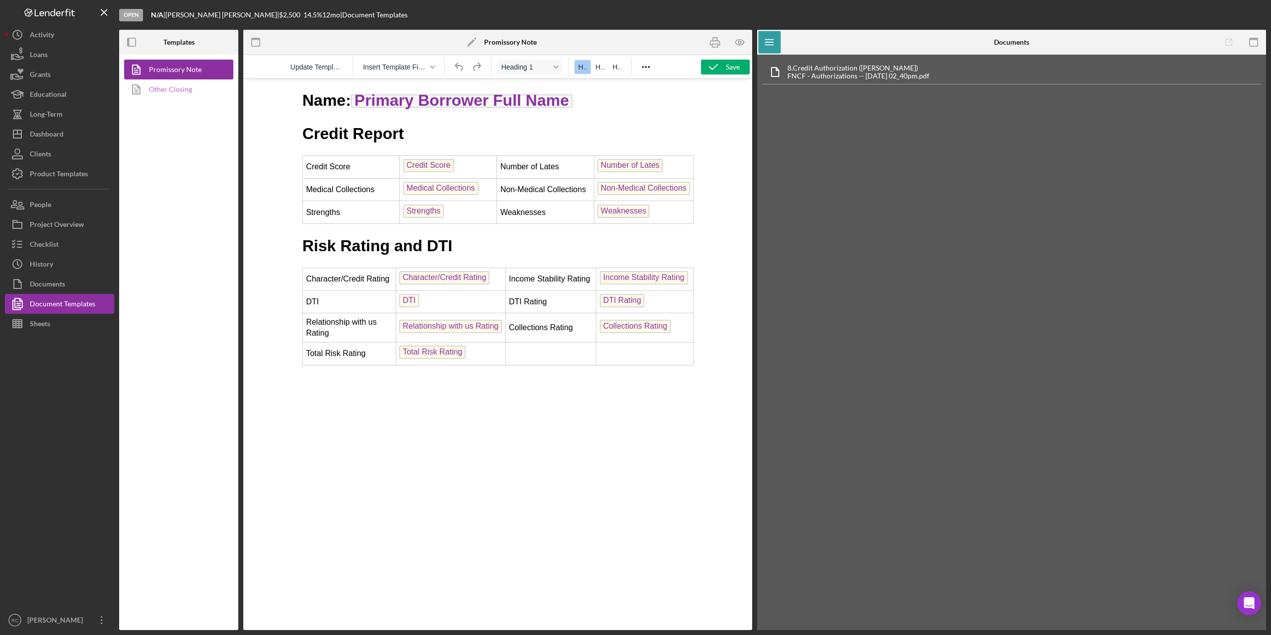
click at [181, 89] on link "Other Closing" at bounding box center [176, 89] width 104 height 20
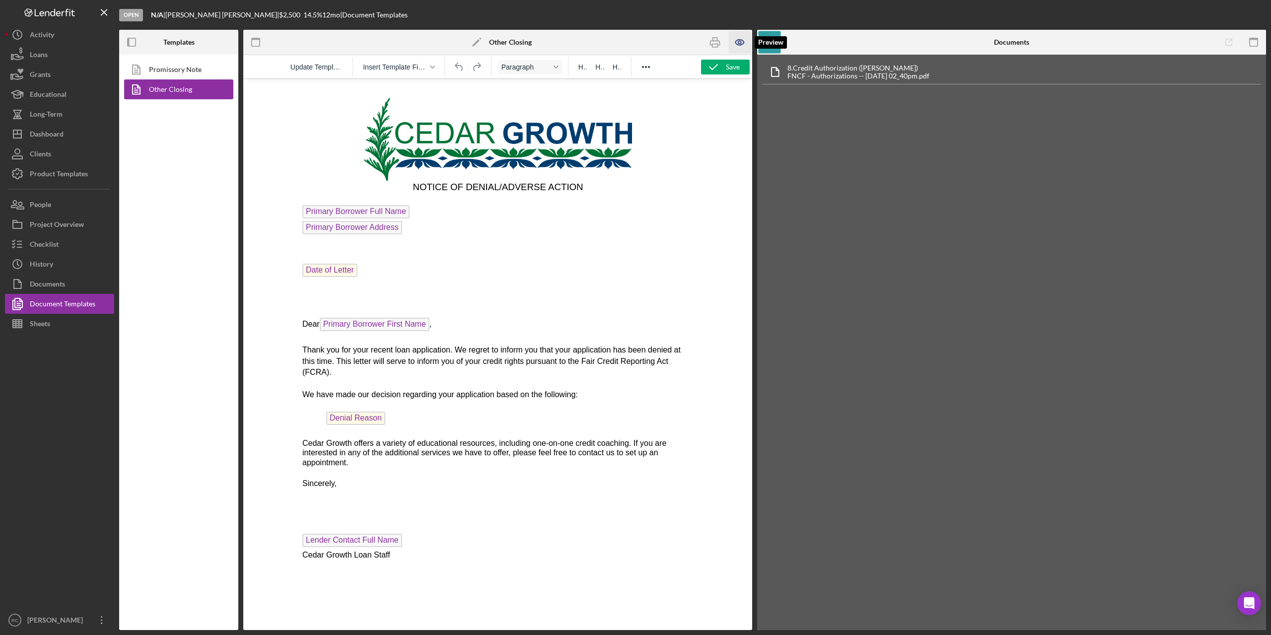
click at [631, 44] on icon "button" at bounding box center [740, 42] width 22 height 22
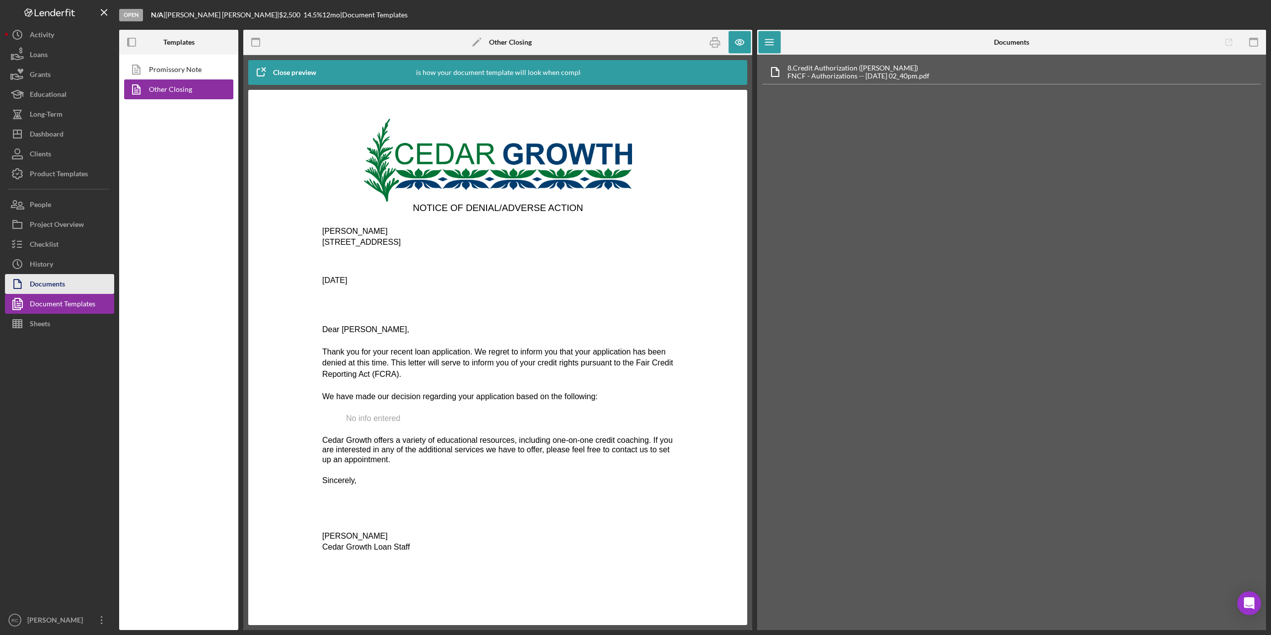
click at [66, 278] on button "Documents" at bounding box center [59, 284] width 109 height 20
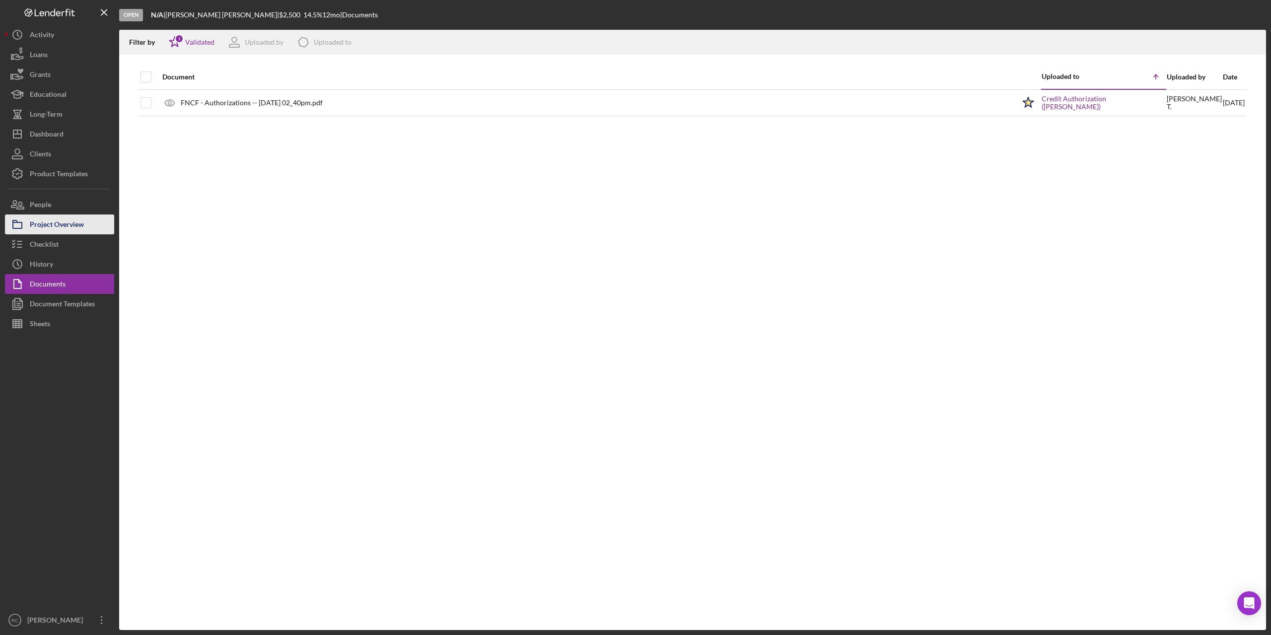
click at [69, 222] on div "Project Overview" at bounding box center [57, 225] width 54 height 22
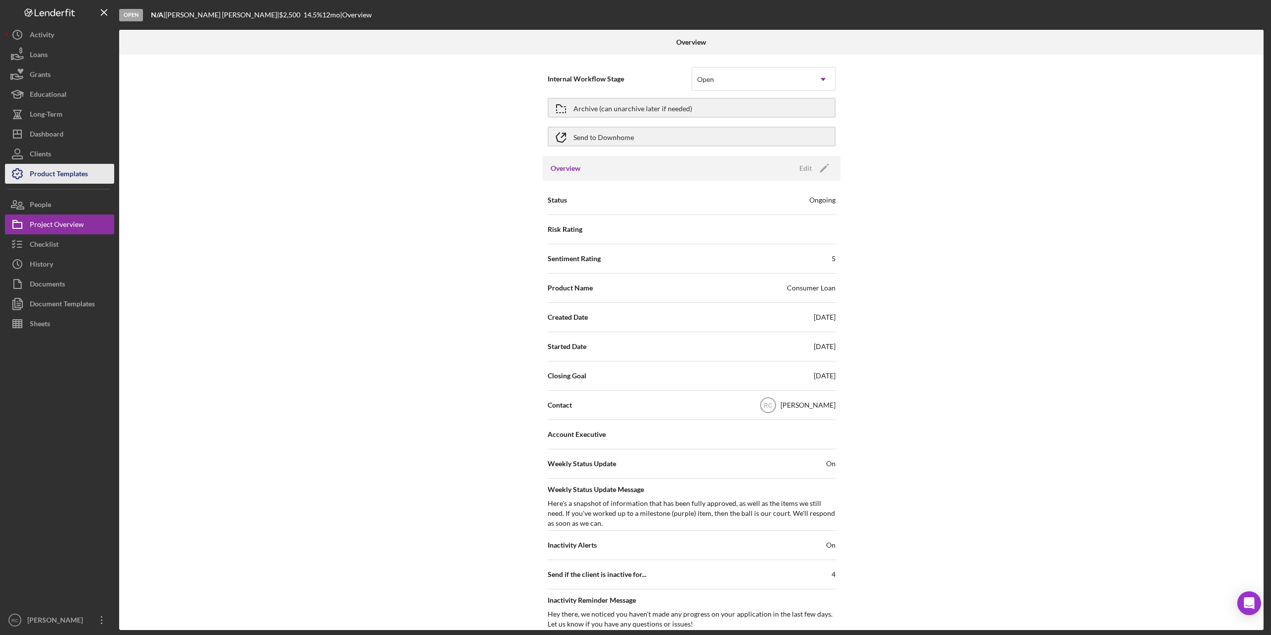
click at [49, 174] on div "Product Templates" at bounding box center [59, 175] width 58 height 22
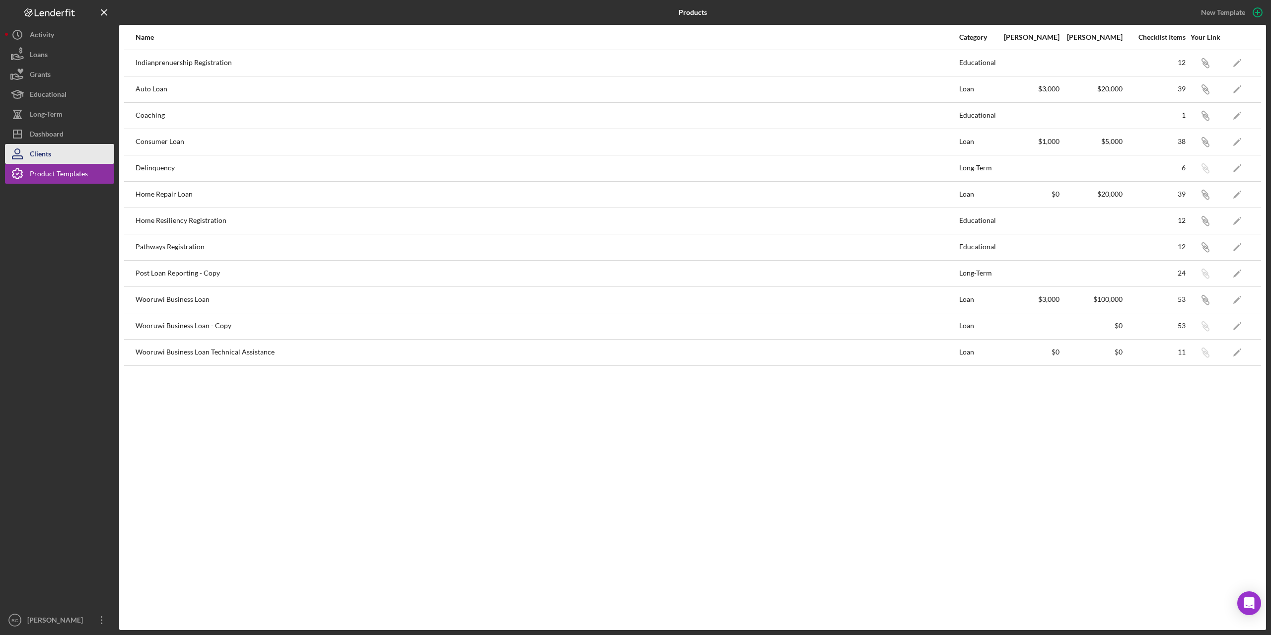
click at [41, 158] on div "Clients" at bounding box center [40, 155] width 21 height 22
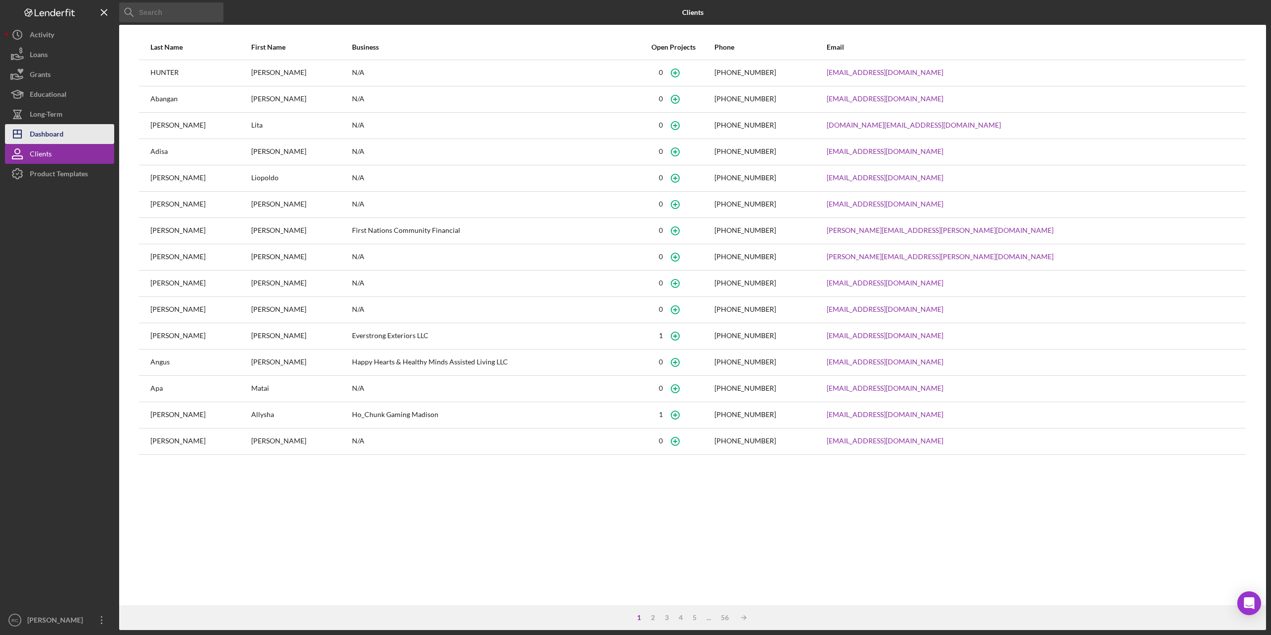
click at [45, 133] on div "Dashboard" at bounding box center [47, 135] width 34 height 22
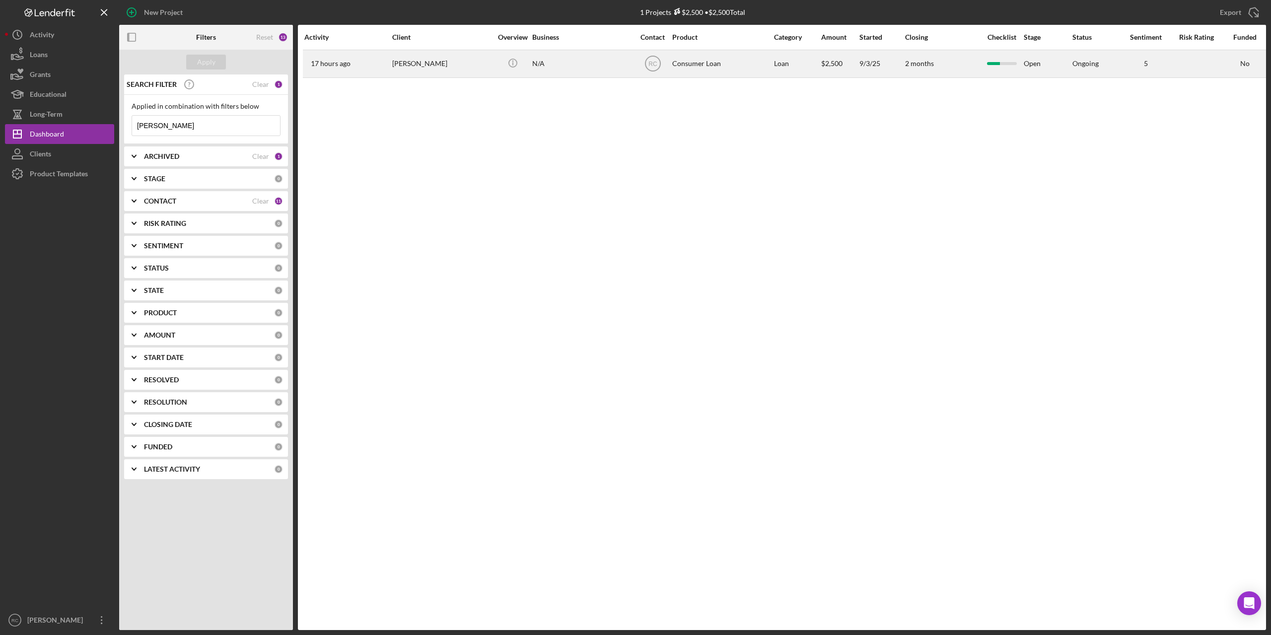
click at [440, 63] on div "[PERSON_NAME]" at bounding box center [441, 64] width 99 height 26
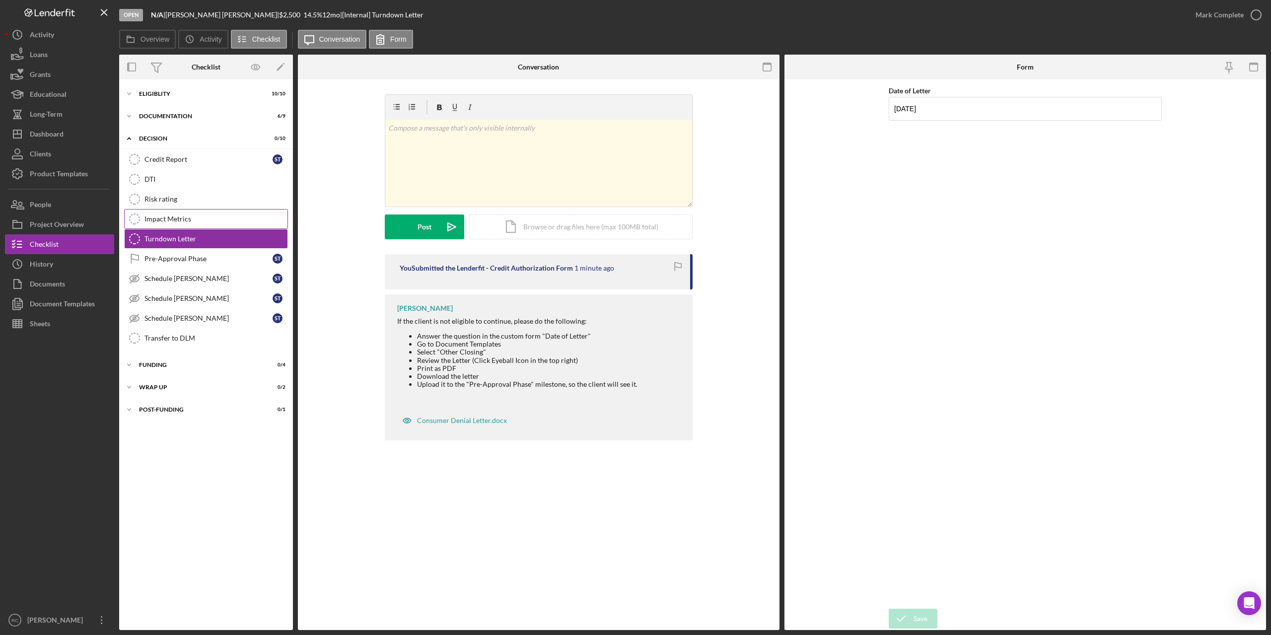
click at [171, 217] on div "Impact Metrics" at bounding box center [215, 219] width 143 height 8
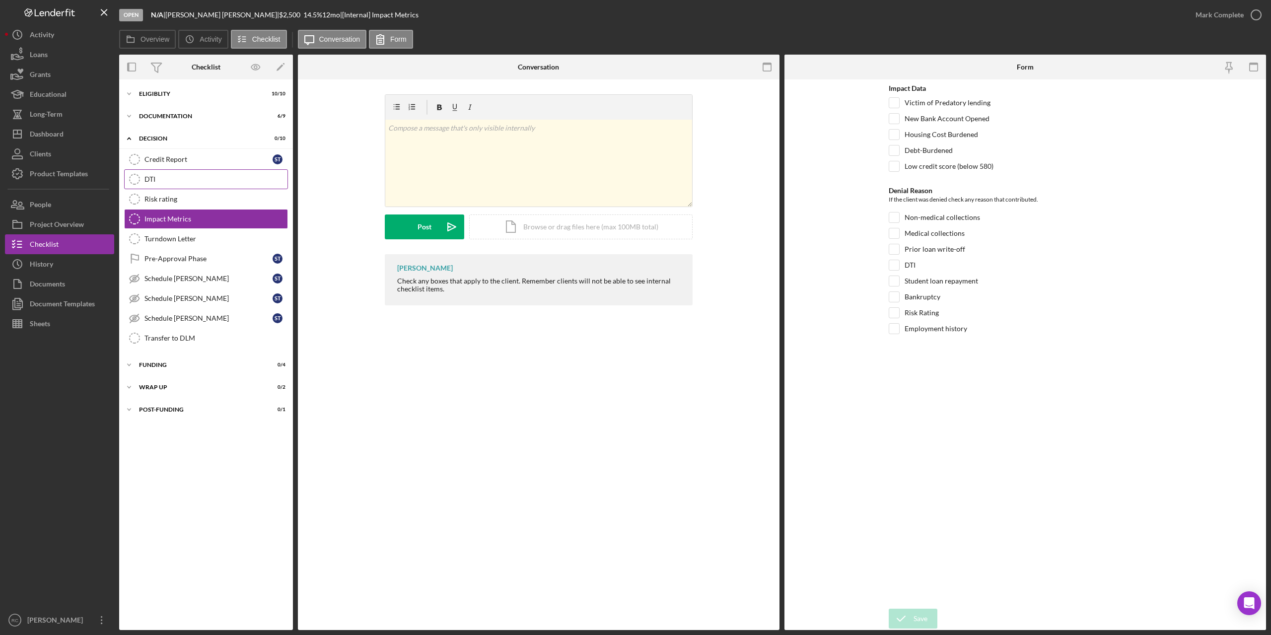
click at [156, 175] on div "DTI" at bounding box center [215, 179] width 143 height 8
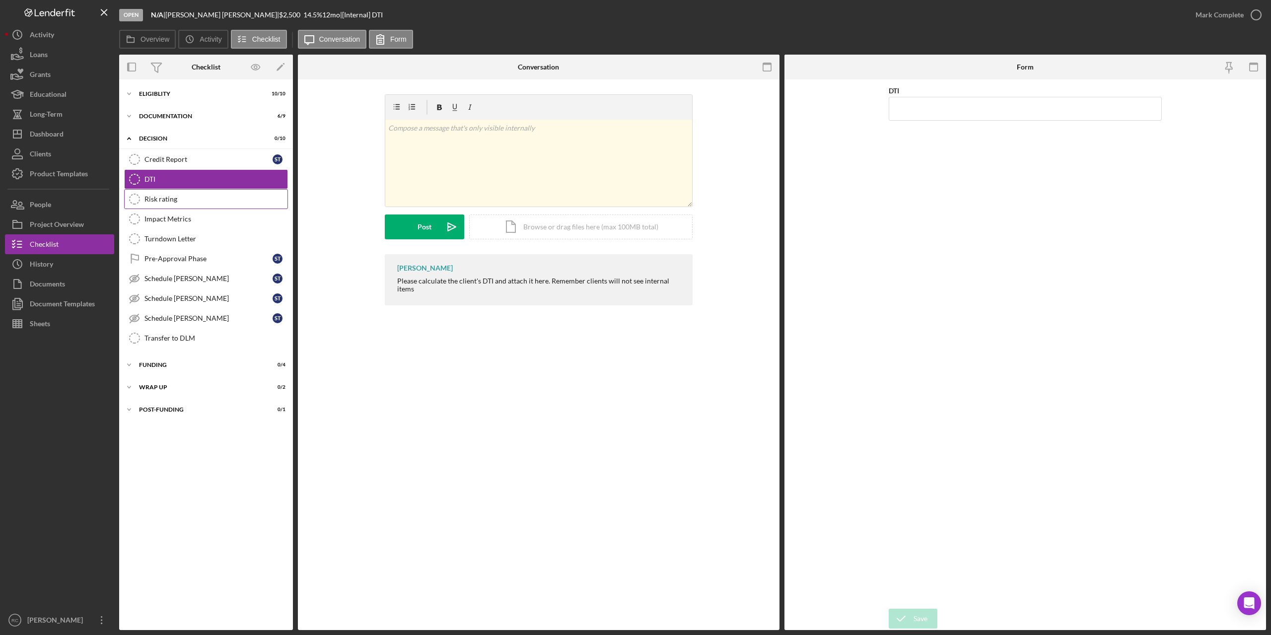
click at [170, 202] on div "Risk rating" at bounding box center [215, 199] width 143 height 8
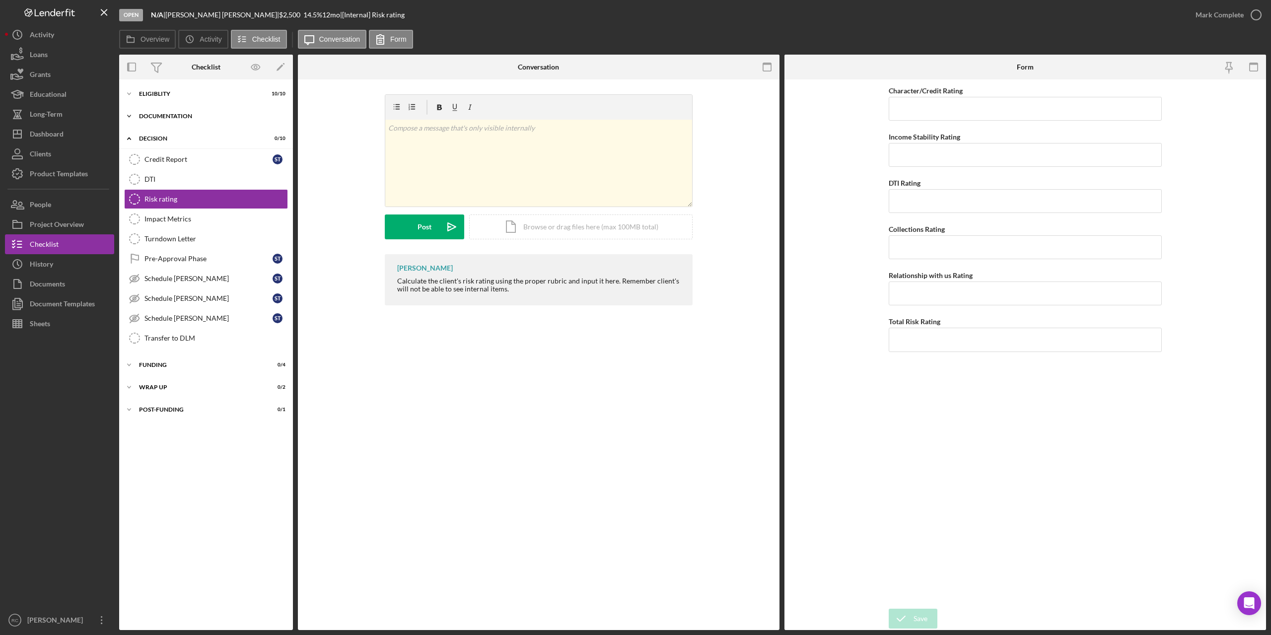
click at [167, 113] on div "Documentation" at bounding box center [209, 116] width 141 height 6
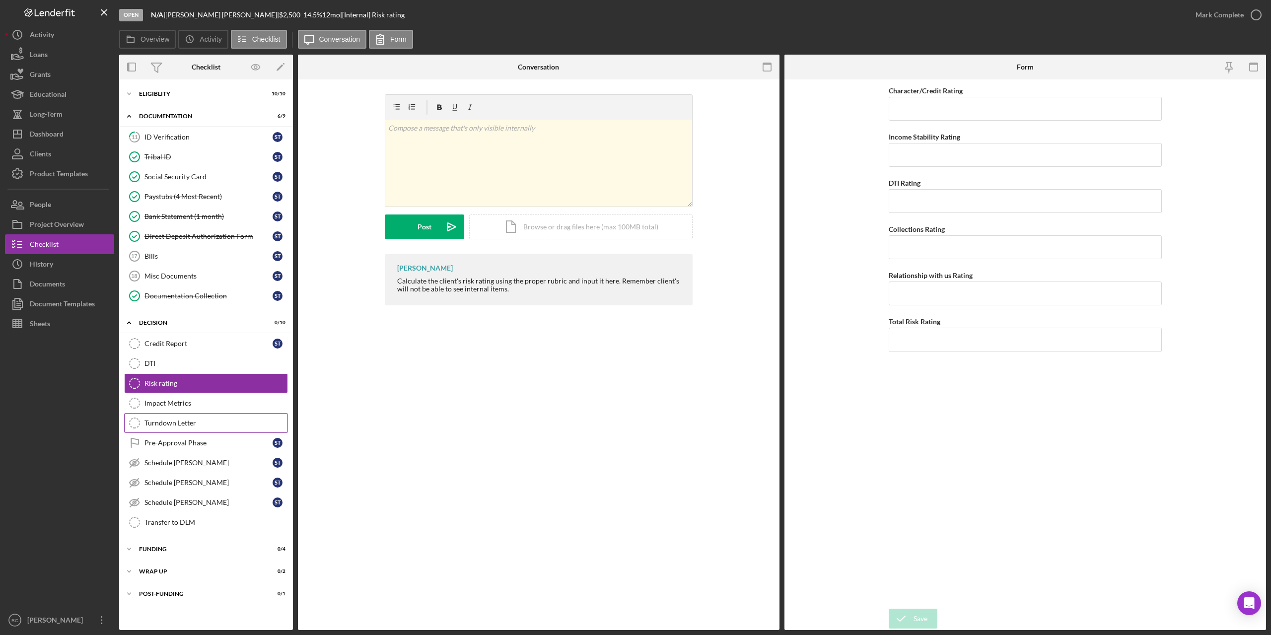
click at [176, 322] on div "Turndown Letter" at bounding box center [215, 423] width 143 height 8
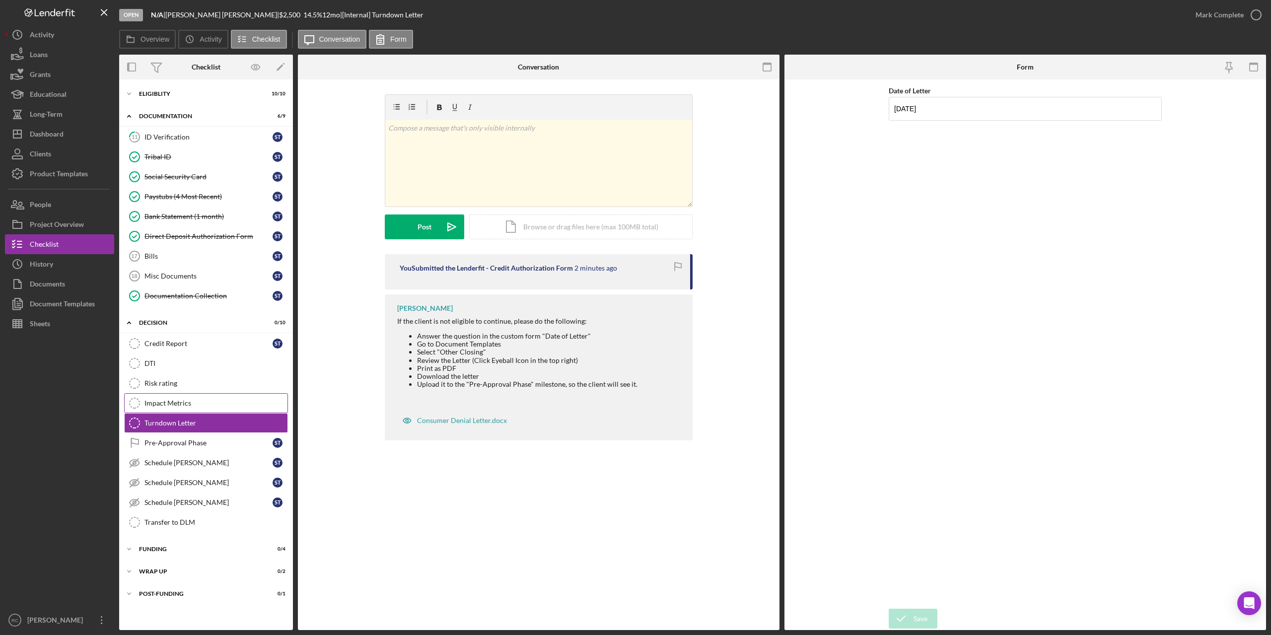
click at [175, 322] on div "Impact Metrics" at bounding box center [215, 403] width 143 height 8
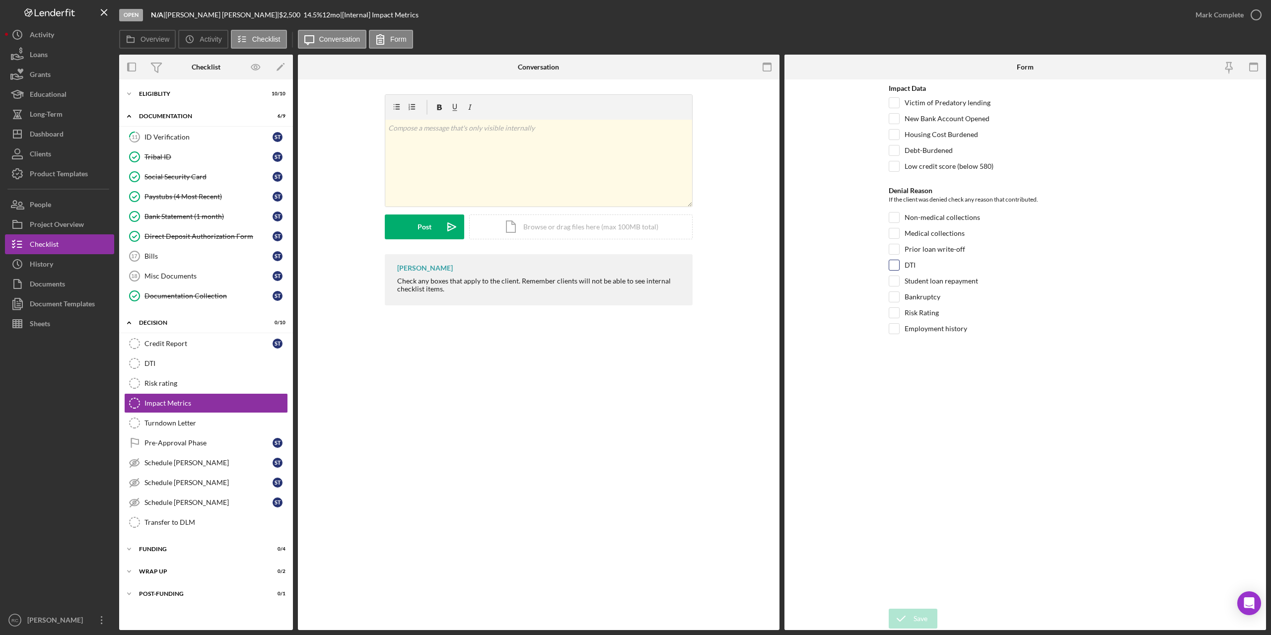
click at [631, 263] on input "DTI" at bounding box center [894, 265] width 10 height 10
checkbox input "true"
click at [631, 322] on button "Save" at bounding box center [912, 619] width 49 height 20
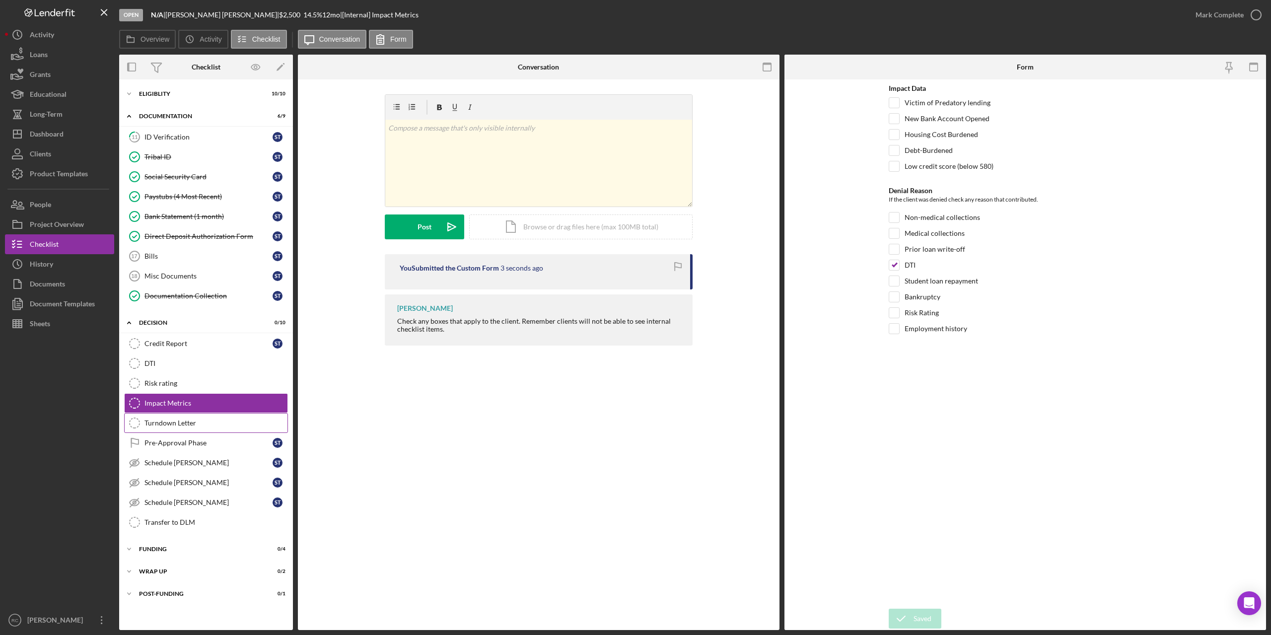
click at [163, 322] on div "Turndown Letter" at bounding box center [215, 423] width 143 height 8
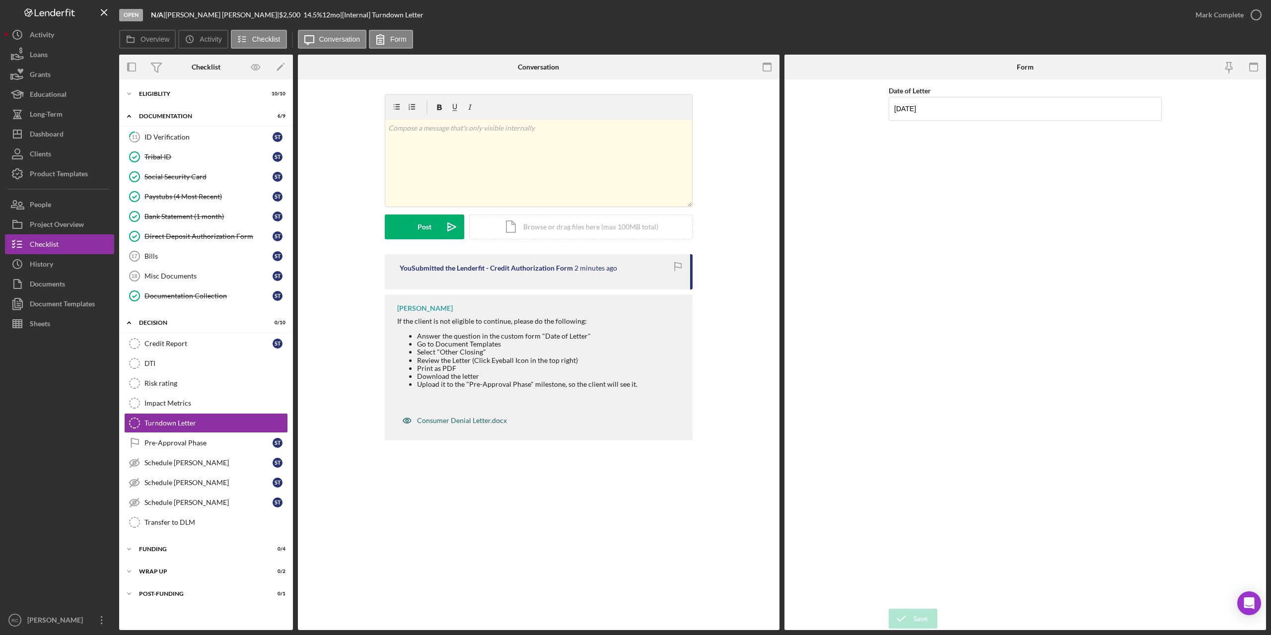
click at [448, 322] on div "Consumer Denial Letter.docx" at bounding box center [462, 420] width 90 height 8
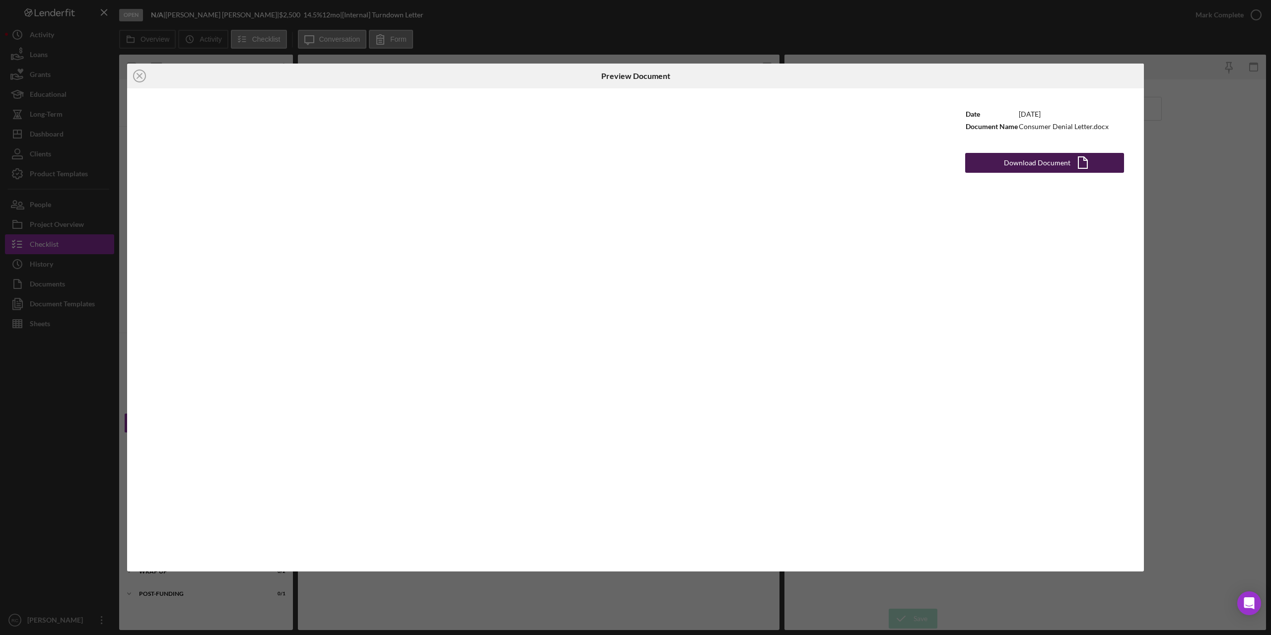
click at [631, 164] on div "Download Document" at bounding box center [1037, 163] width 67 height 20
click at [138, 72] on icon "Icon/Close" at bounding box center [139, 76] width 25 height 25
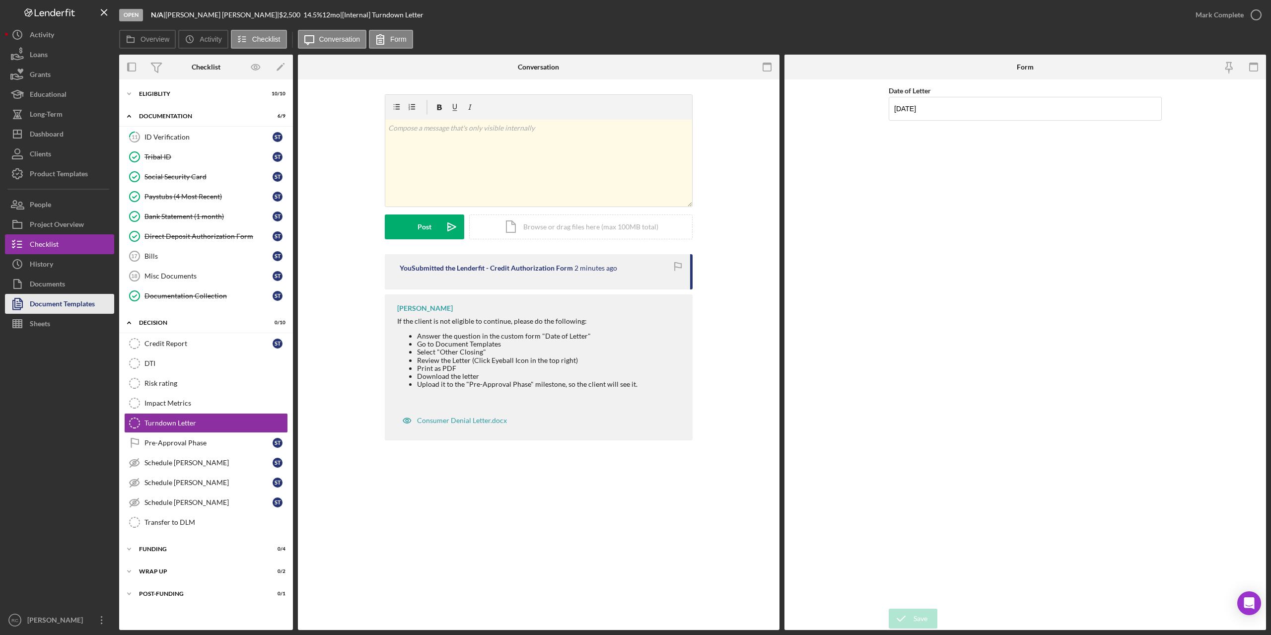
click at [68, 299] on div "Document Templates" at bounding box center [62, 305] width 65 height 22
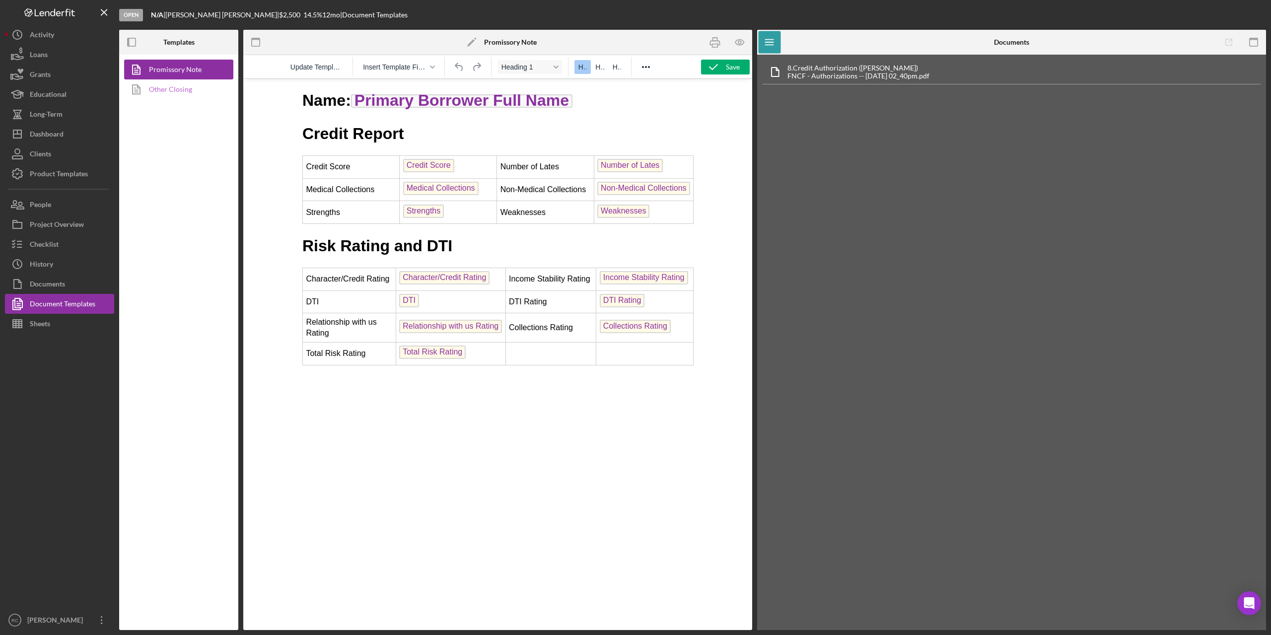
click at [179, 88] on link "Other Closing" at bounding box center [176, 89] width 104 height 20
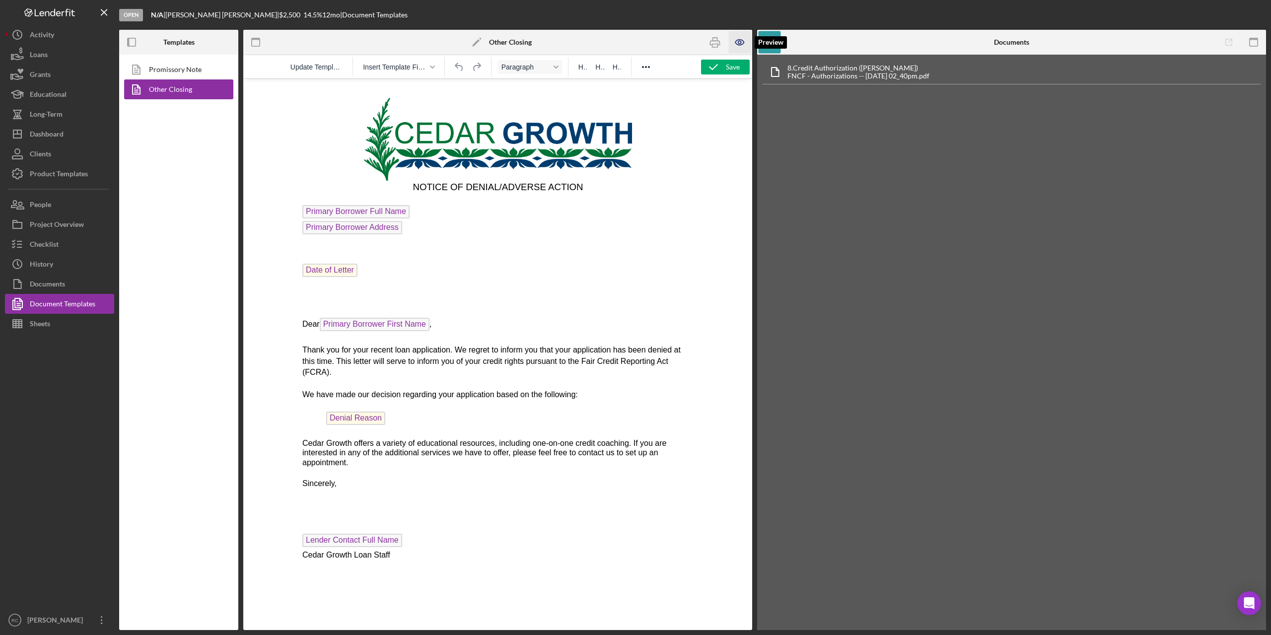
click at [631, 42] on icon "button" at bounding box center [739, 42] width 3 height 3
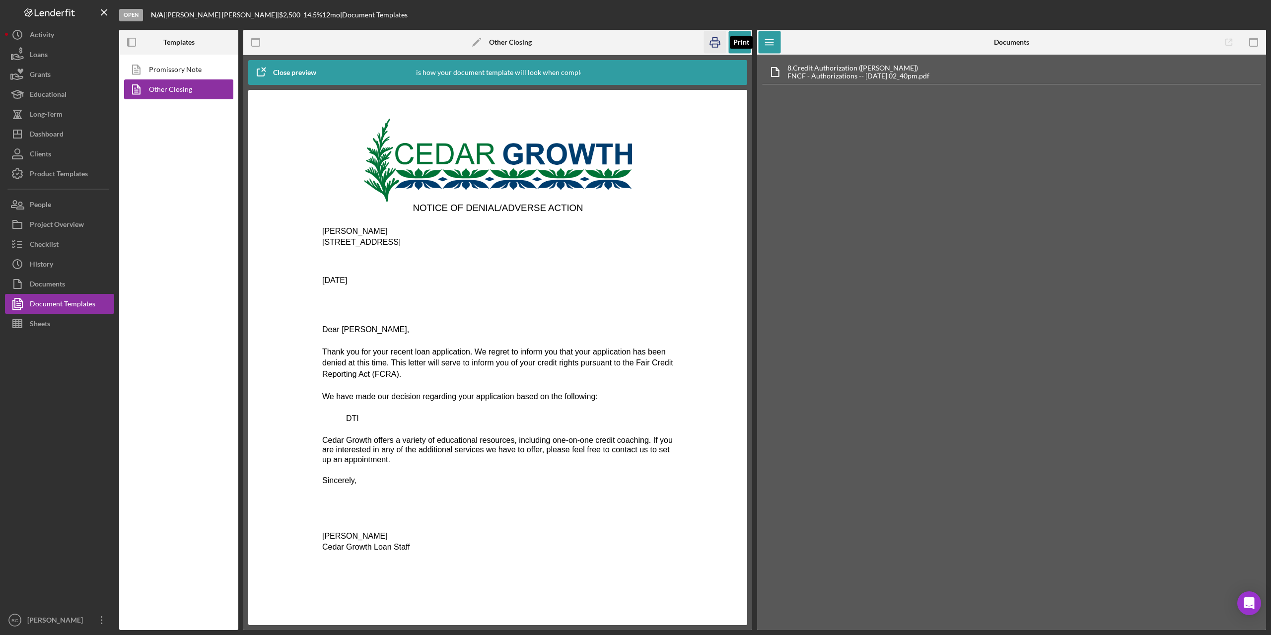
click at [631, 44] on rect "button" at bounding box center [714, 45] width 5 height 3
click at [62, 219] on div "Project Overview" at bounding box center [57, 225] width 54 height 22
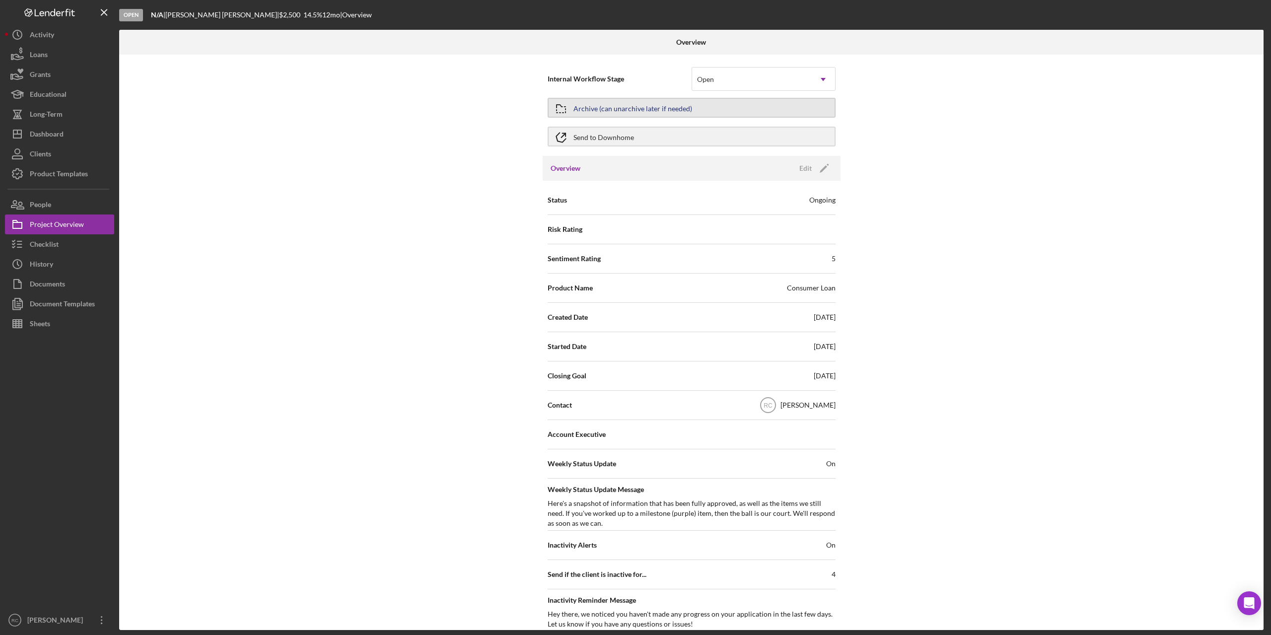
click at [631, 110] on div "Archive (can unarchive later if needed)" at bounding box center [632, 108] width 119 height 18
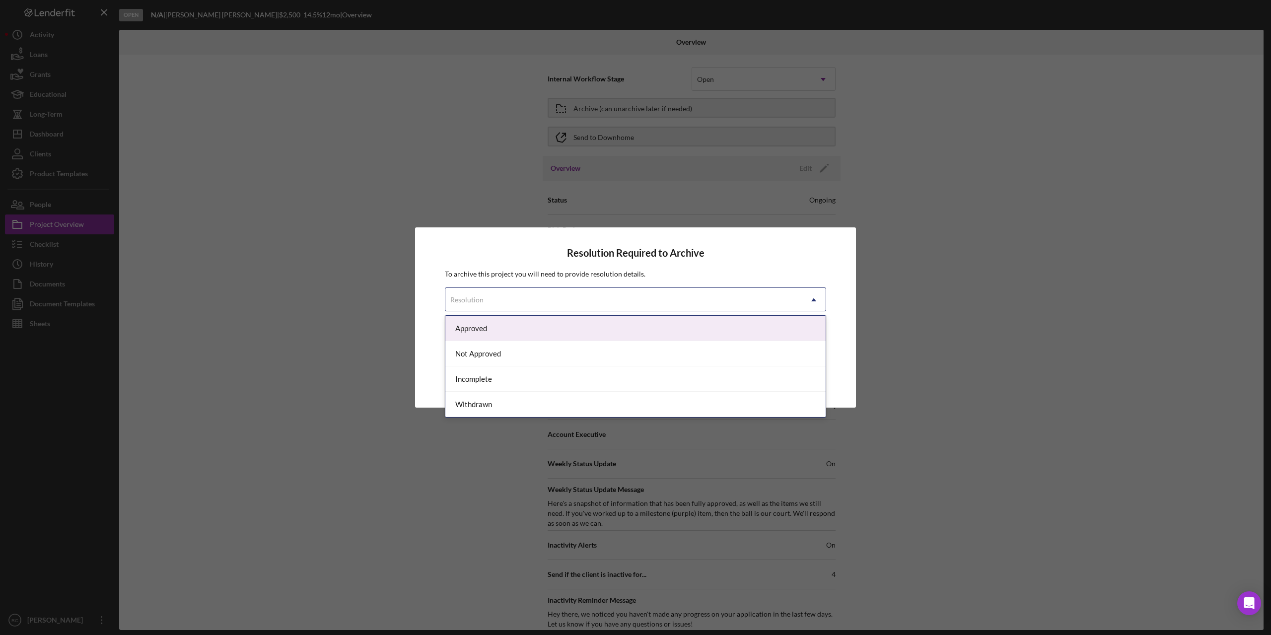
click at [631, 299] on div "Resolution" at bounding box center [623, 299] width 356 height 23
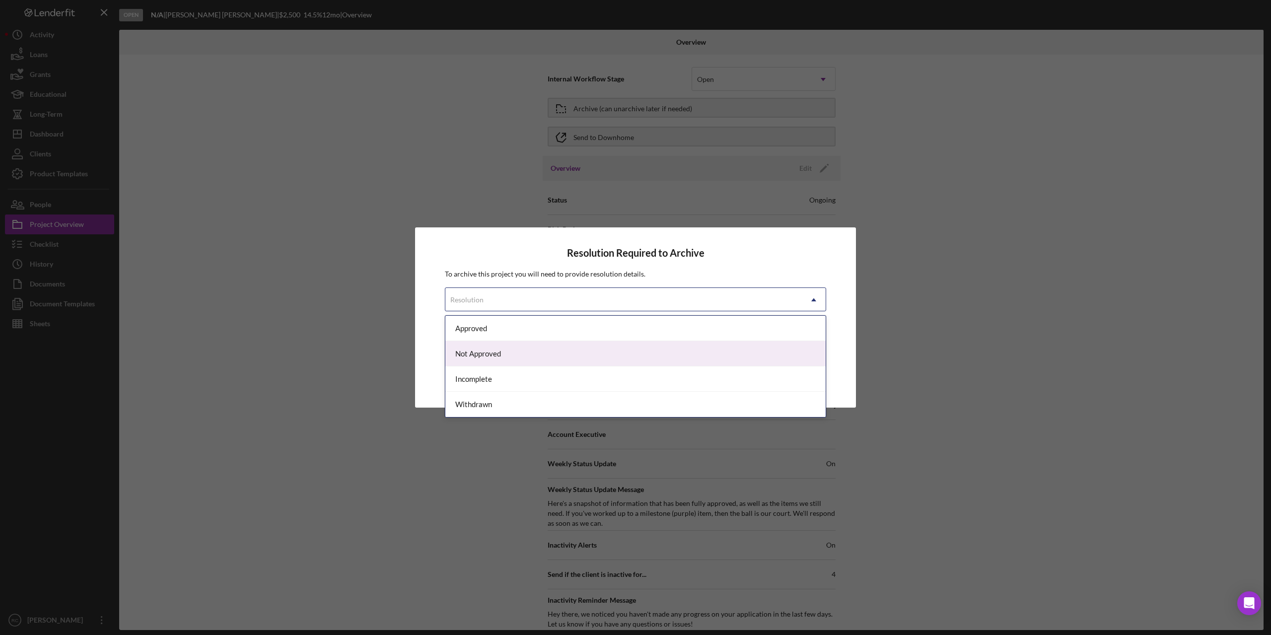
click at [631, 322] on div "Not Approved" at bounding box center [635, 353] width 380 height 25
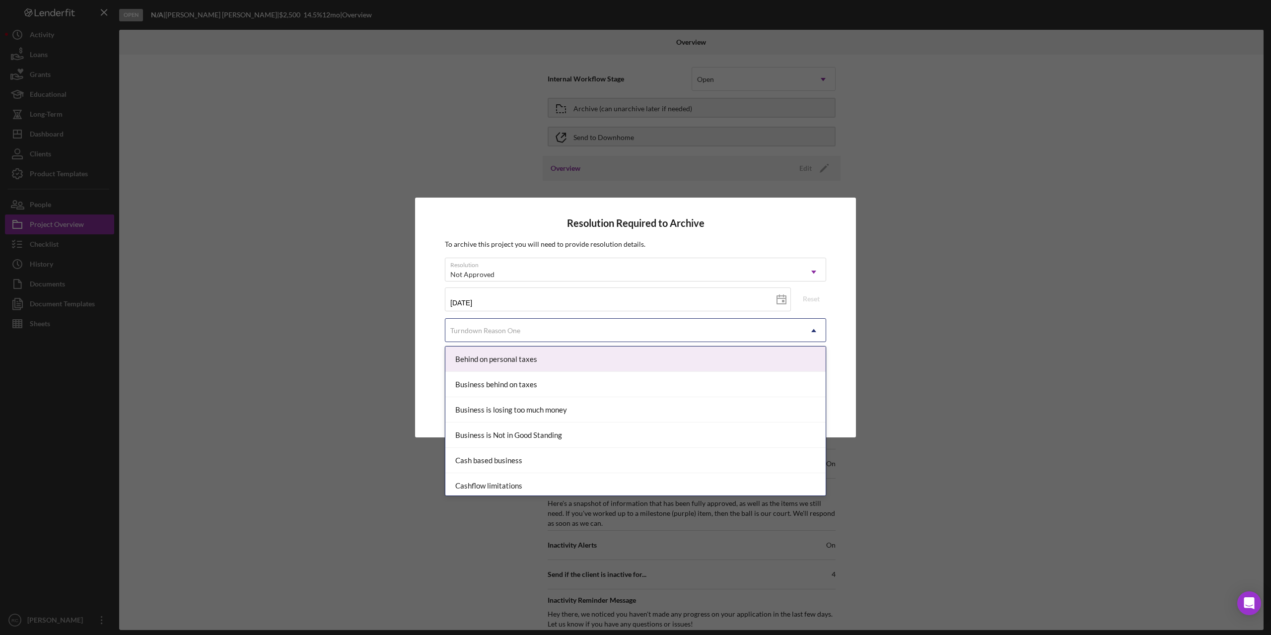
click at [631, 322] on div "Turndown Reason One" at bounding box center [623, 330] width 356 height 23
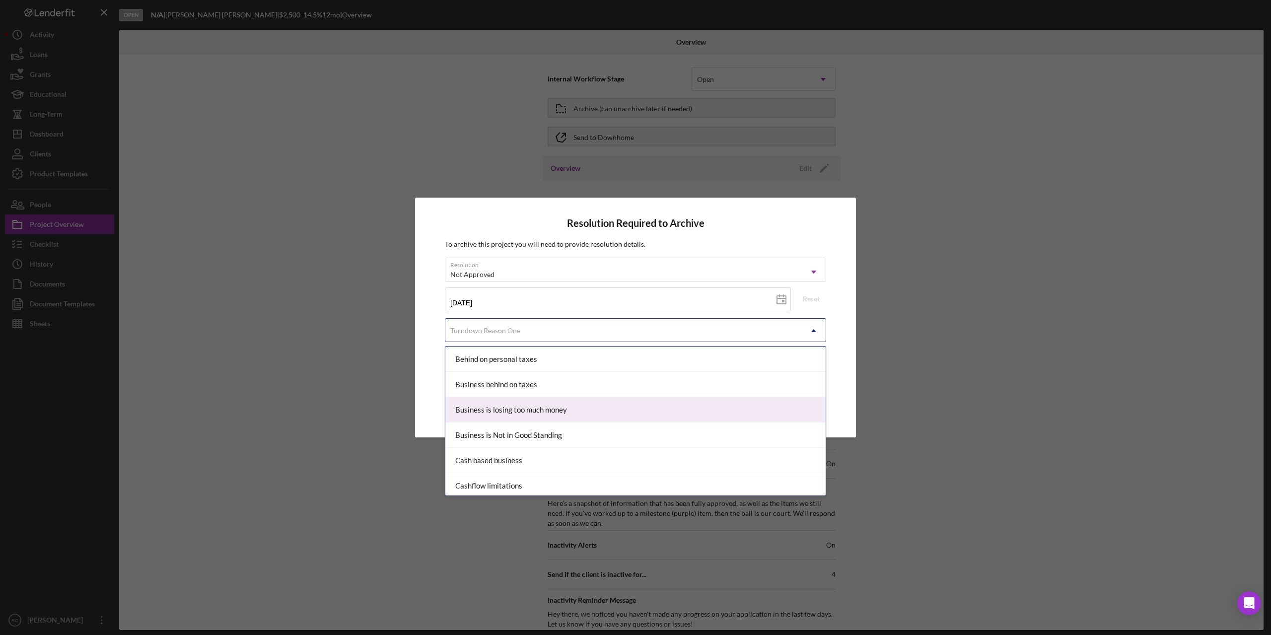
scroll to position [133, 0]
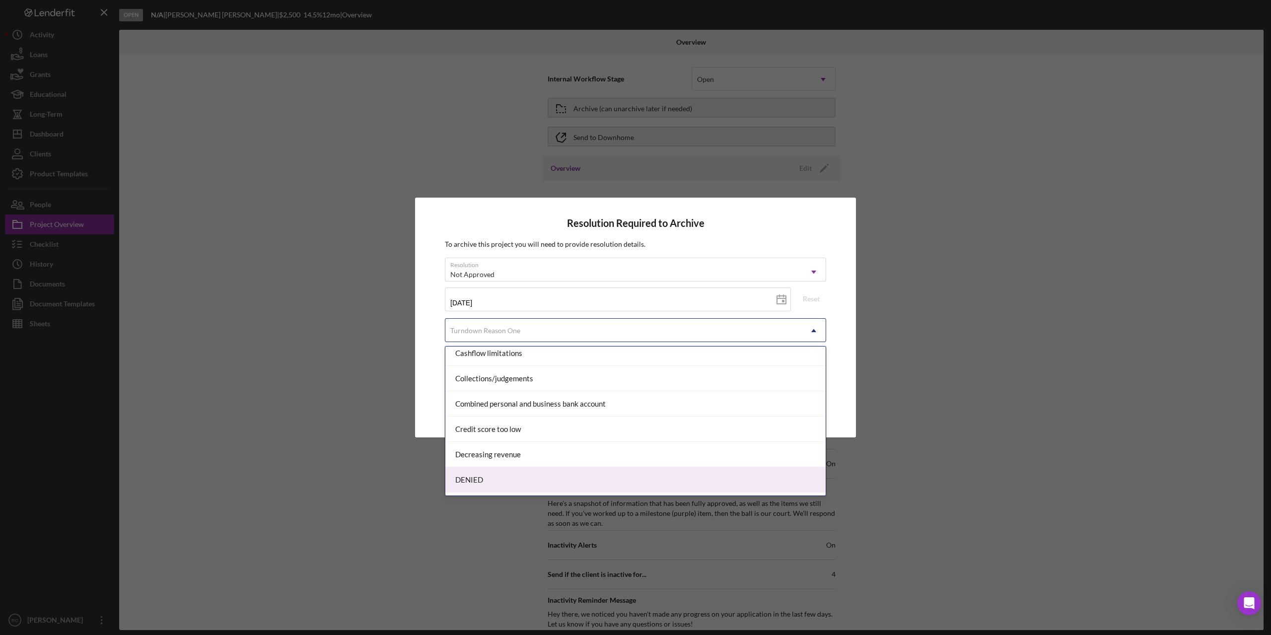
click at [605, 322] on div "DENIED" at bounding box center [635, 479] width 380 height 25
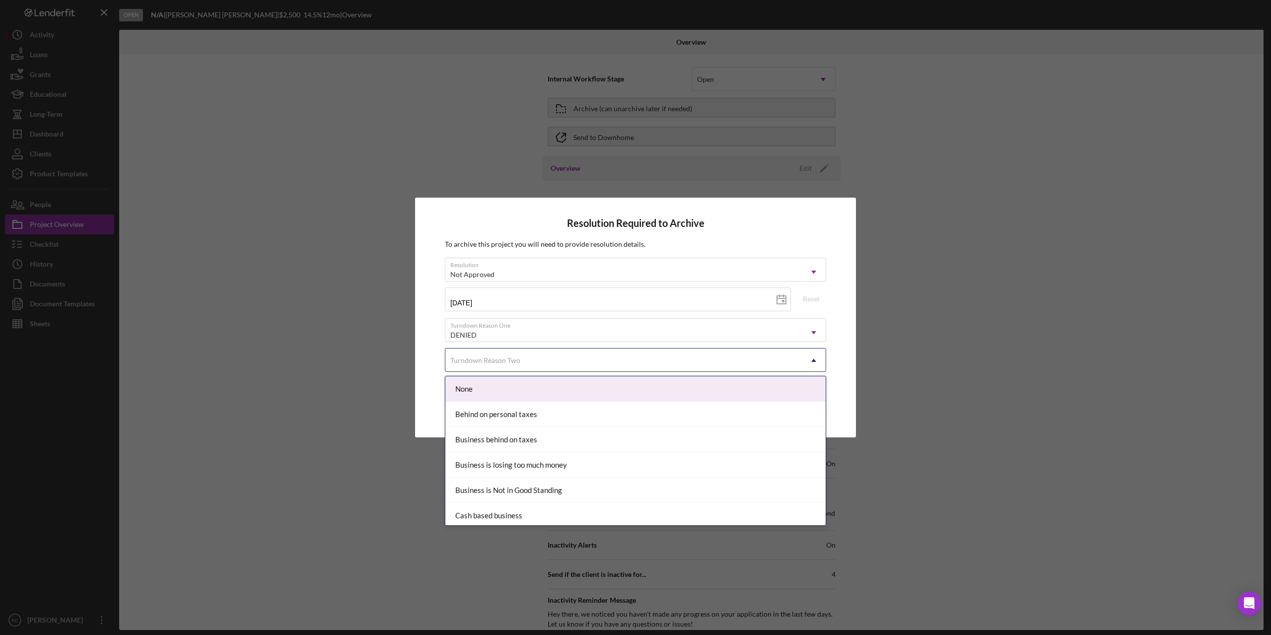
click at [600, 322] on div "Turndown Reason Two" at bounding box center [623, 360] width 356 height 23
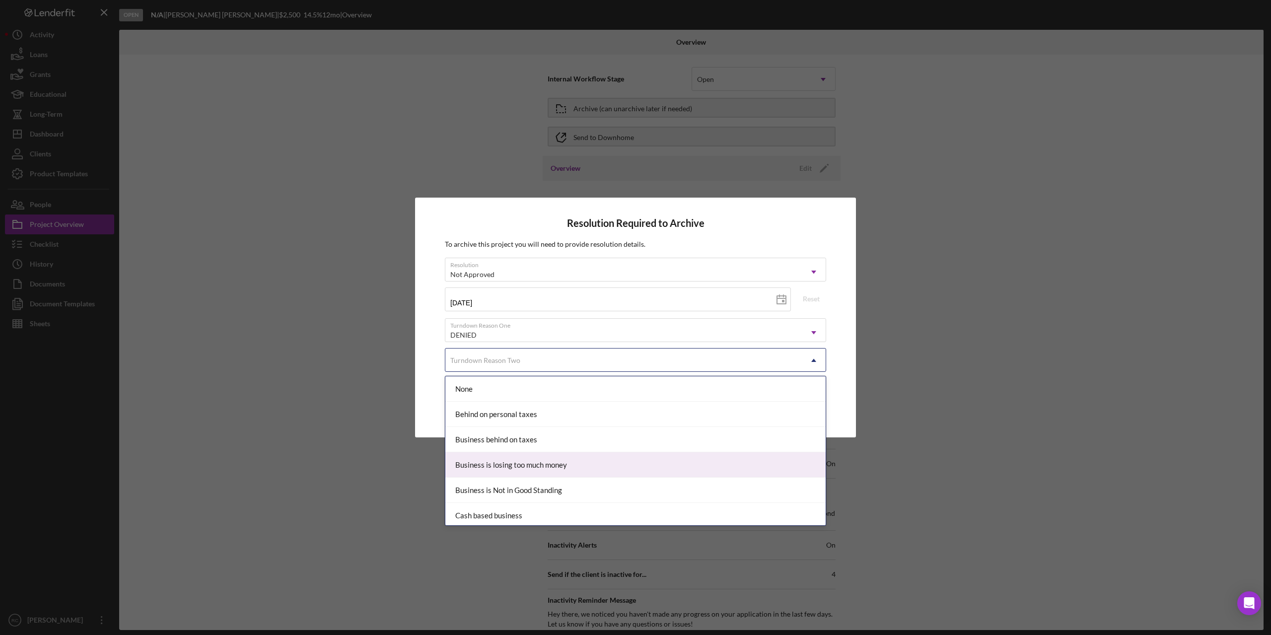
scroll to position [199, 0]
click at [604, 322] on div "DTI" at bounding box center [635, 468] width 380 height 25
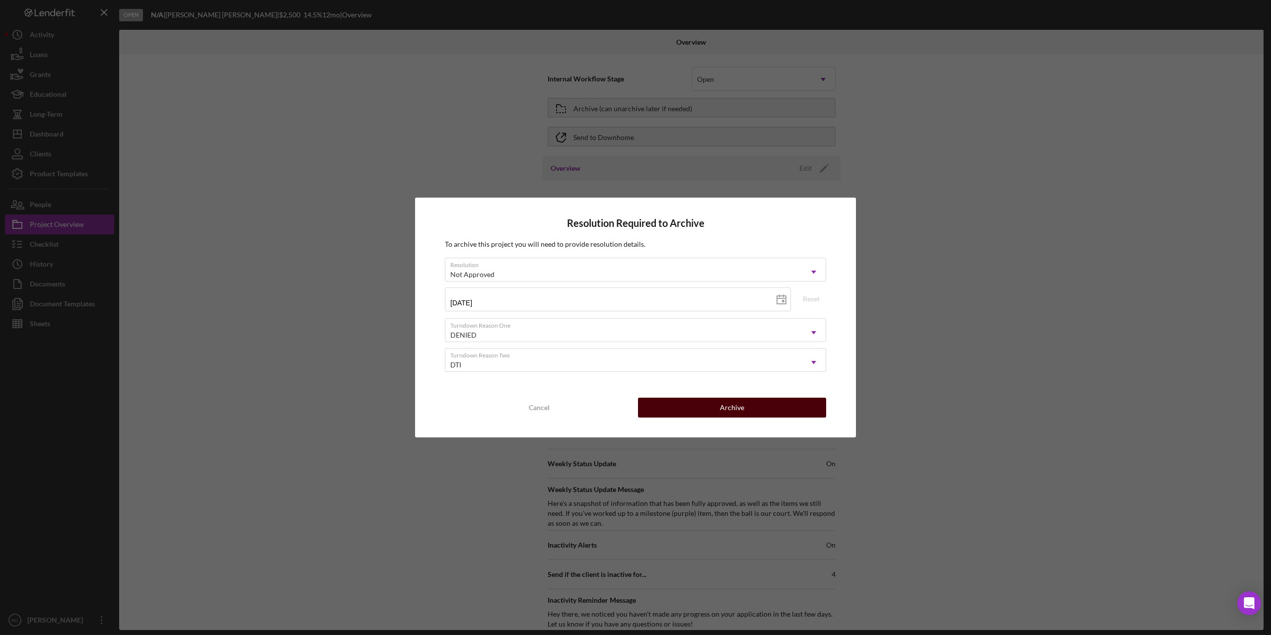
click at [631, 322] on button "Archive" at bounding box center [732, 408] width 188 height 20
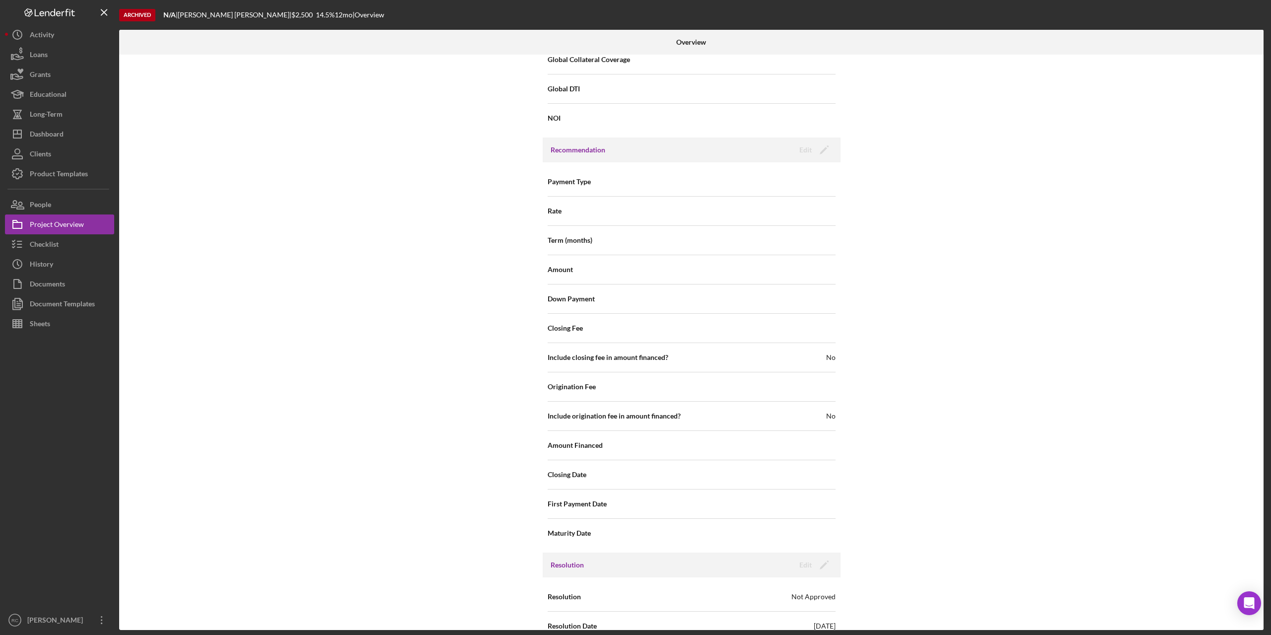
scroll to position [939, 0]
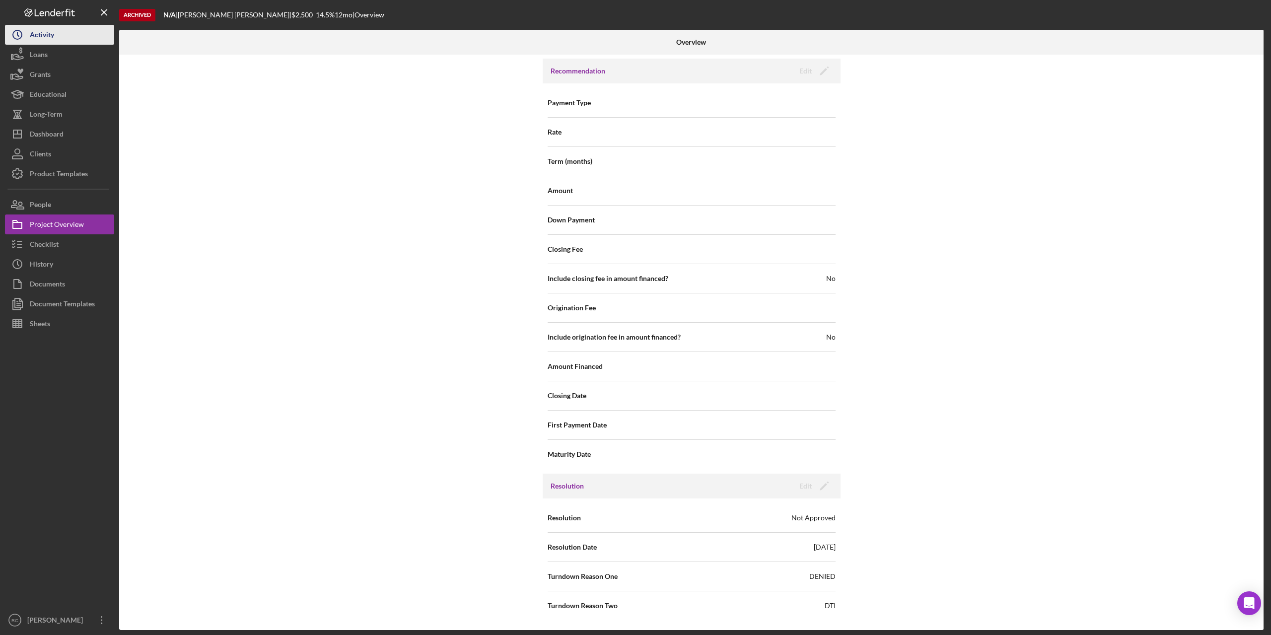
click at [46, 29] on div "Activity" at bounding box center [42, 36] width 24 height 22
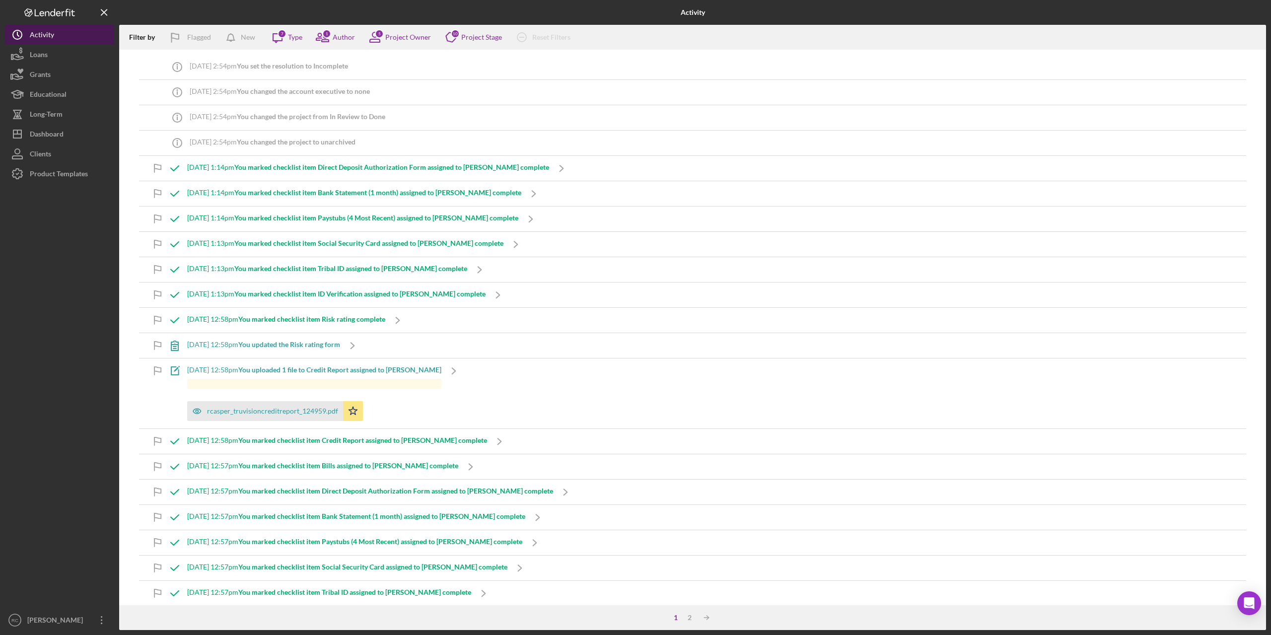
click at [44, 35] on div "Activity" at bounding box center [42, 36] width 24 height 22
click at [57, 128] on div "Dashboard" at bounding box center [47, 135] width 34 height 22
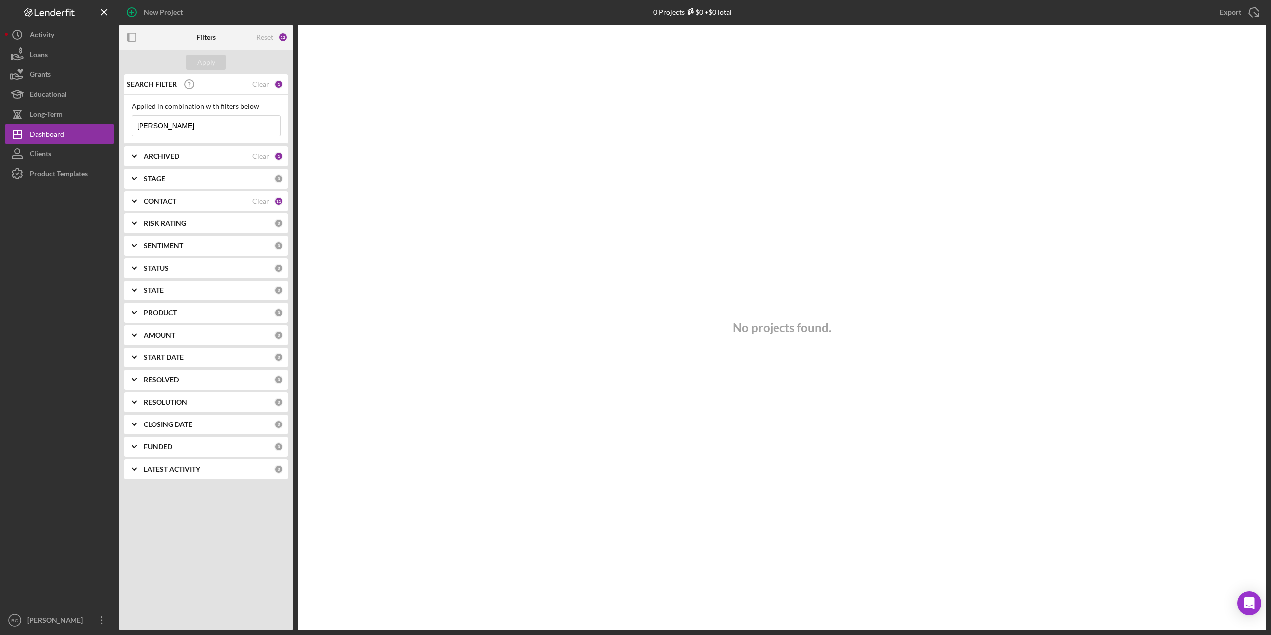
click at [171, 126] on input "sharon" at bounding box center [206, 126] width 148 height 20
type input "s"
type input "qua"
click at [206, 62] on div "Apply" at bounding box center [206, 62] width 18 height 15
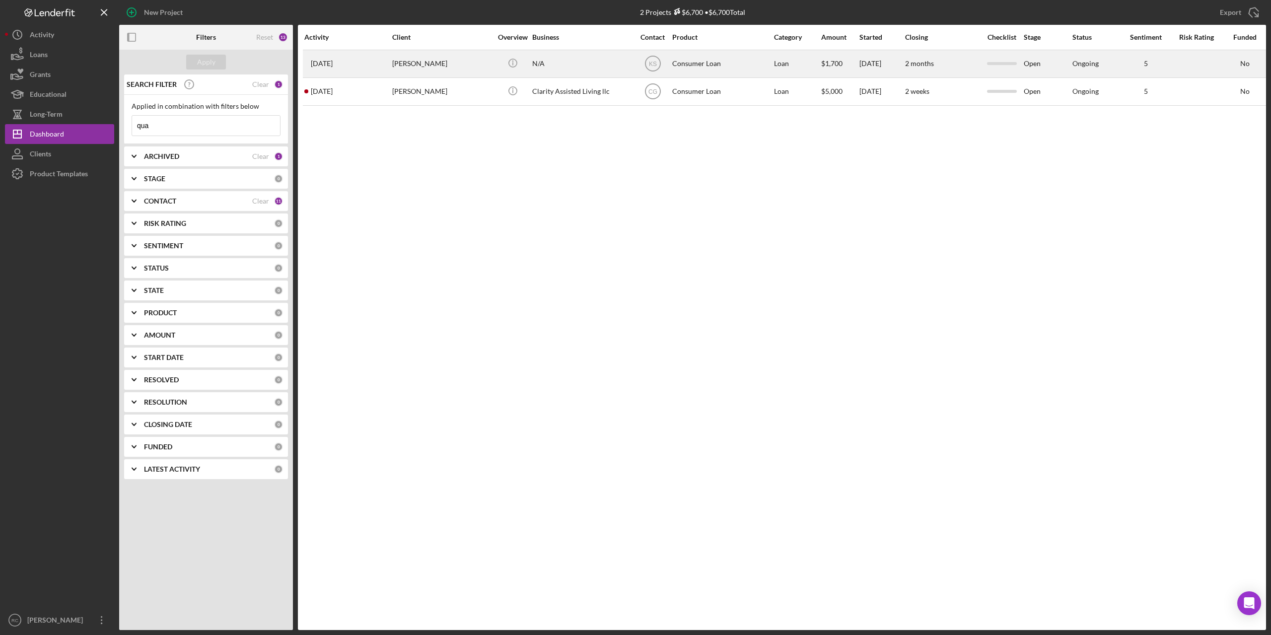
click at [441, 62] on div "Quantwala Sanders" at bounding box center [441, 64] width 99 height 26
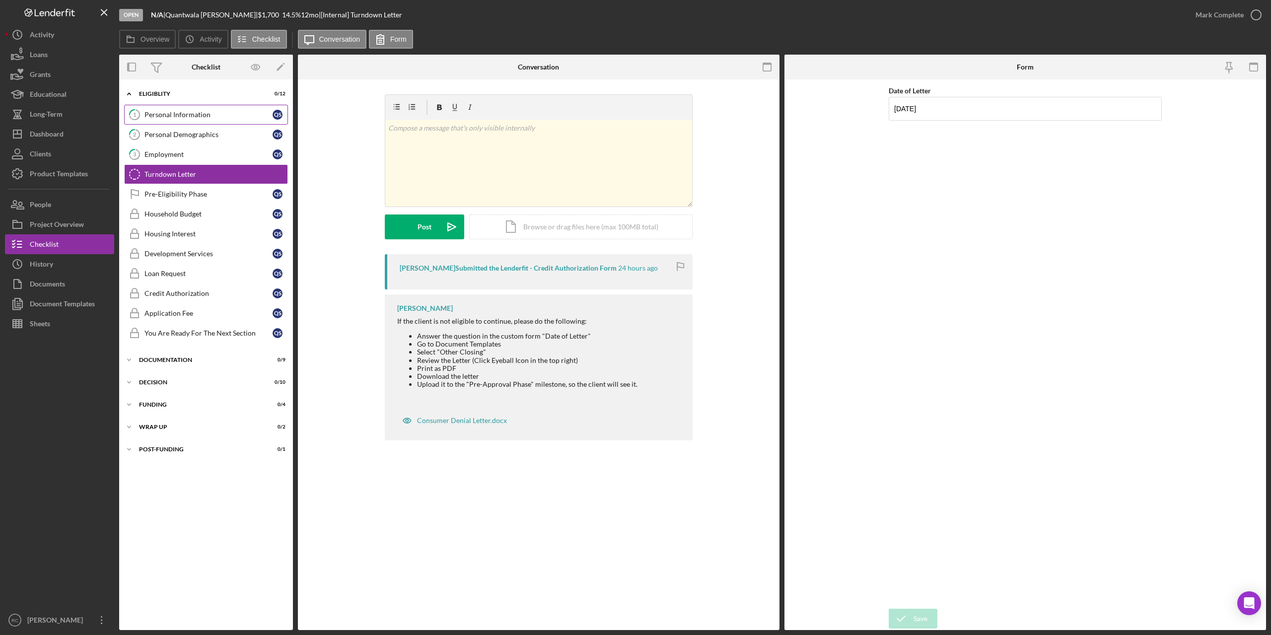
click at [184, 111] on div "Personal Information" at bounding box center [208, 115] width 128 height 8
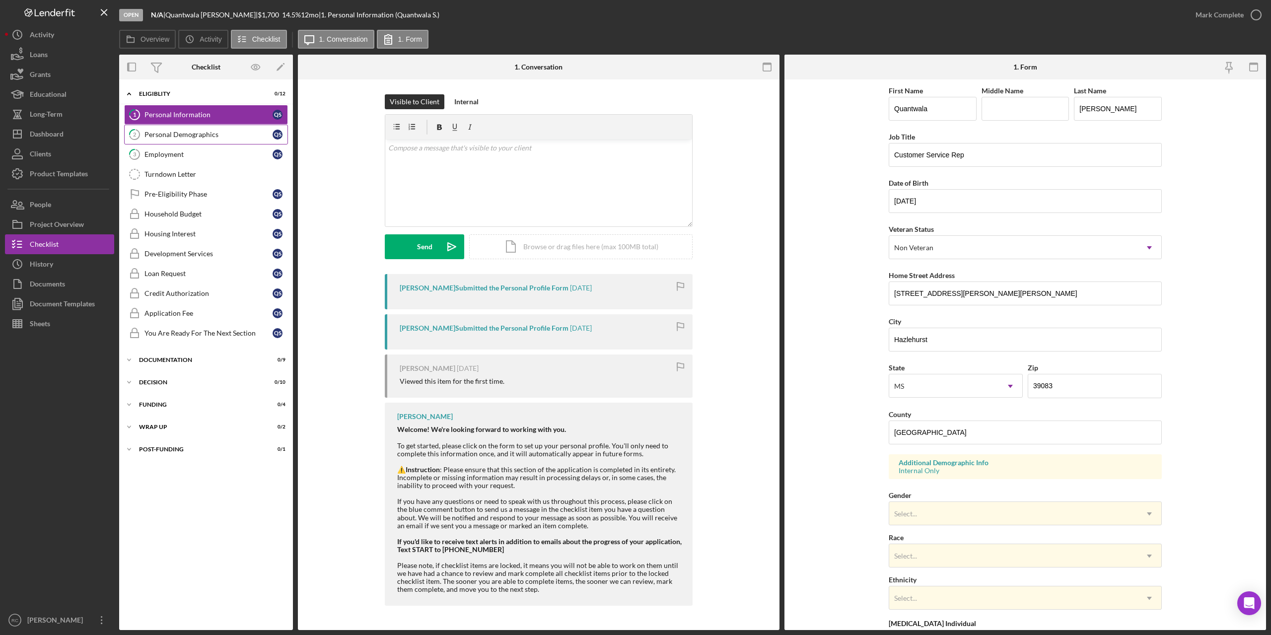
click at [231, 132] on div "Personal Demographics" at bounding box center [208, 135] width 128 height 8
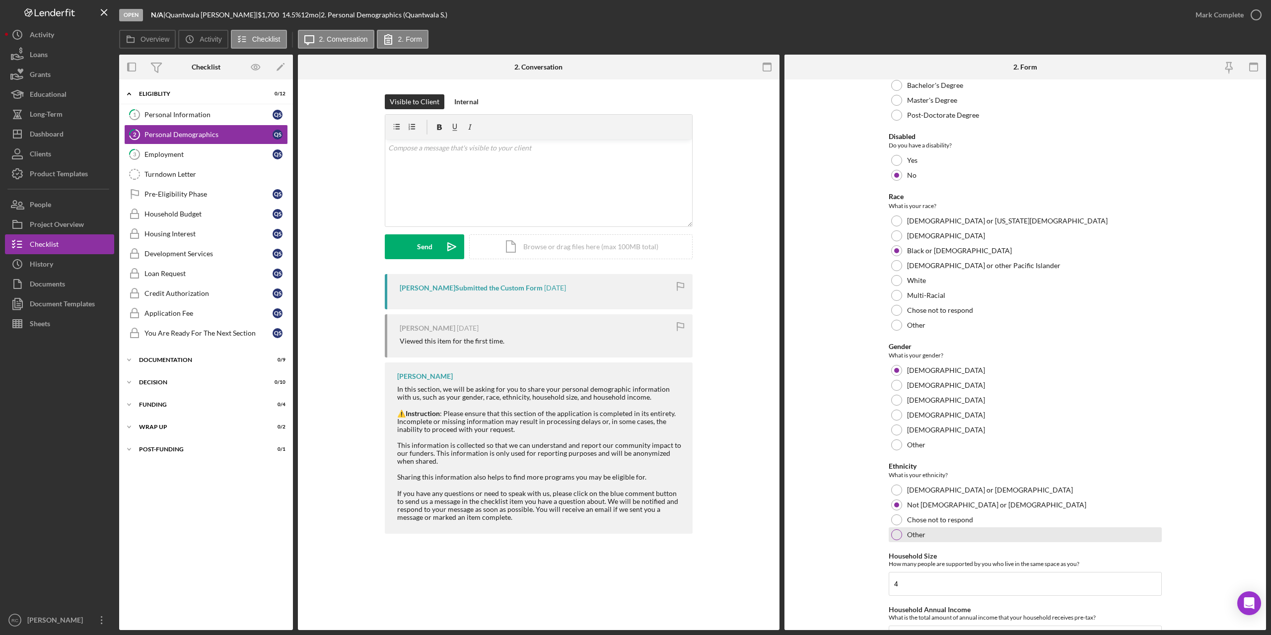
scroll to position [366, 0]
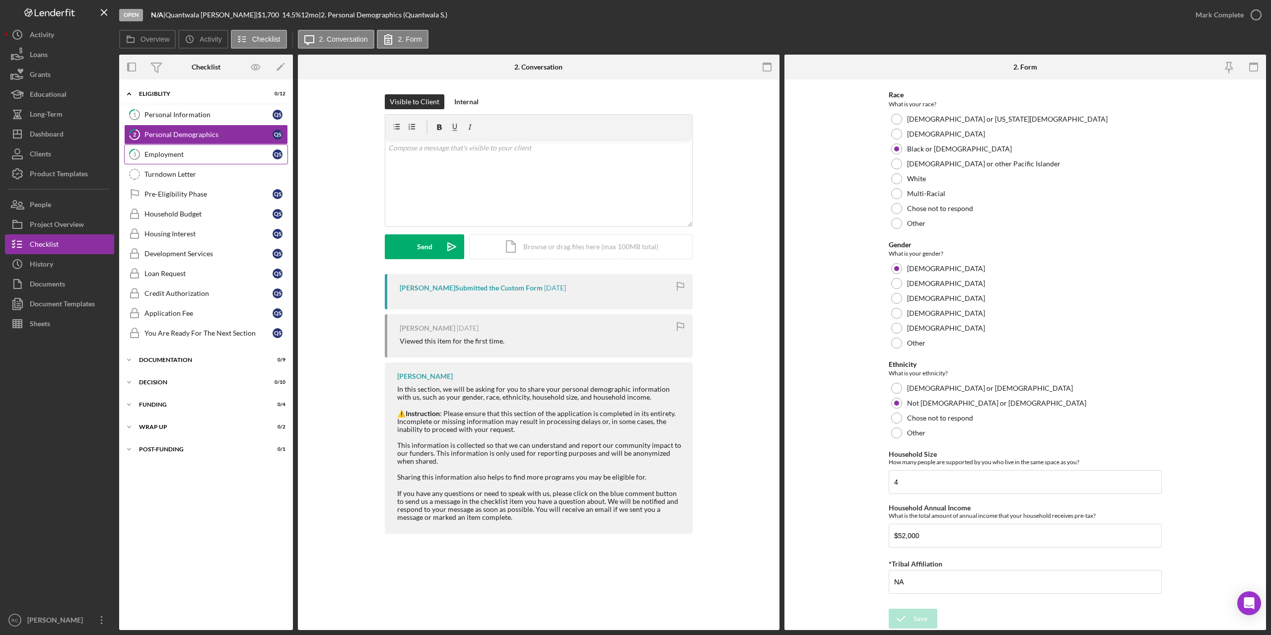
click at [163, 156] on div "Employment" at bounding box center [208, 154] width 128 height 8
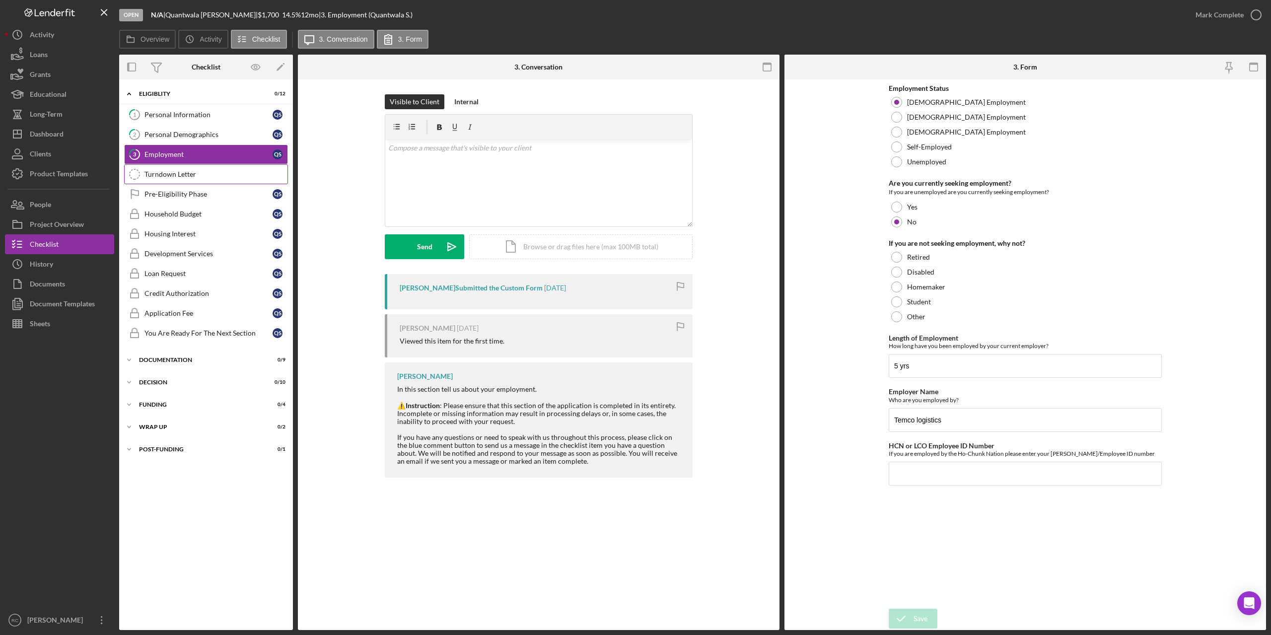
drag, startPoint x: 167, startPoint y: 176, endPoint x: 178, endPoint y: 175, distance: 11.0
click at [168, 175] on div "Turndown Letter" at bounding box center [215, 174] width 143 height 8
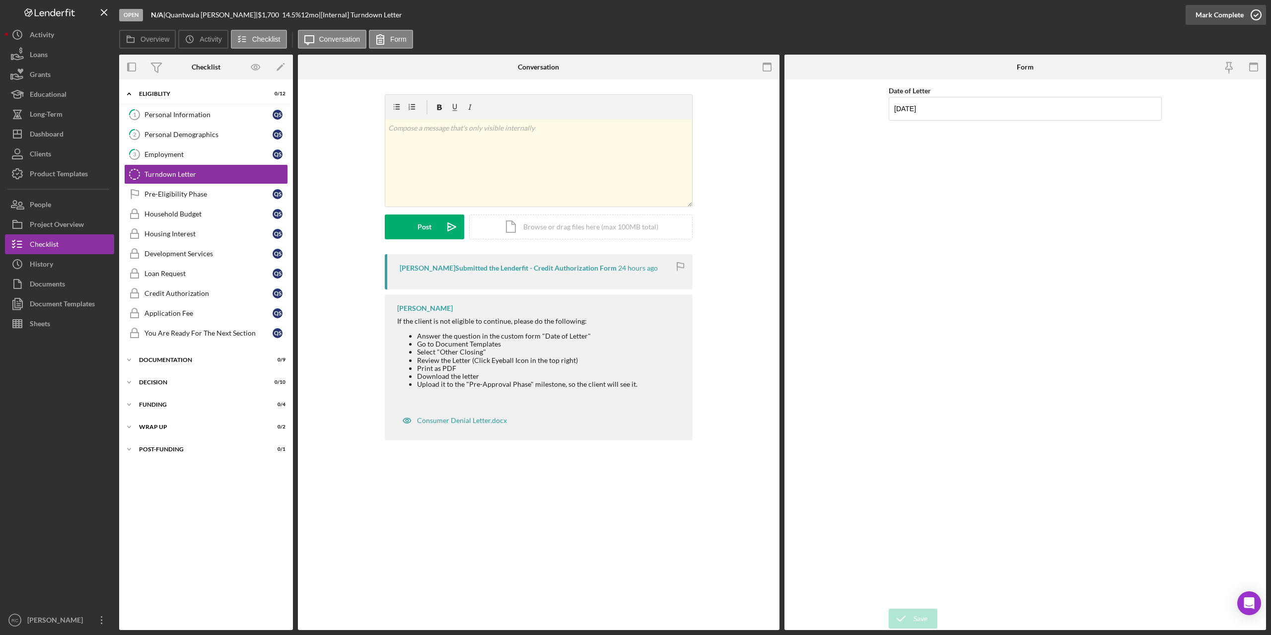
click at [631, 16] on icon "button" at bounding box center [1255, 14] width 25 height 25
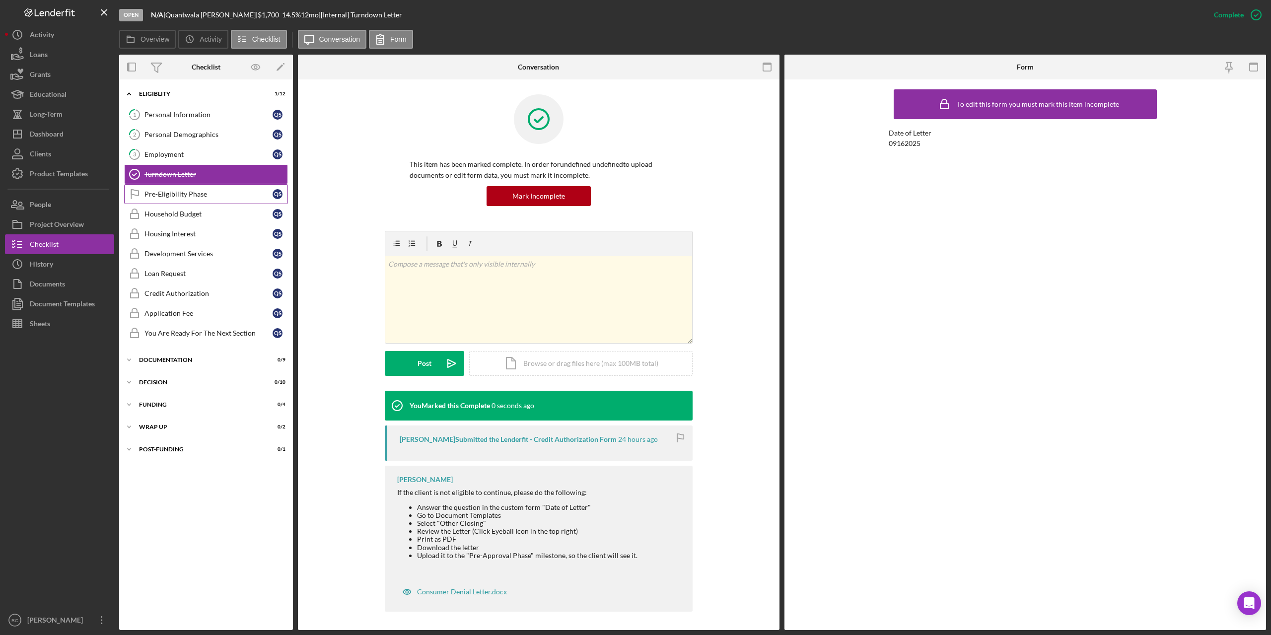
click at [166, 193] on div "Pre-Eligibility Phase" at bounding box center [208, 194] width 128 height 8
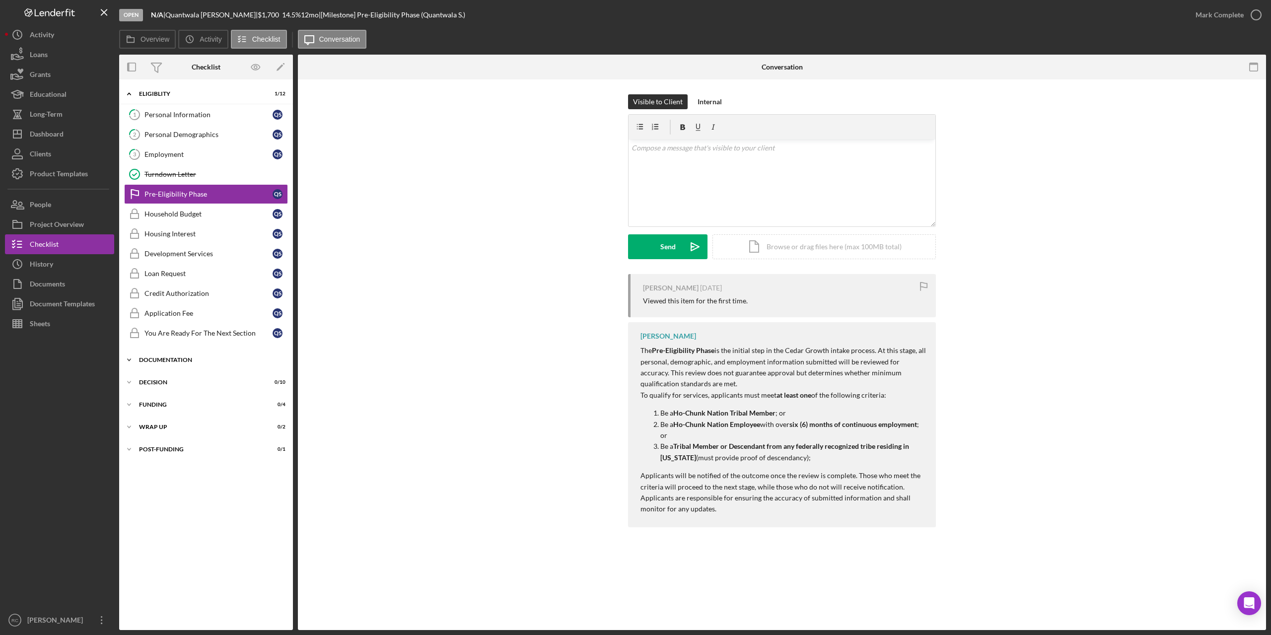
click at [172, 322] on div "Documentation" at bounding box center [209, 360] width 141 height 6
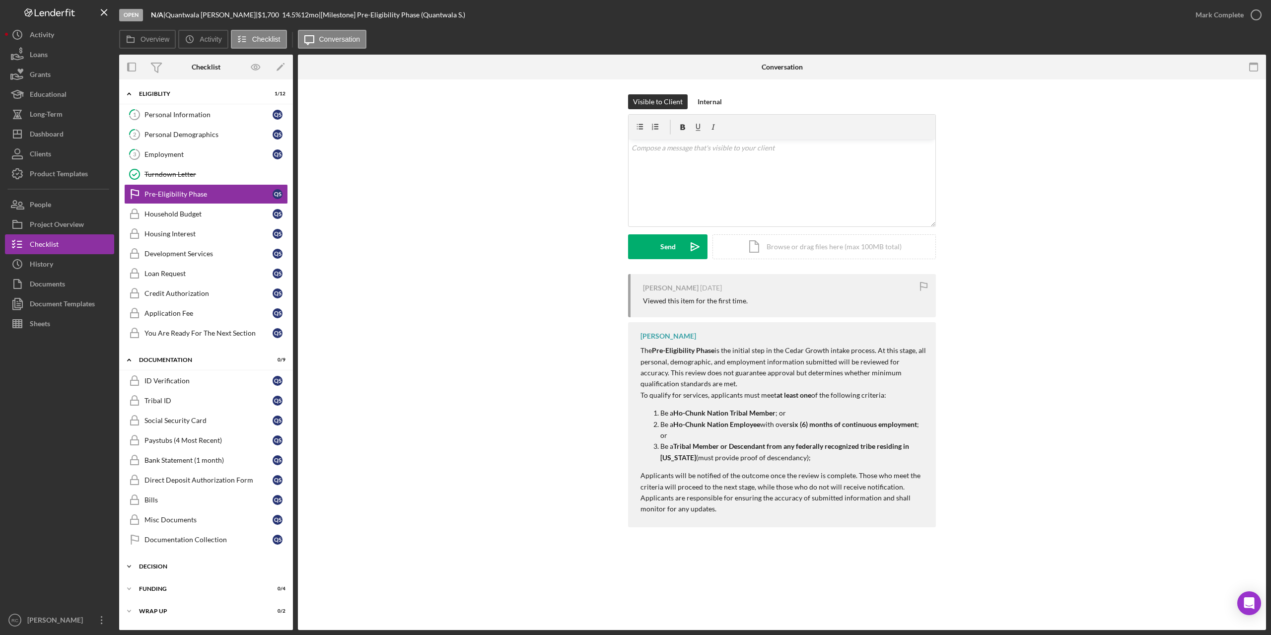
click at [161, 322] on div "Icon/Expander Decision 0 / 10" at bounding box center [206, 566] width 174 height 20
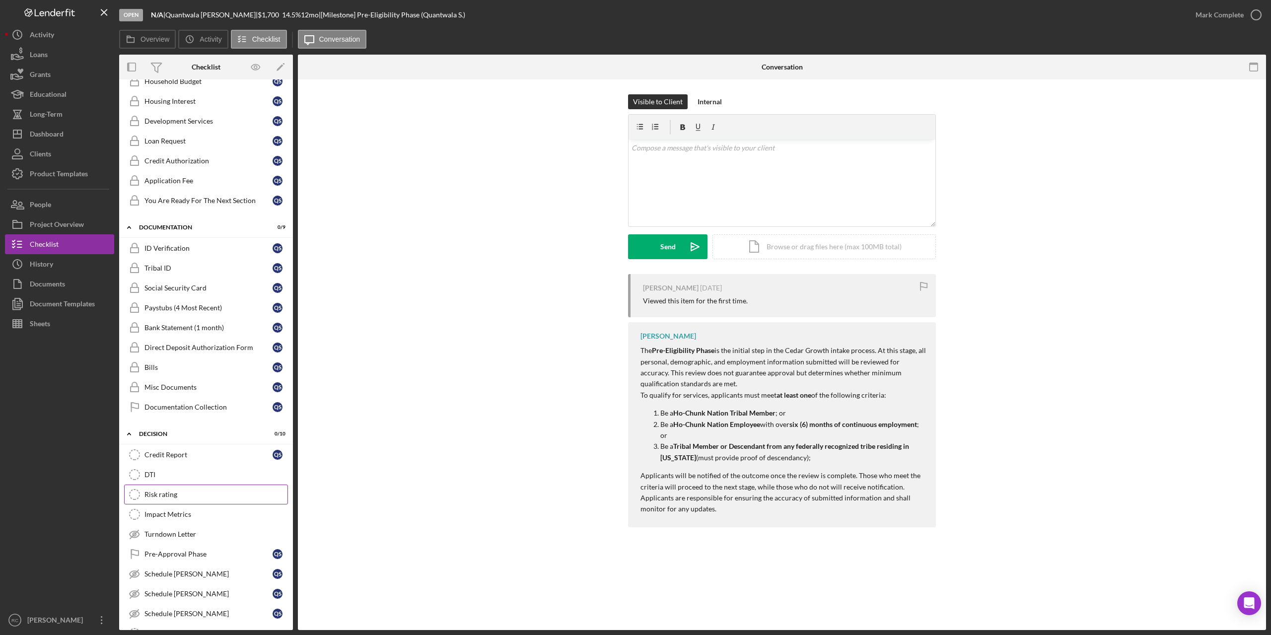
click at [158, 322] on div "Risk rating" at bounding box center [215, 494] width 143 height 8
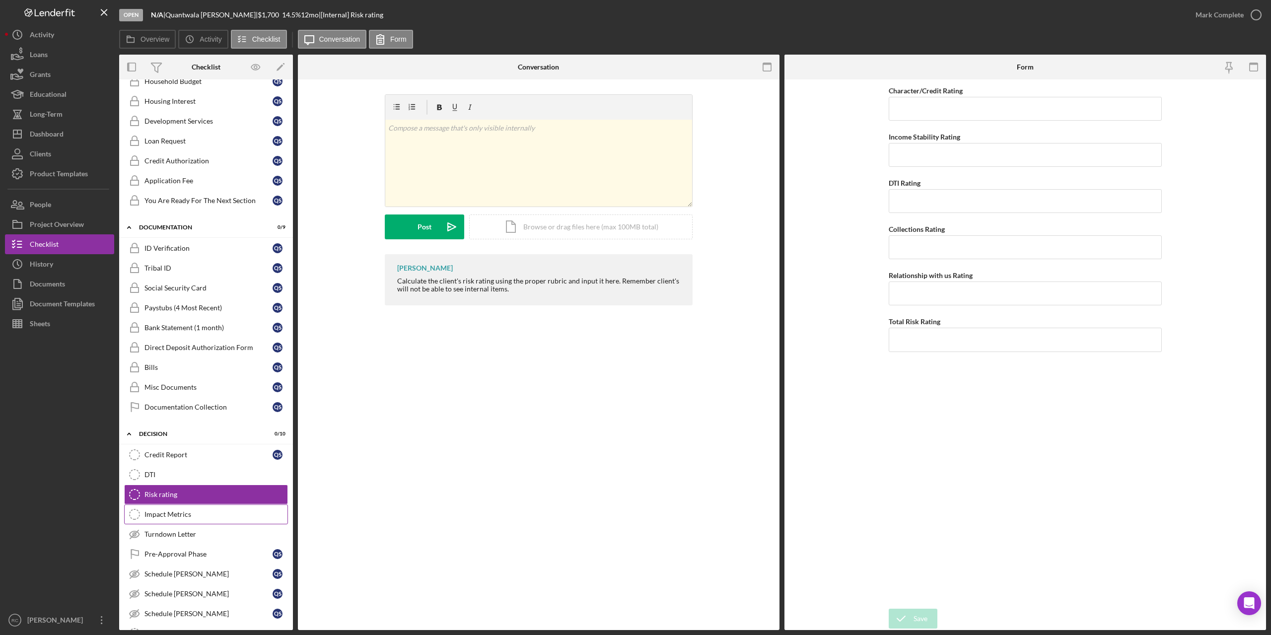
click at [166, 322] on div "Impact Metrics" at bounding box center [215, 514] width 143 height 8
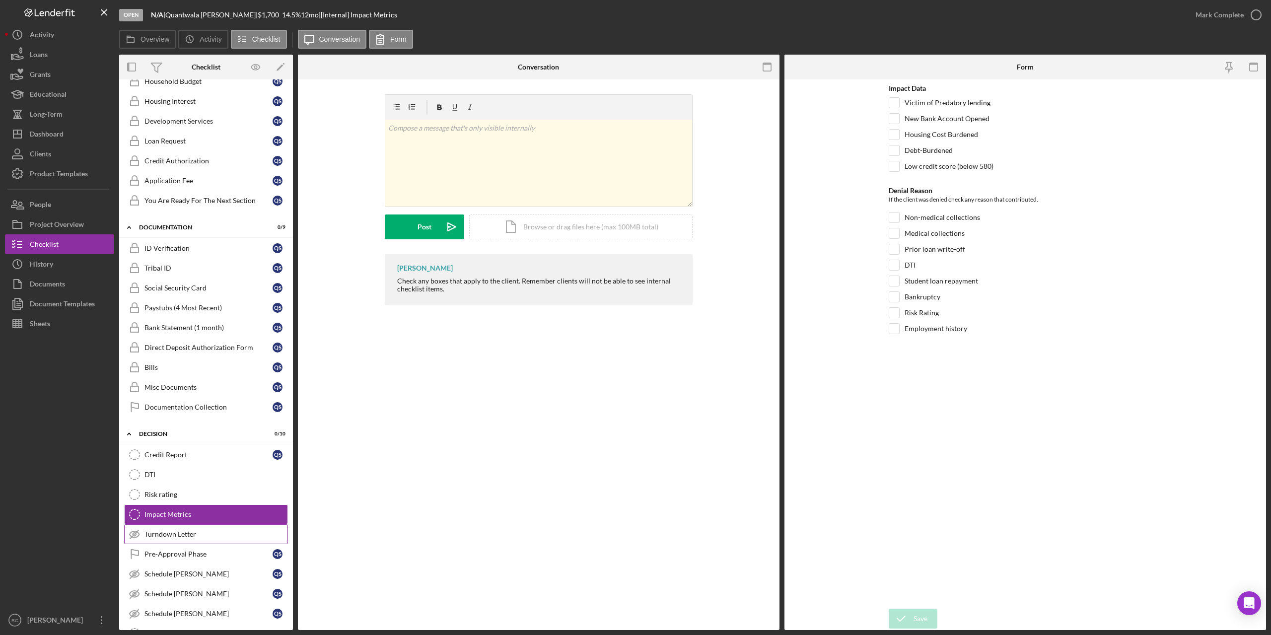
click at [179, 322] on div "Turndown Letter" at bounding box center [215, 534] width 143 height 8
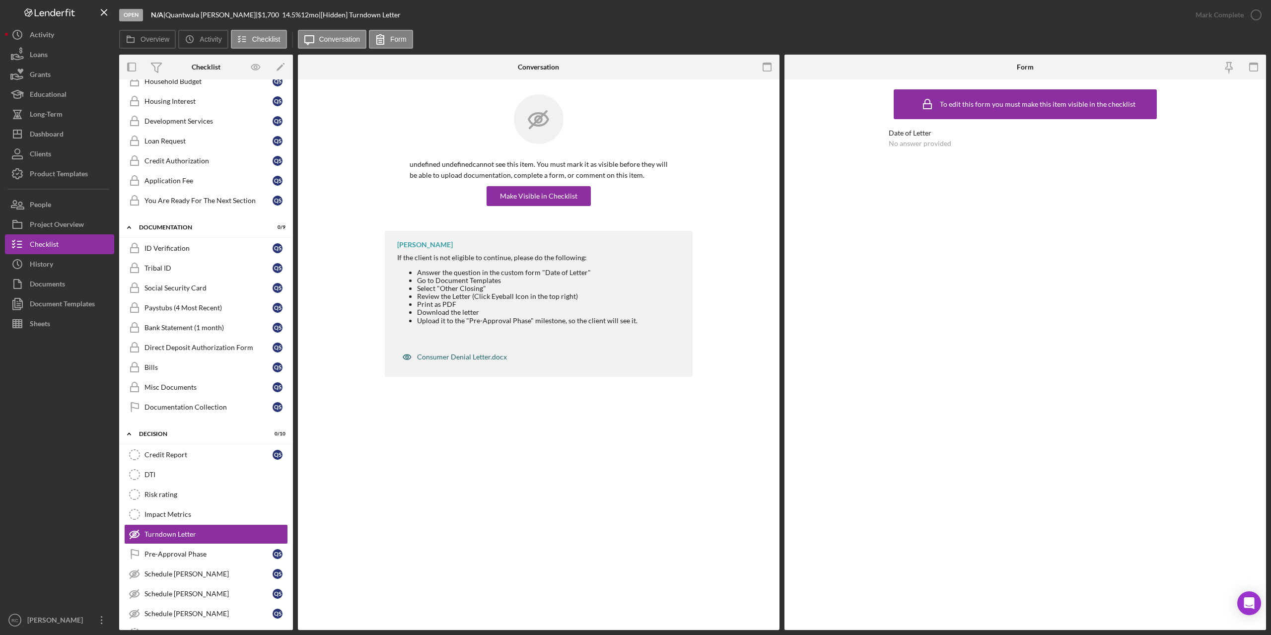
click at [468, 322] on div "Consumer Denial Letter.docx" at bounding box center [462, 357] width 90 height 8
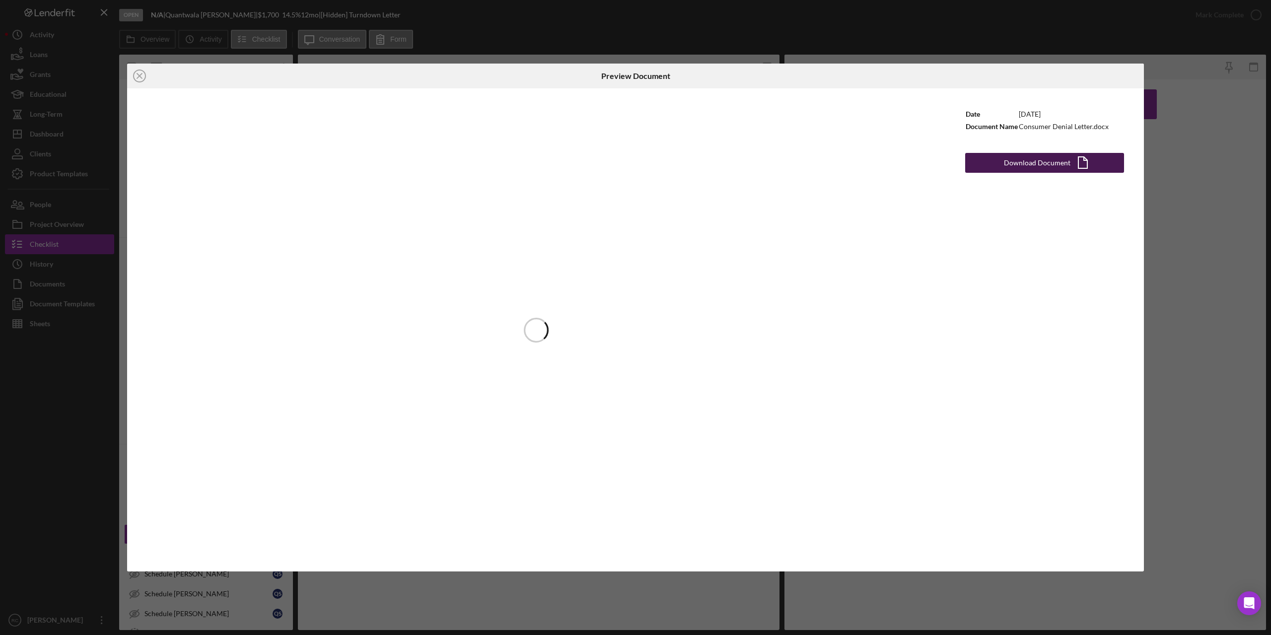
click at [631, 161] on div "Download Document" at bounding box center [1037, 163] width 67 height 20
click at [136, 75] on icon "Icon/Close" at bounding box center [139, 76] width 25 height 25
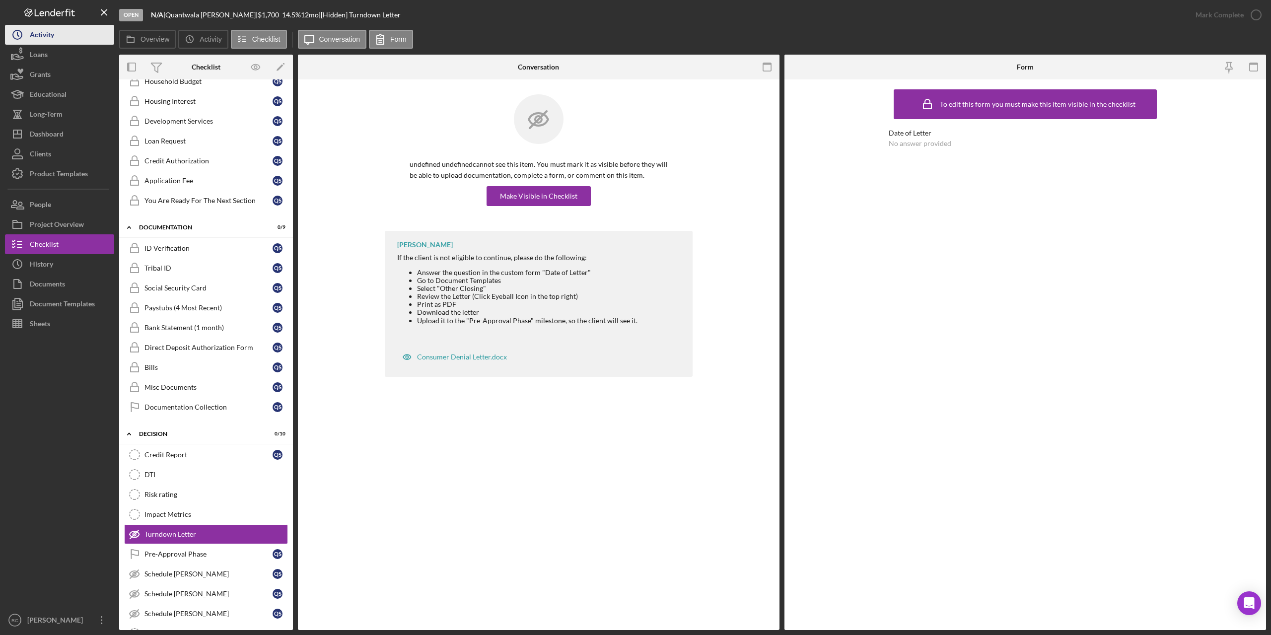
click at [55, 31] on button "Icon/History Activity" at bounding box center [59, 35] width 109 height 20
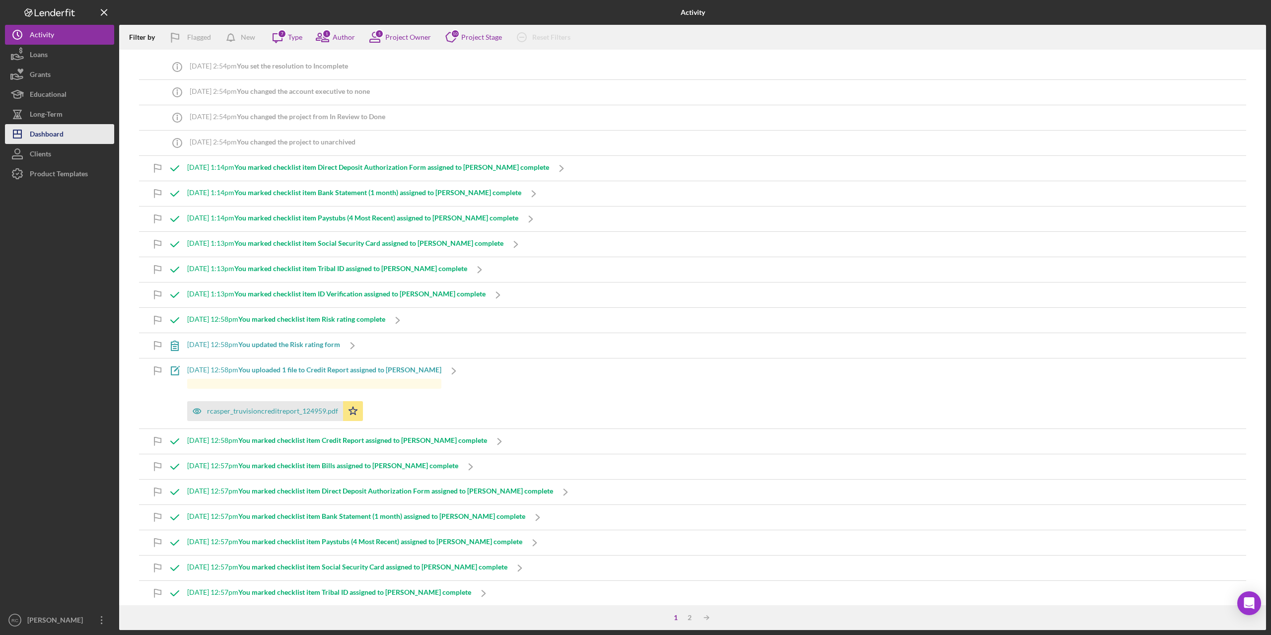
click at [59, 132] on div "Dashboard" at bounding box center [47, 135] width 34 height 22
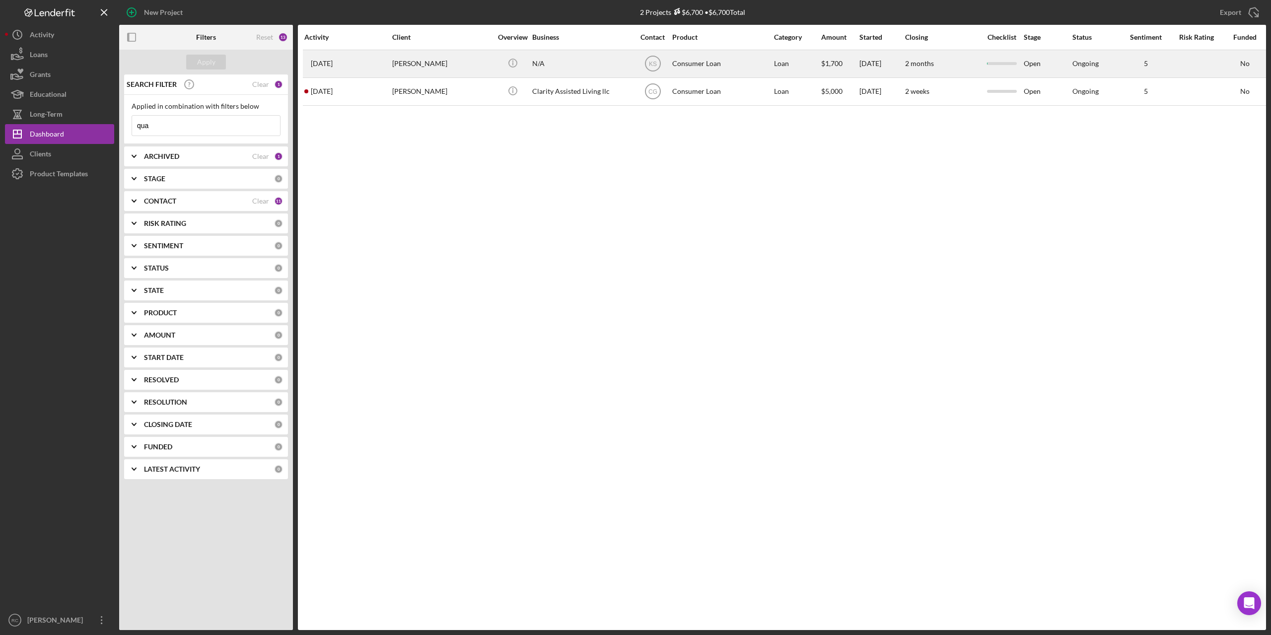
click at [438, 65] on div "Quantwala Sanders" at bounding box center [441, 64] width 99 height 26
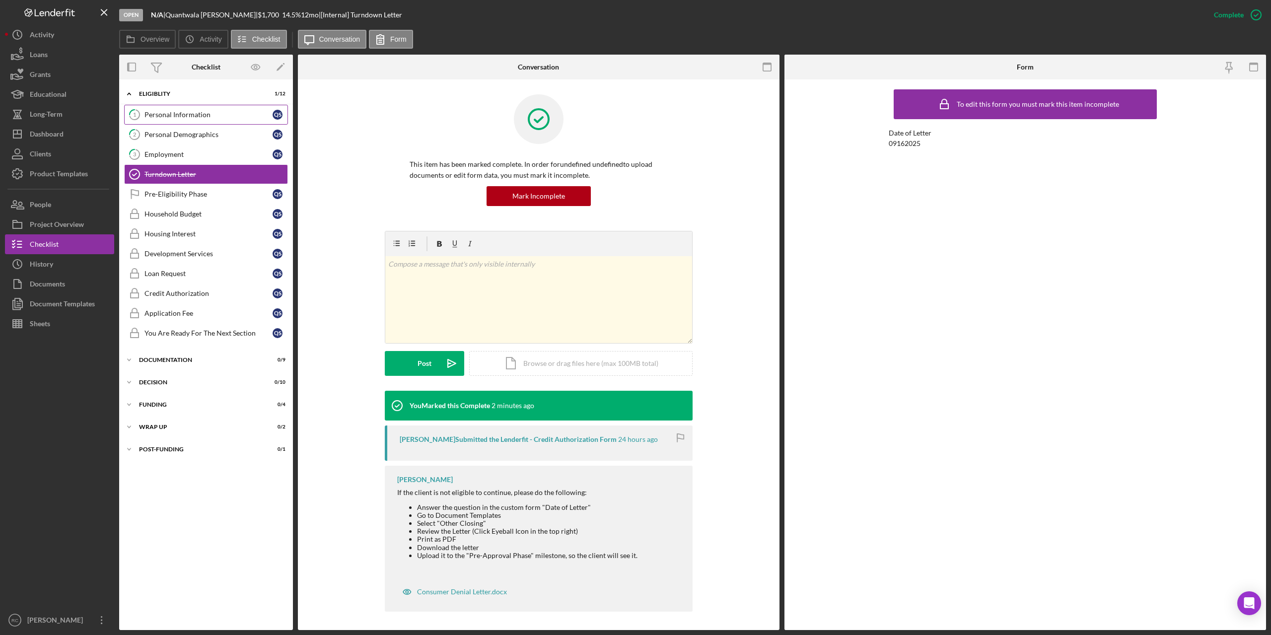
click at [183, 113] on div "Personal Information" at bounding box center [208, 115] width 128 height 8
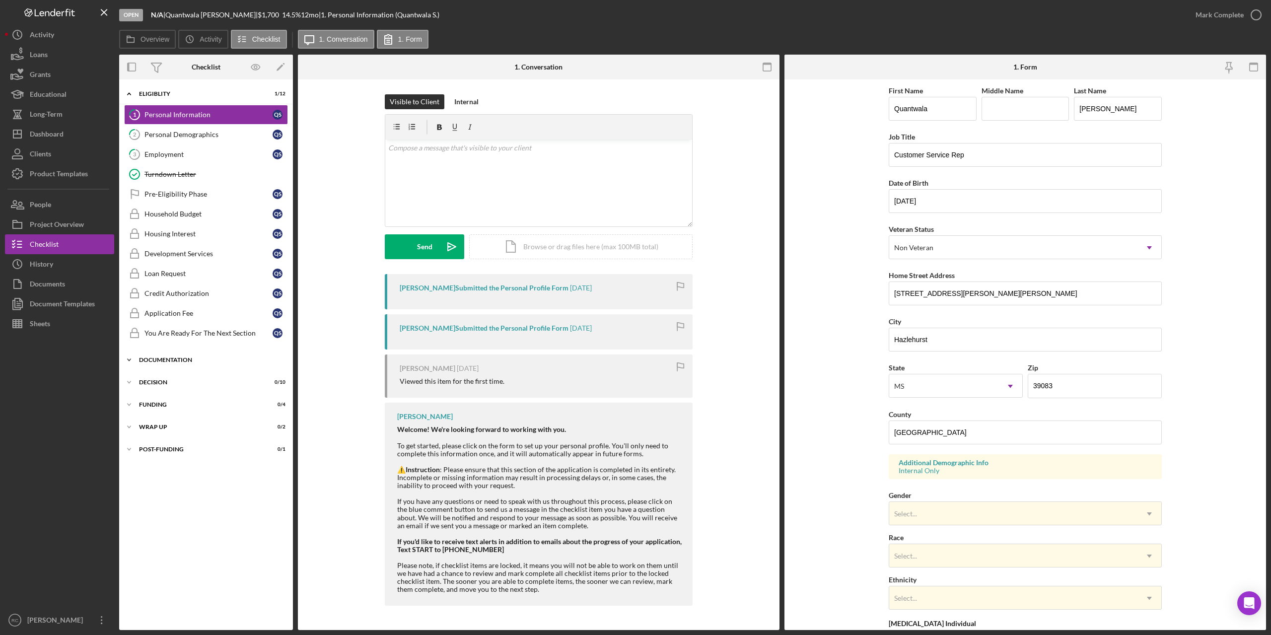
click at [184, 322] on div "Documentation" at bounding box center [209, 360] width 141 height 6
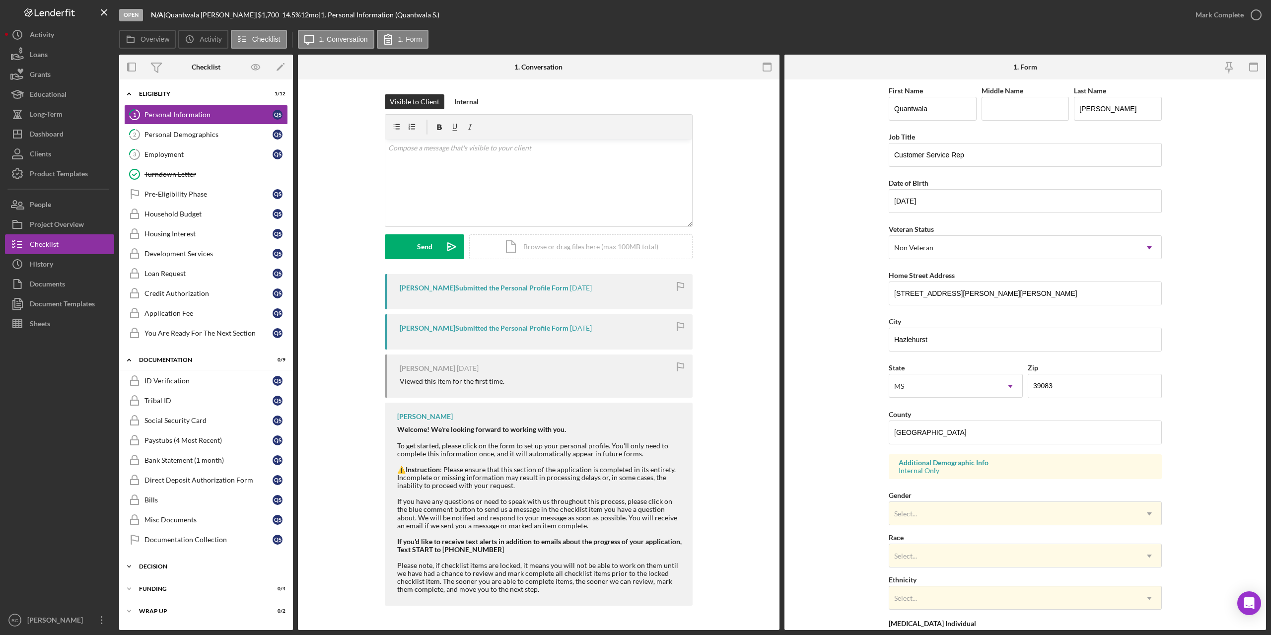
click at [159, 322] on div "Decision" at bounding box center [209, 566] width 141 height 6
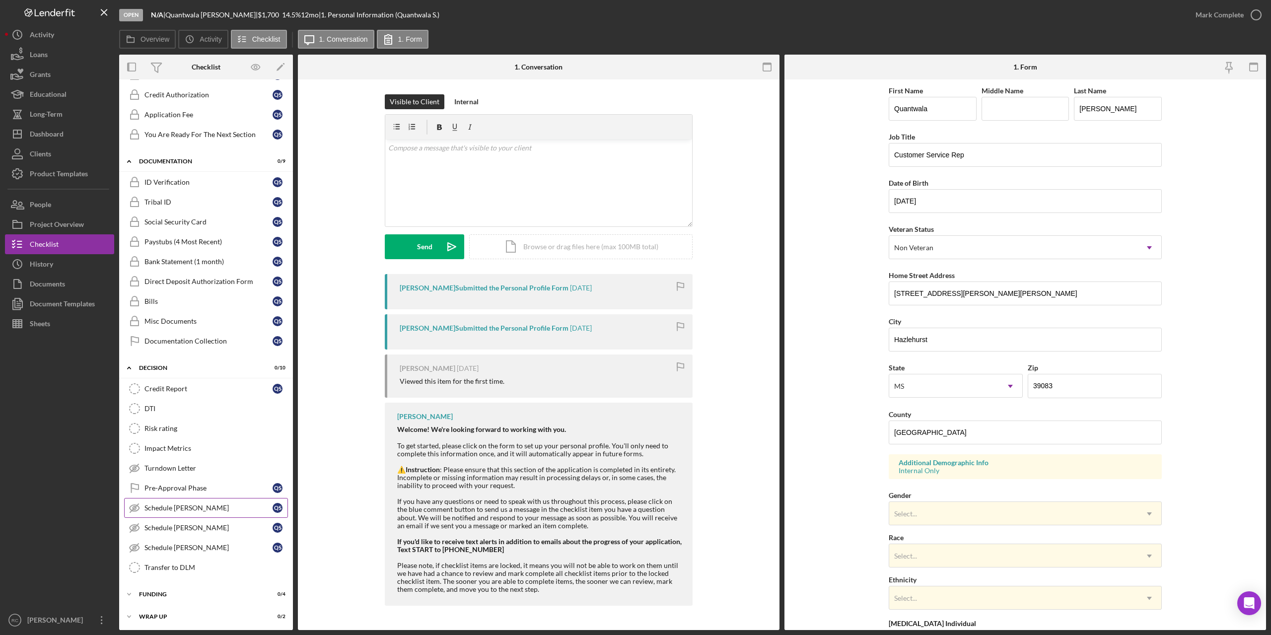
scroll to position [223, 0]
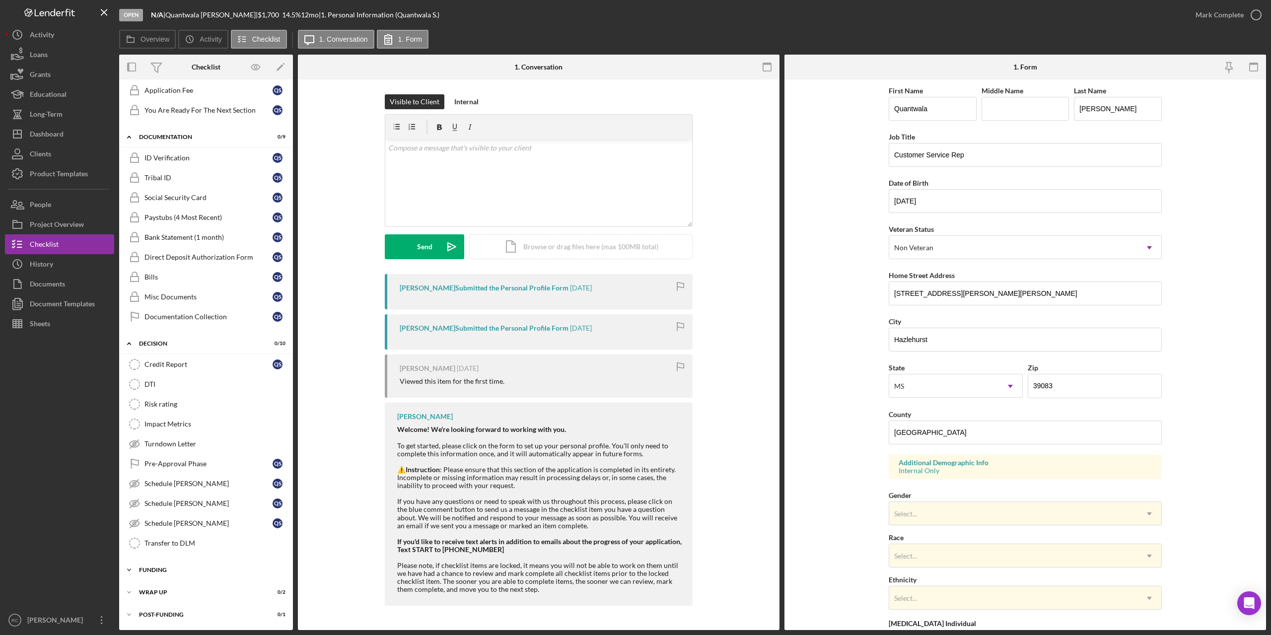
click at [159, 322] on div "Funding" at bounding box center [209, 570] width 141 height 6
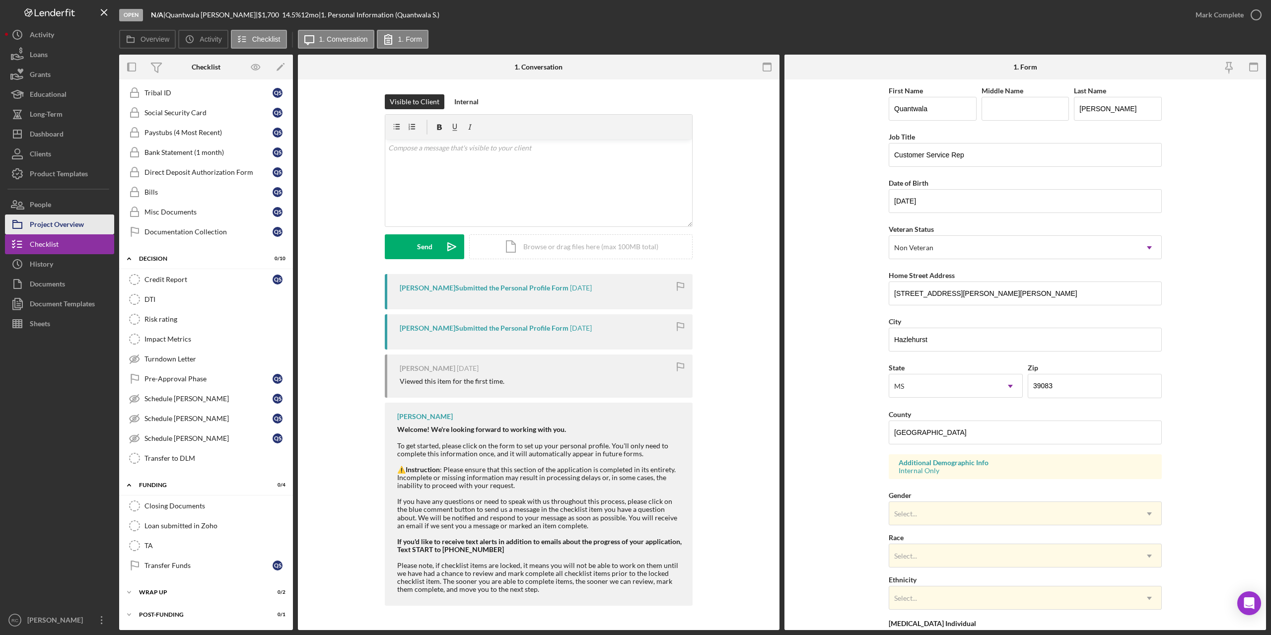
click at [69, 223] on div "Project Overview" at bounding box center [57, 225] width 54 height 22
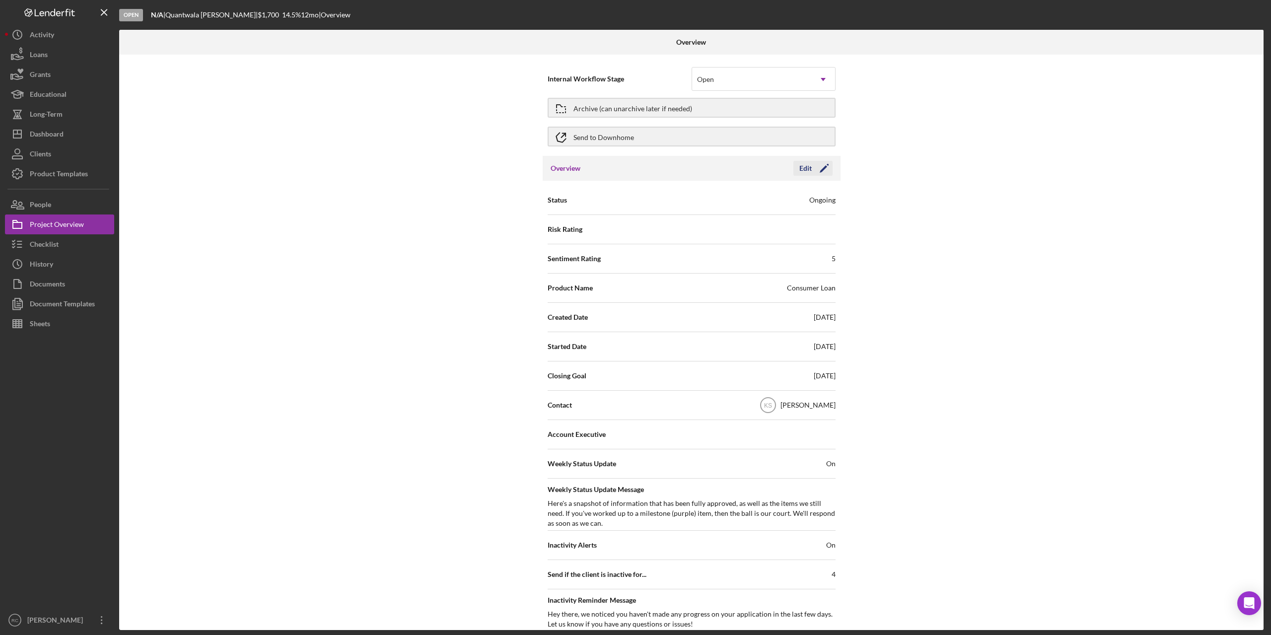
click at [631, 168] on polygon "button" at bounding box center [822, 168] width 7 height 7
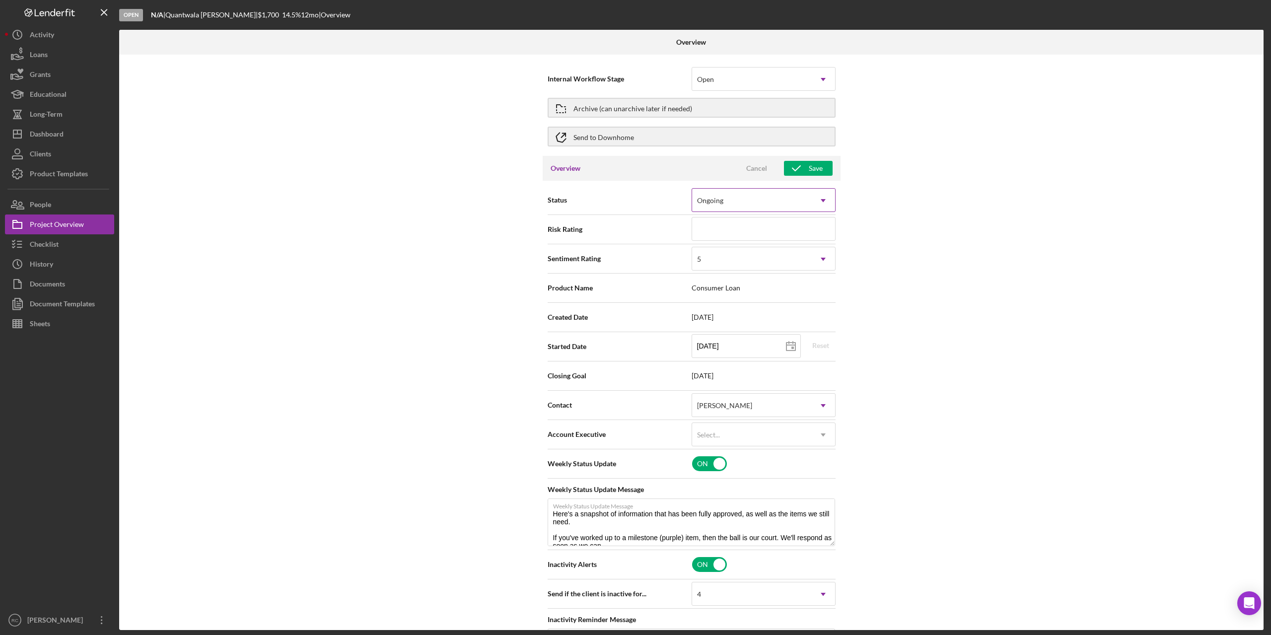
click at [631, 196] on div "Ongoing" at bounding box center [751, 200] width 119 height 23
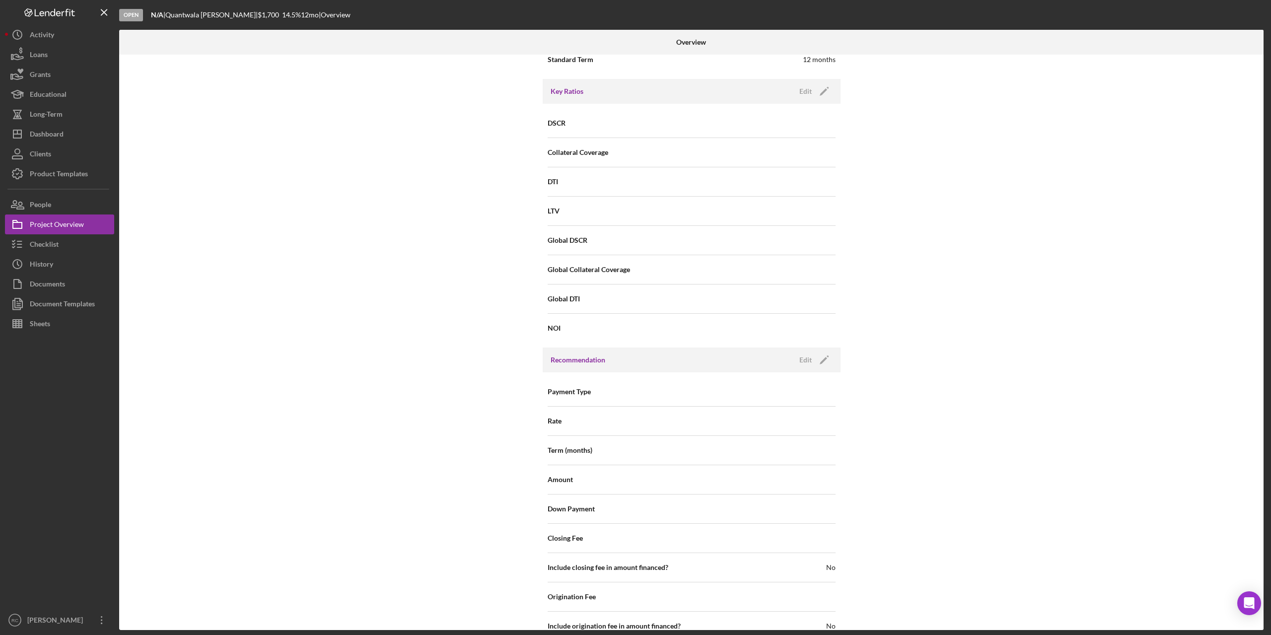
scroll to position [958, 0]
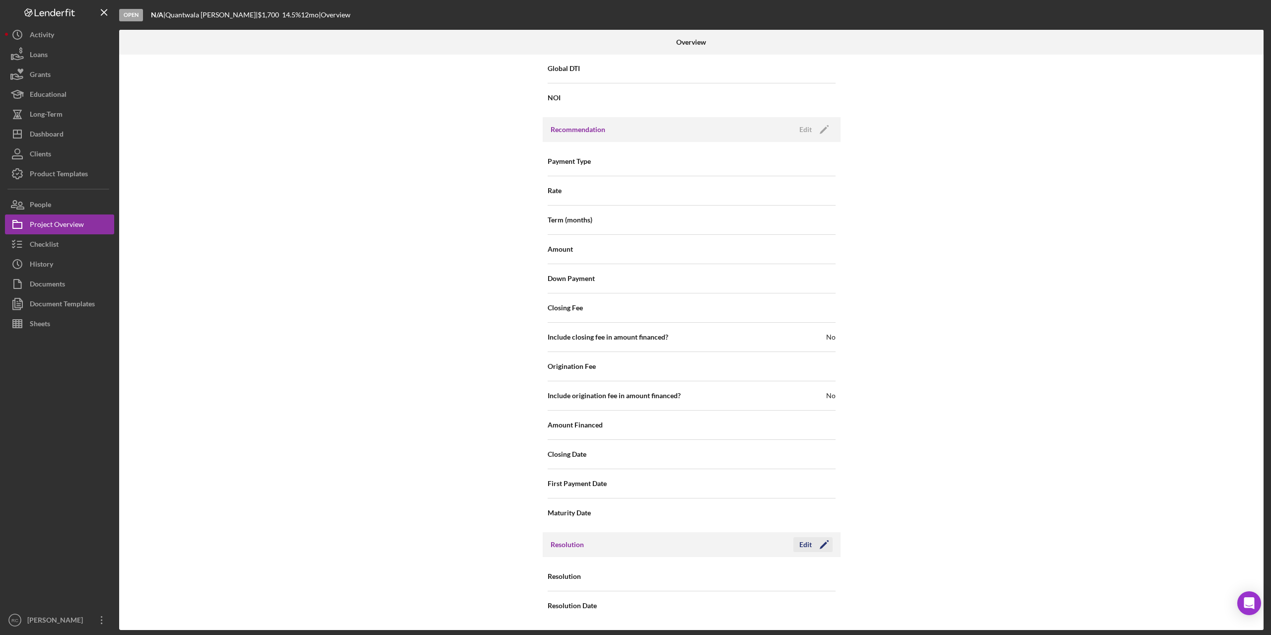
click at [631, 322] on icon "Icon/Edit" at bounding box center [824, 544] width 25 height 25
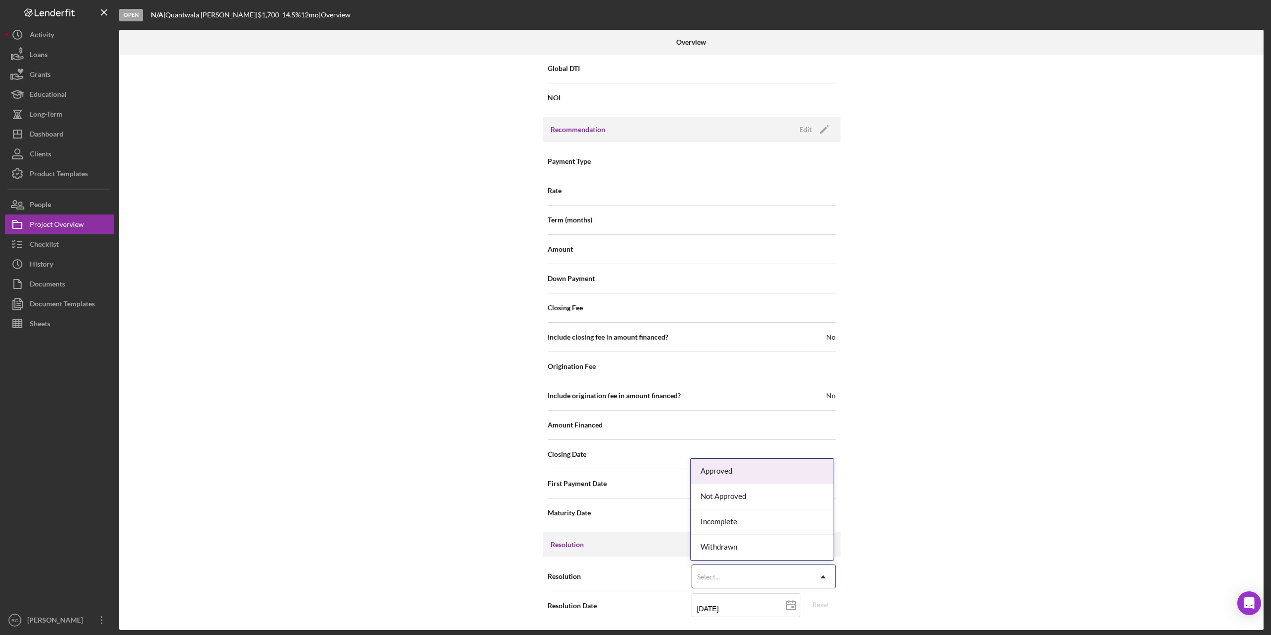
click at [631, 322] on div "Select..." at bounding box center [751, 576] width 119 height 23
click at [631, 322] on div "Not Approved" at bounding box center [761, 496] width 143 height 25
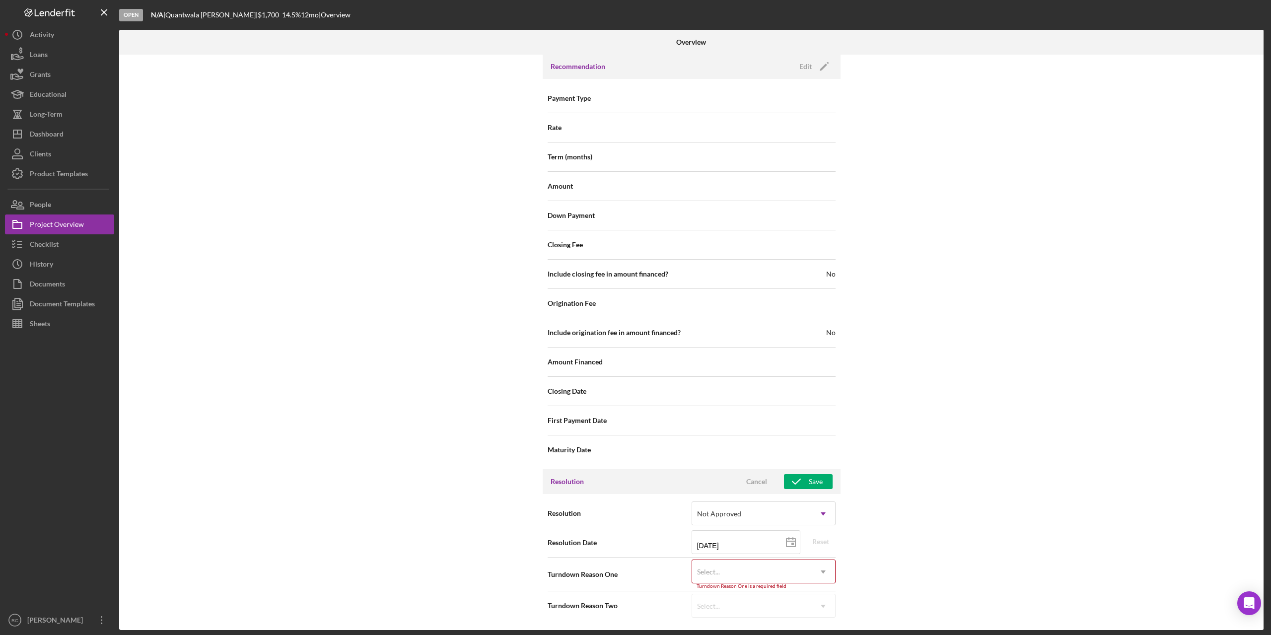
click at [631, 322] on div "Select..." at bounding box center [751, 571] width 119 height 23
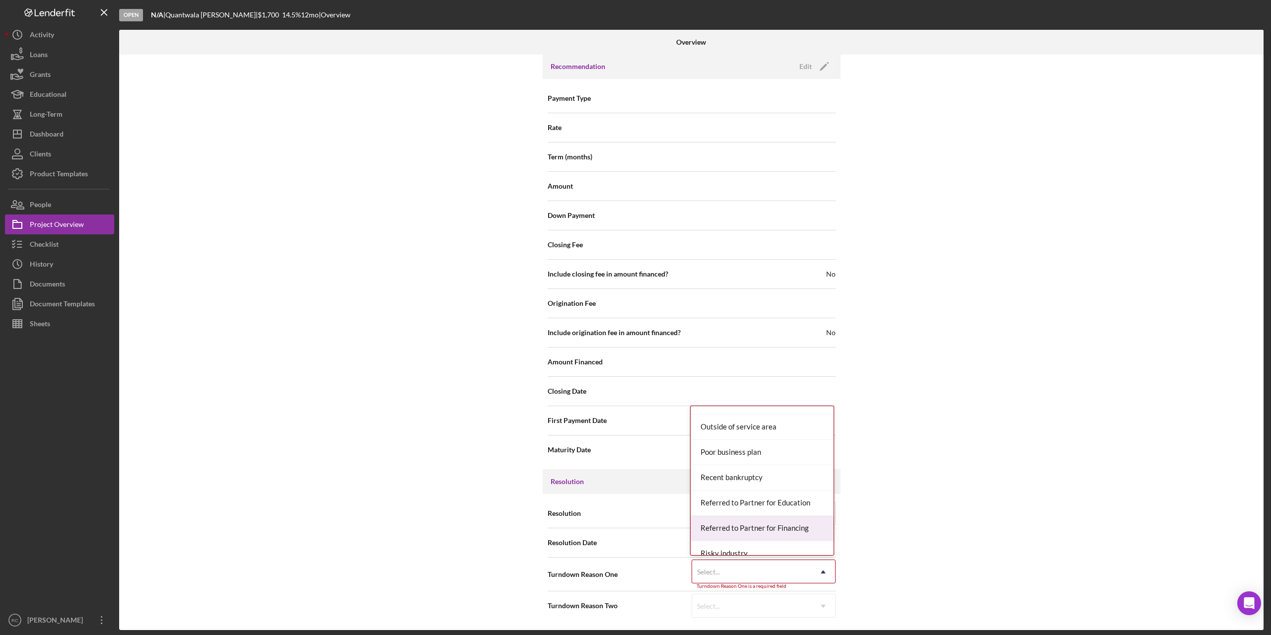
scroll to position [912, 0]
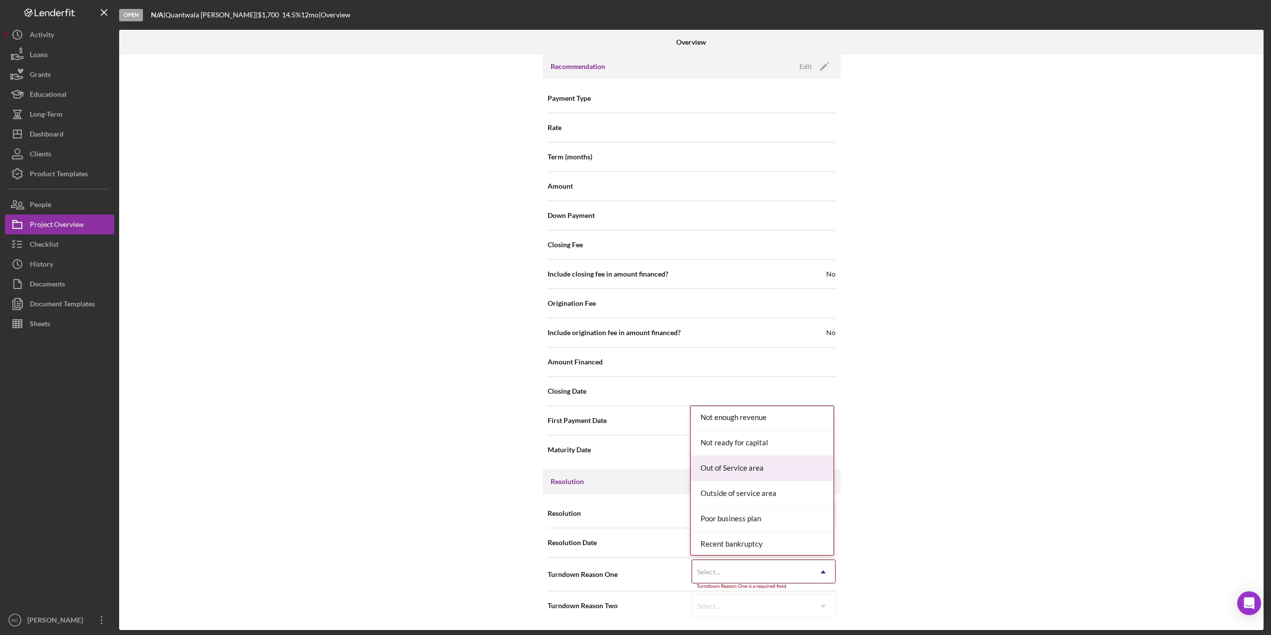
click at [631, 322] on div "Out of Service area" at bounding box center [761, 468] width 143 height 25
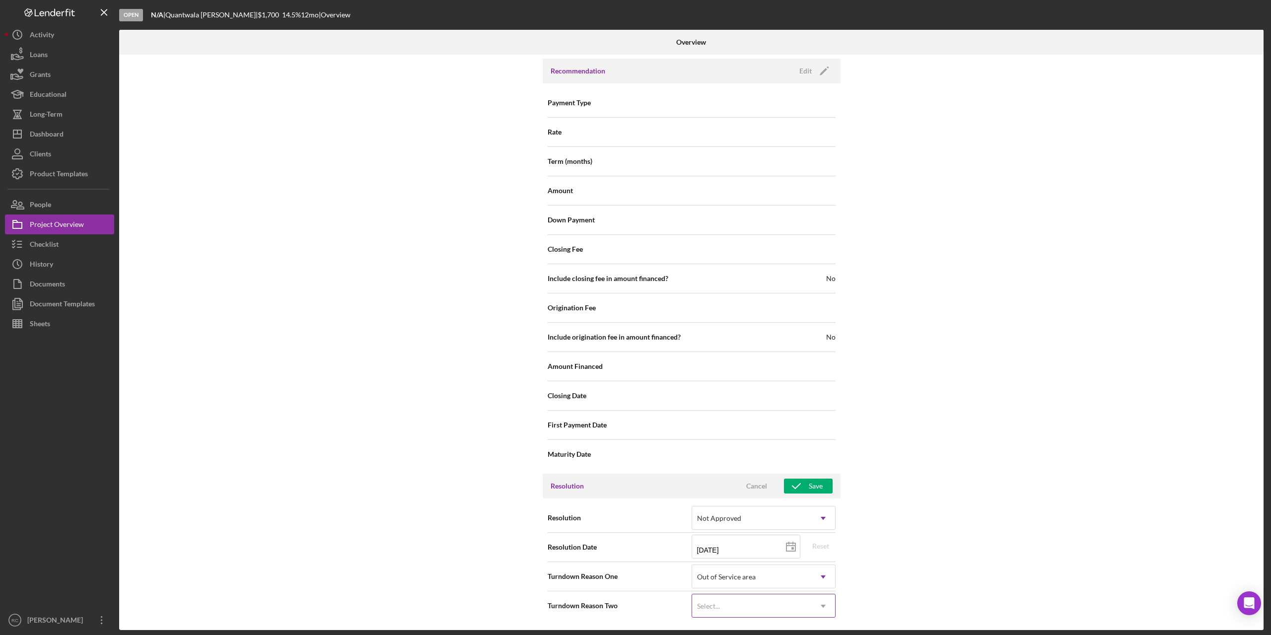
click at [631, 322] on div "Select..." at bounding box center [751, 606] width 119 height 23
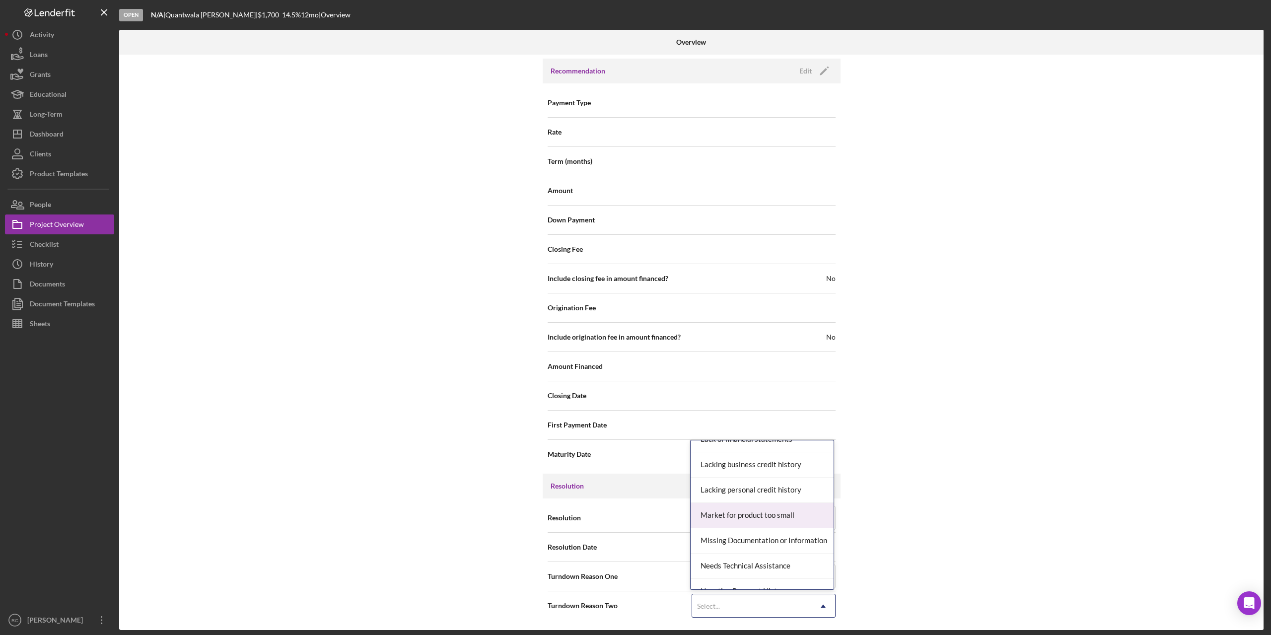
scroll to position [794, 0]
click at [631, 322] on div "No Response" at bounding box center [761, 468] width 143 height 25
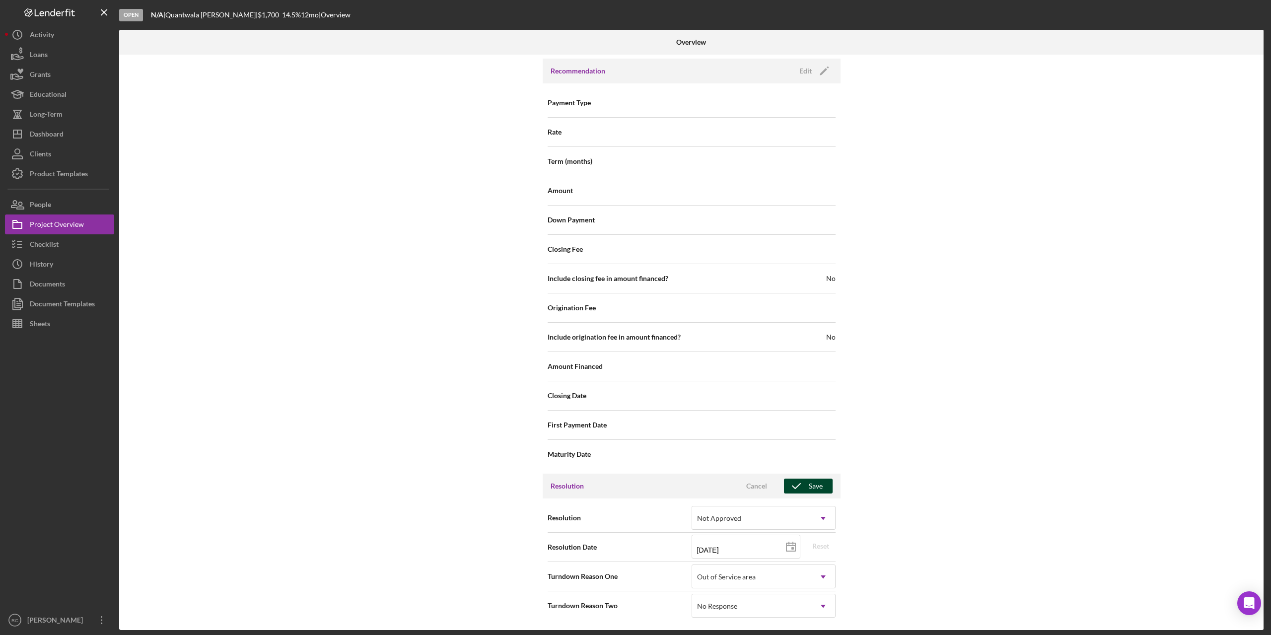
click at [631, 322] on div "Save" at bounding box center [816, 485] width 14 height 15
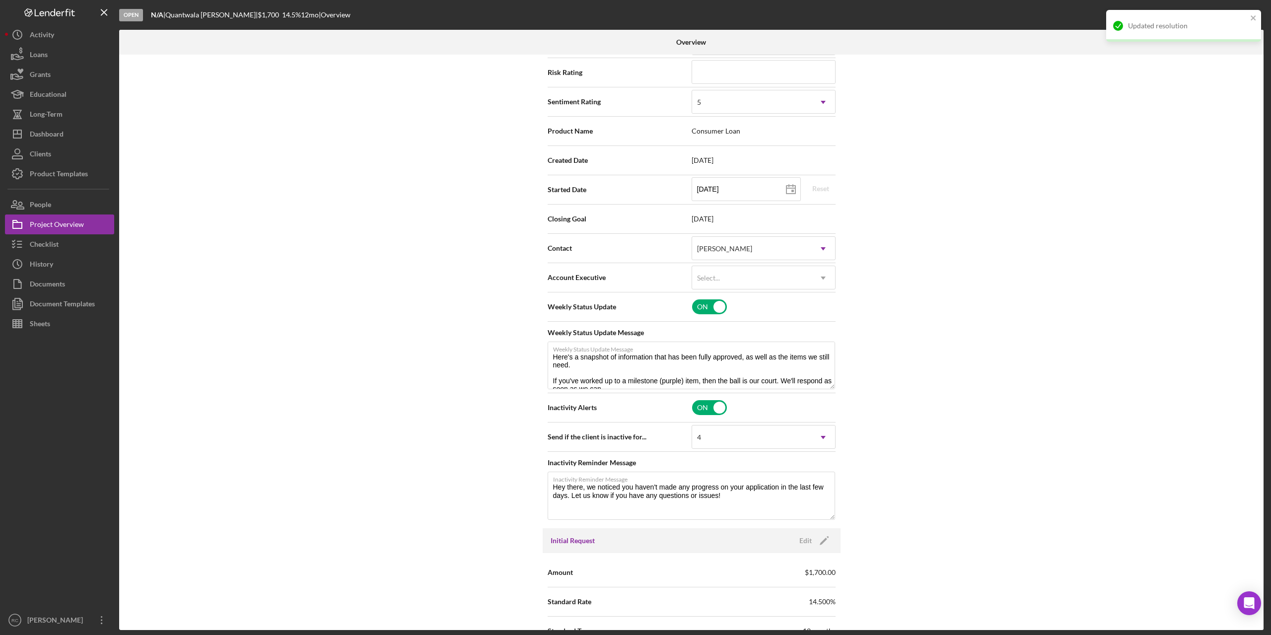
scroll to position [0, 0]
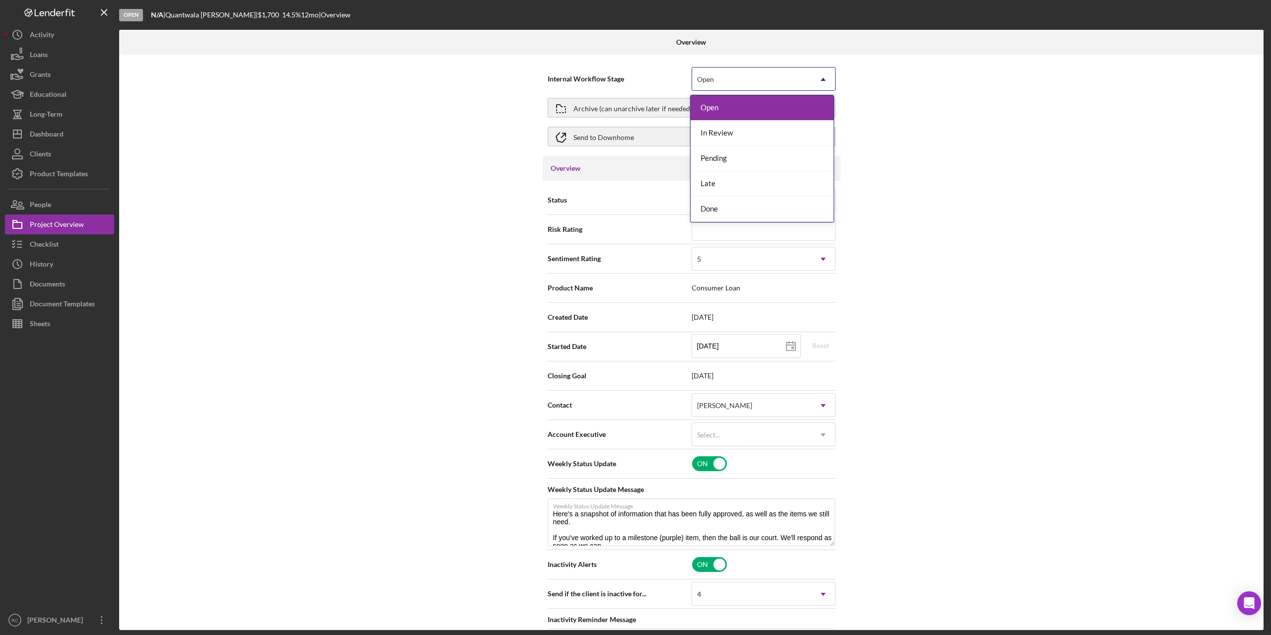
click at [631, 81] on div "Open" at bounding box center [751, 79] width 119 height 23
click at [631, 205] on div "Done" at bounding box center [761, 209] width 143 height 25
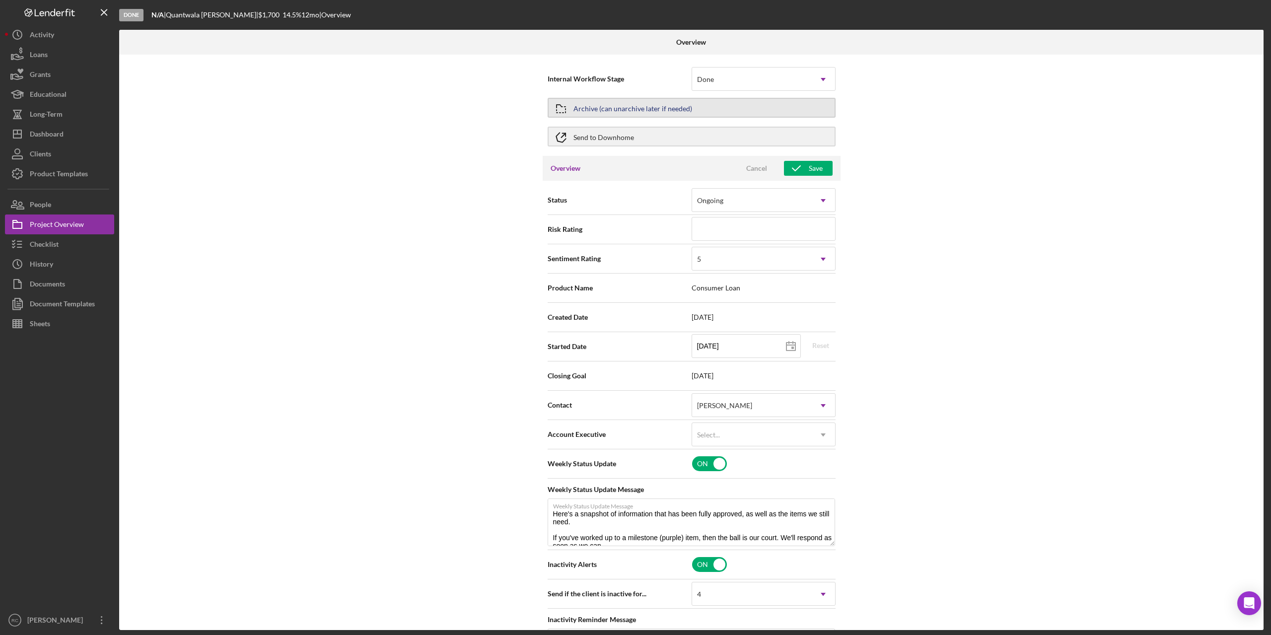
click at [631, 106] on div "Archive (can unarchive later if needed)" at bounding box center [632, 108] width 119 height 18
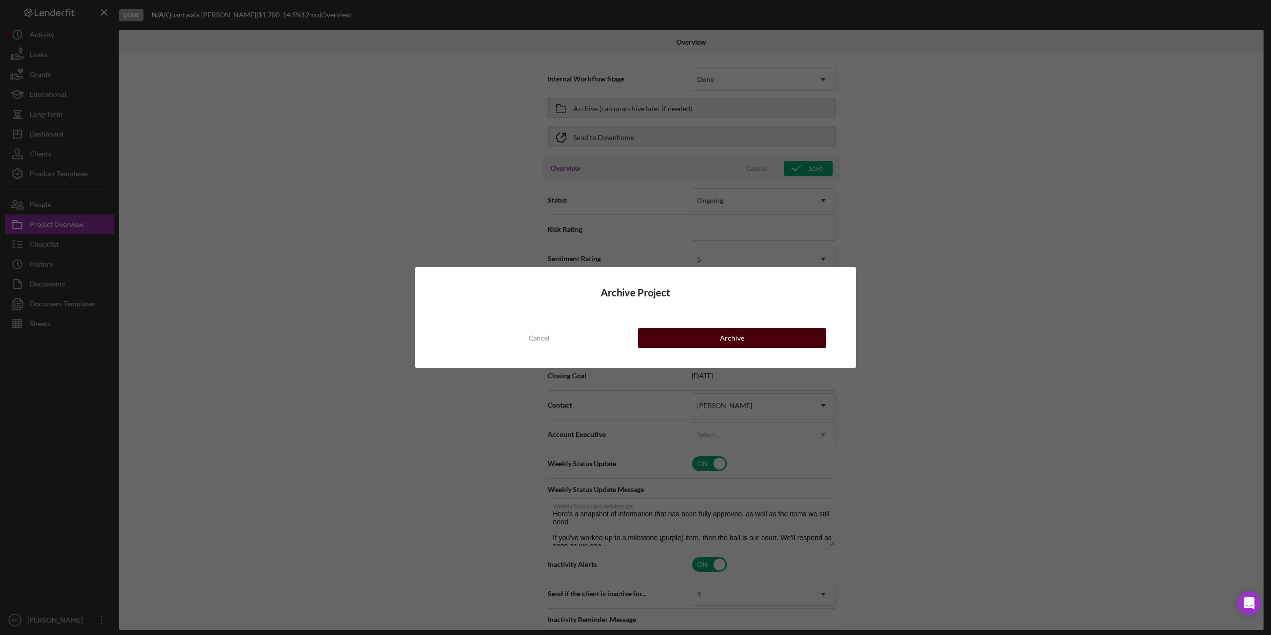
click at [631, 322] on button "Archive" at bounding box center [732, 338] width 188 height 20
type textarea "Here's a snapshot of information that has been fully approved, as well as the i…"
